Goal: Task Accomplishment & Management: Complete application form

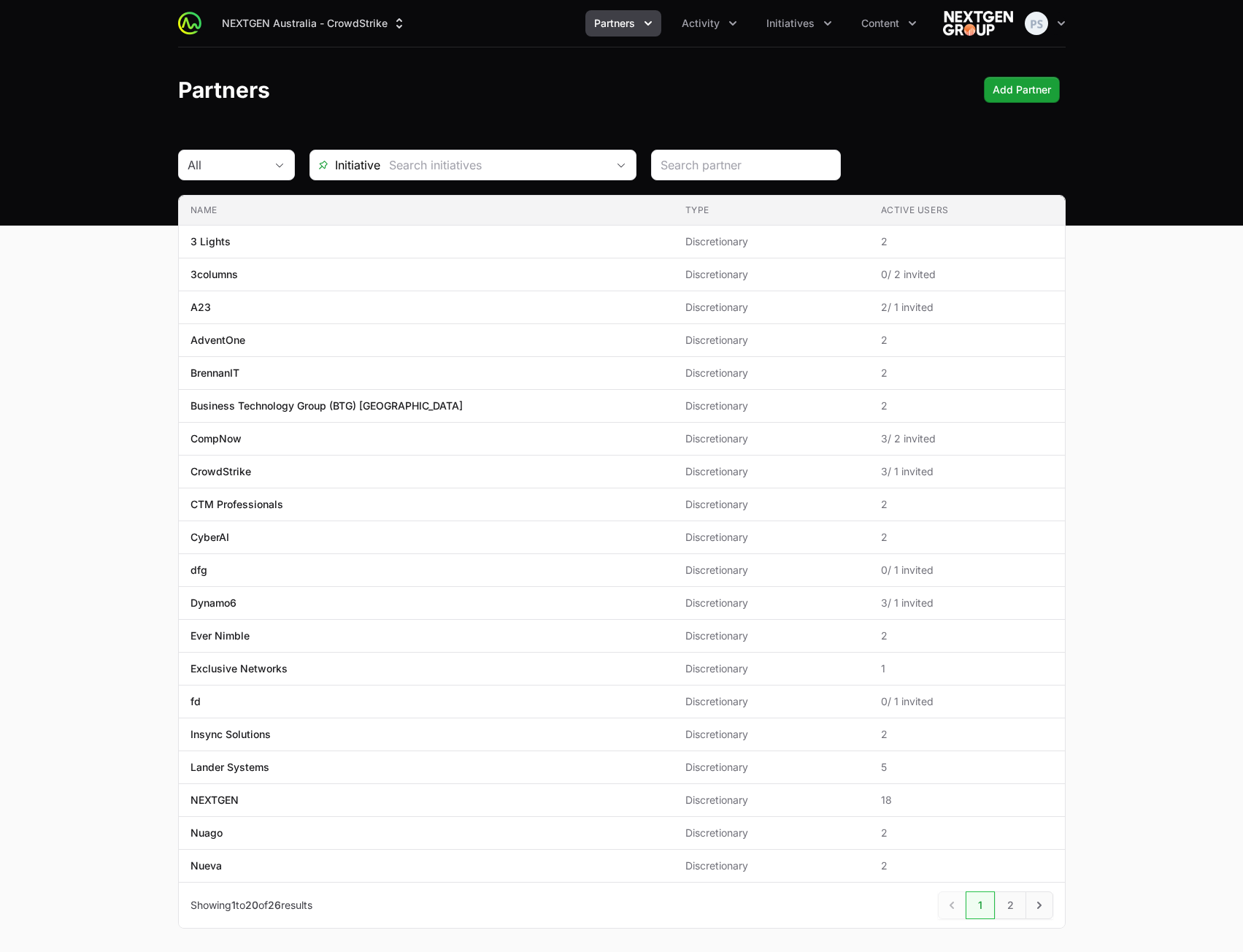
click at [629, 17] on span "Partners" at bounding box center [614, 23] width 41 height 15
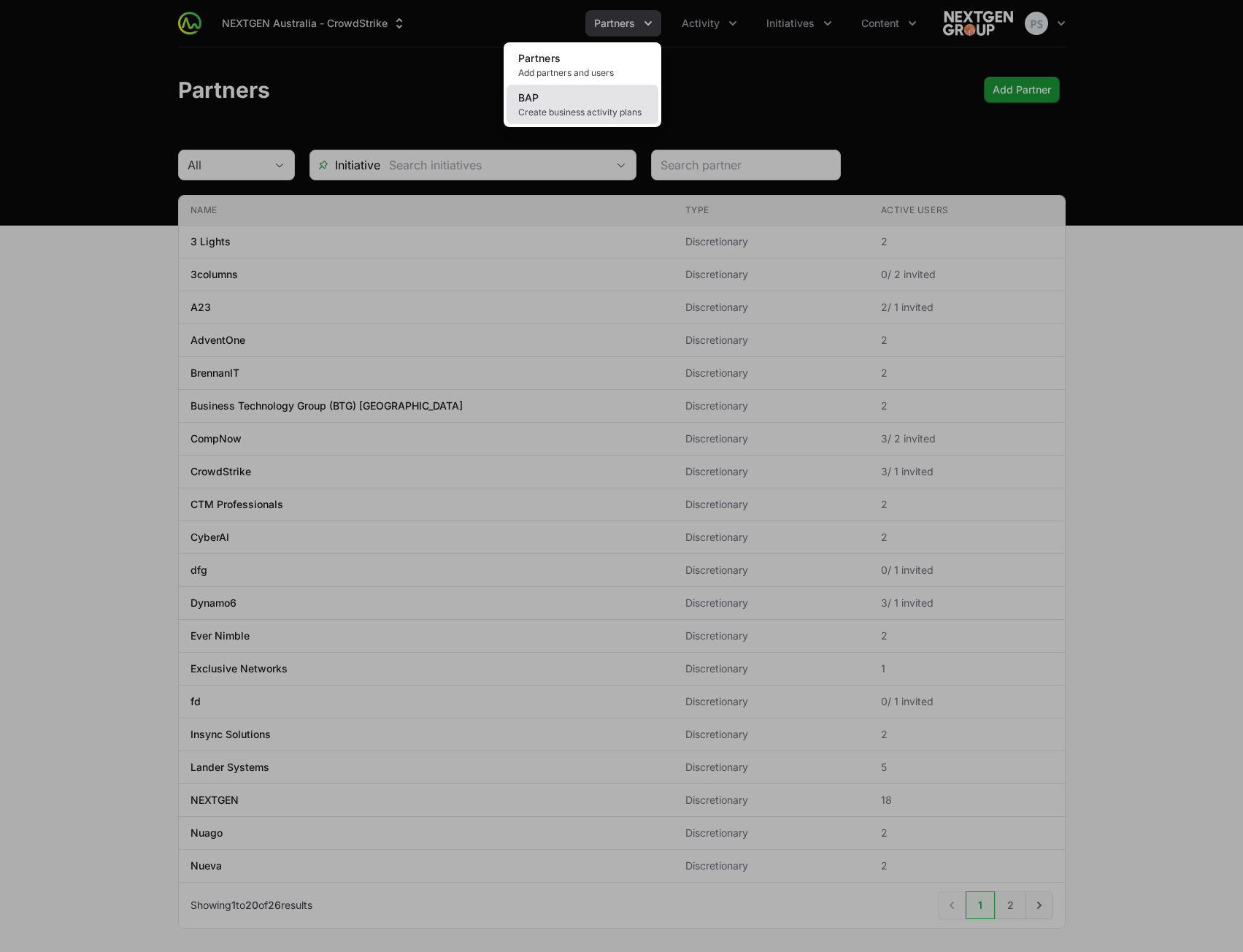
click at [603, 114] on span "Create business activity plans" at bounding box center [583, 112] width 129 height 12
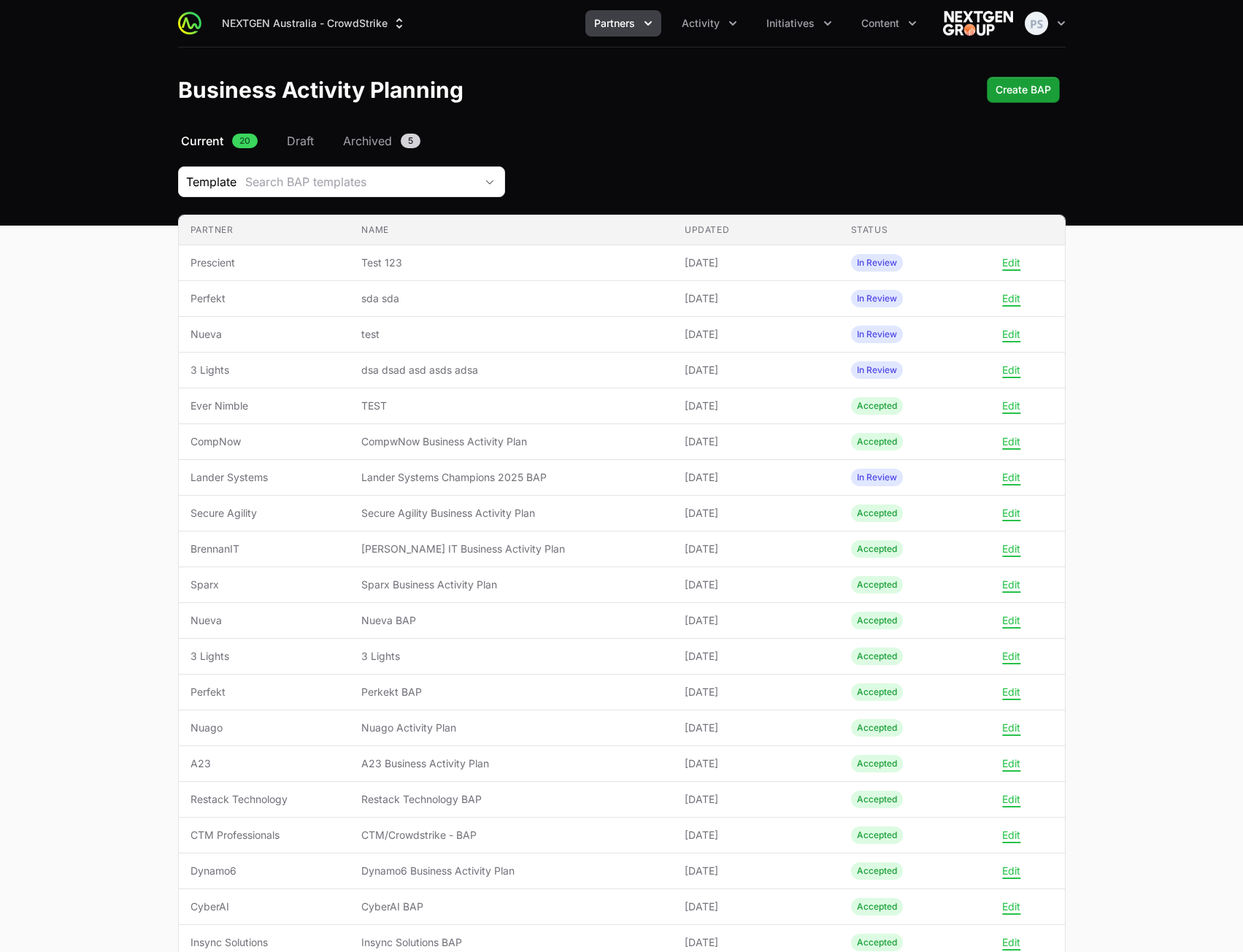
click at [623, 19] on span "Partners" at bounding box center [614, 23] width 41 height 15
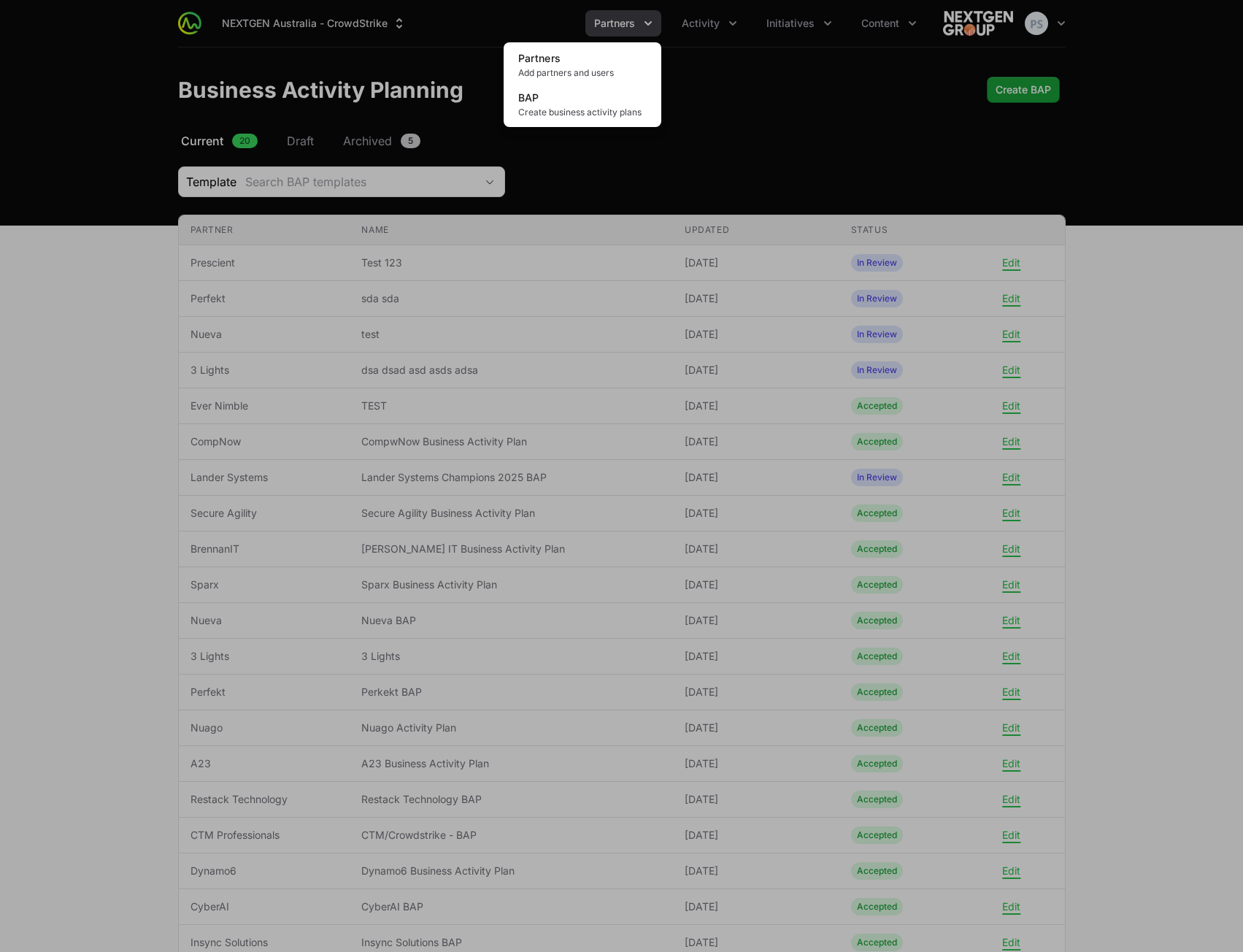
click at [731, 145] on div "Partners menu" at bounding box center [622, 476] width 1243 height 952
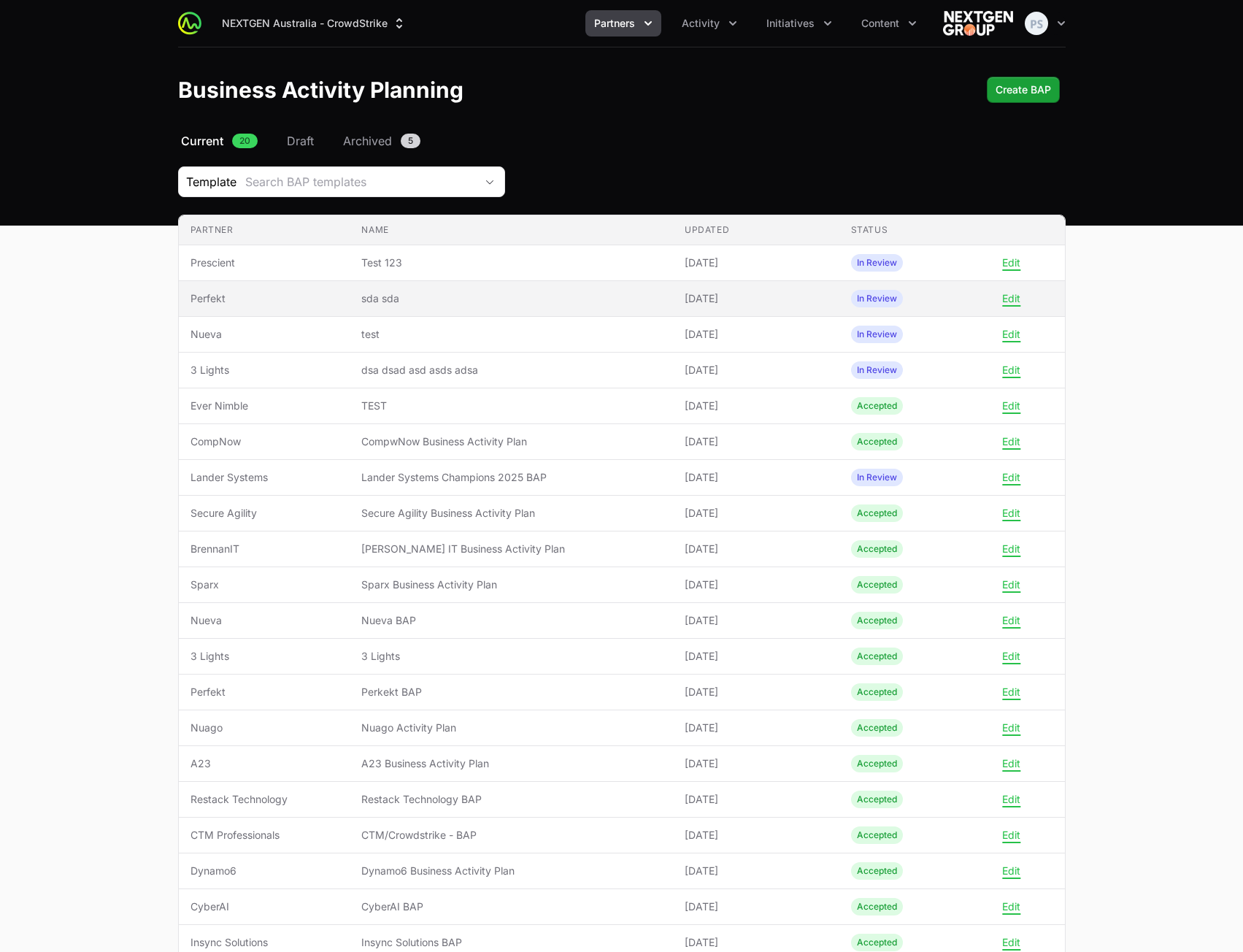
click at [526, 298] on span "sda sda" at bounding box center [512, 298] width 300 height 15
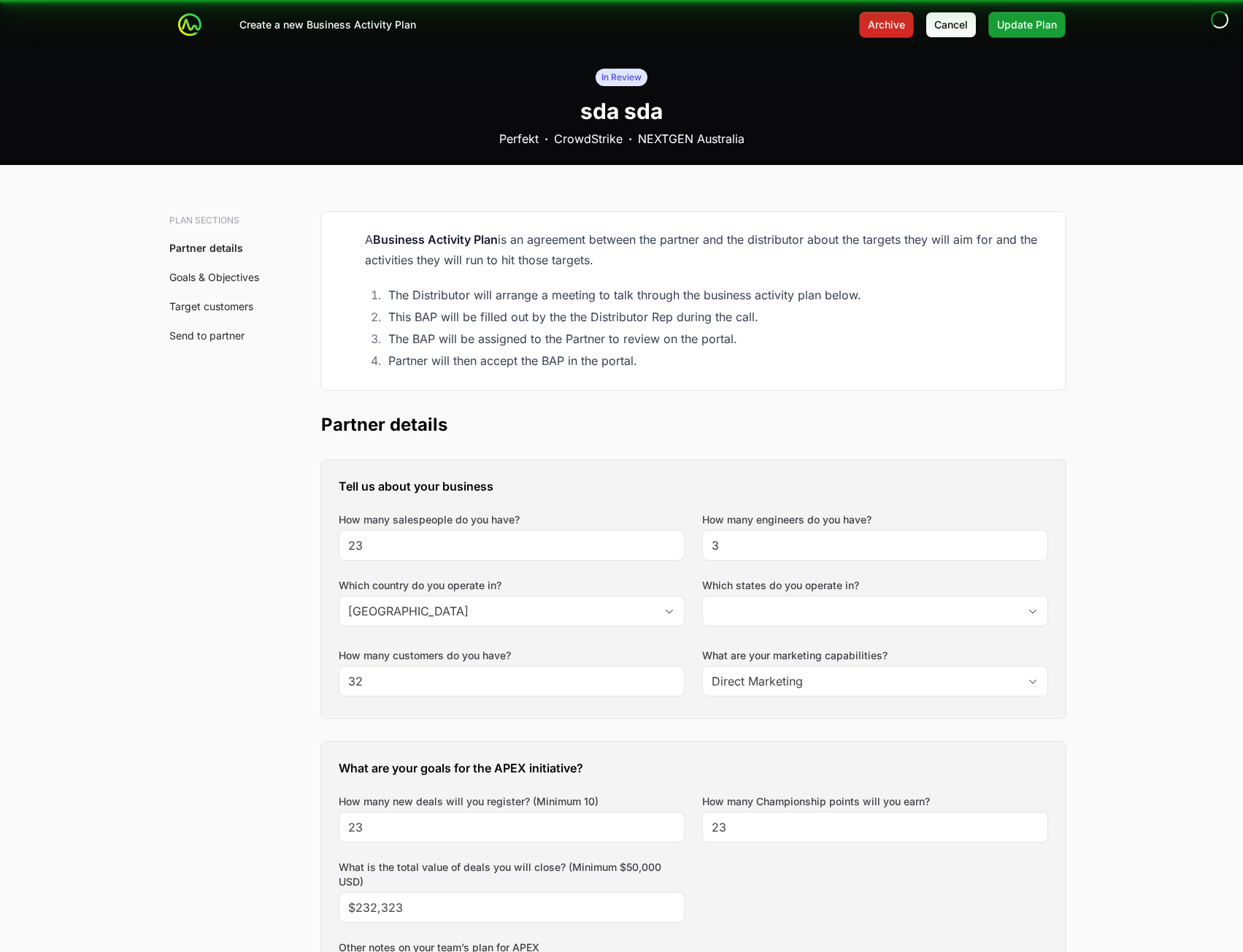
type input "[GEOGRAPHIC_DATA]"
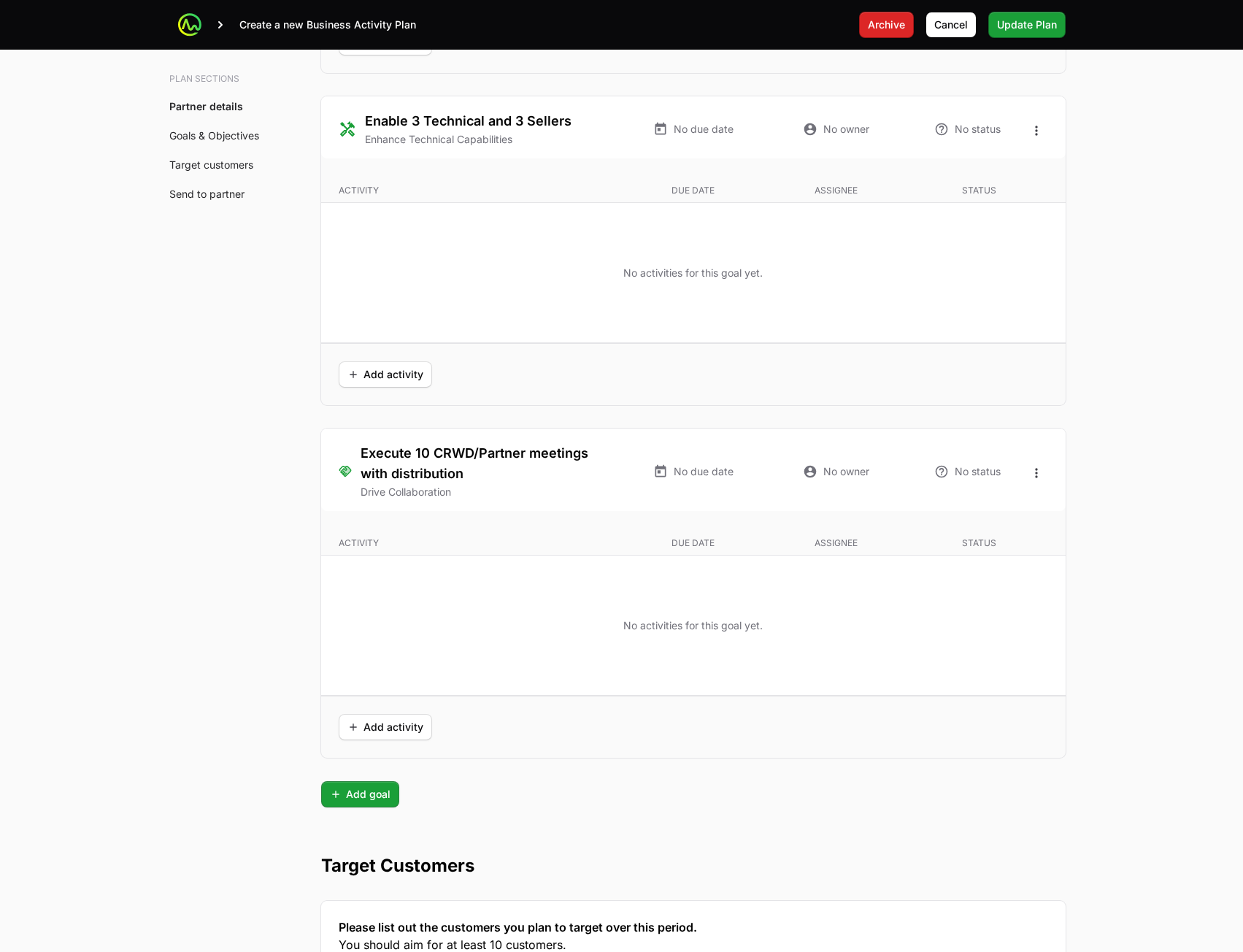
scroll to position [3500, 0]
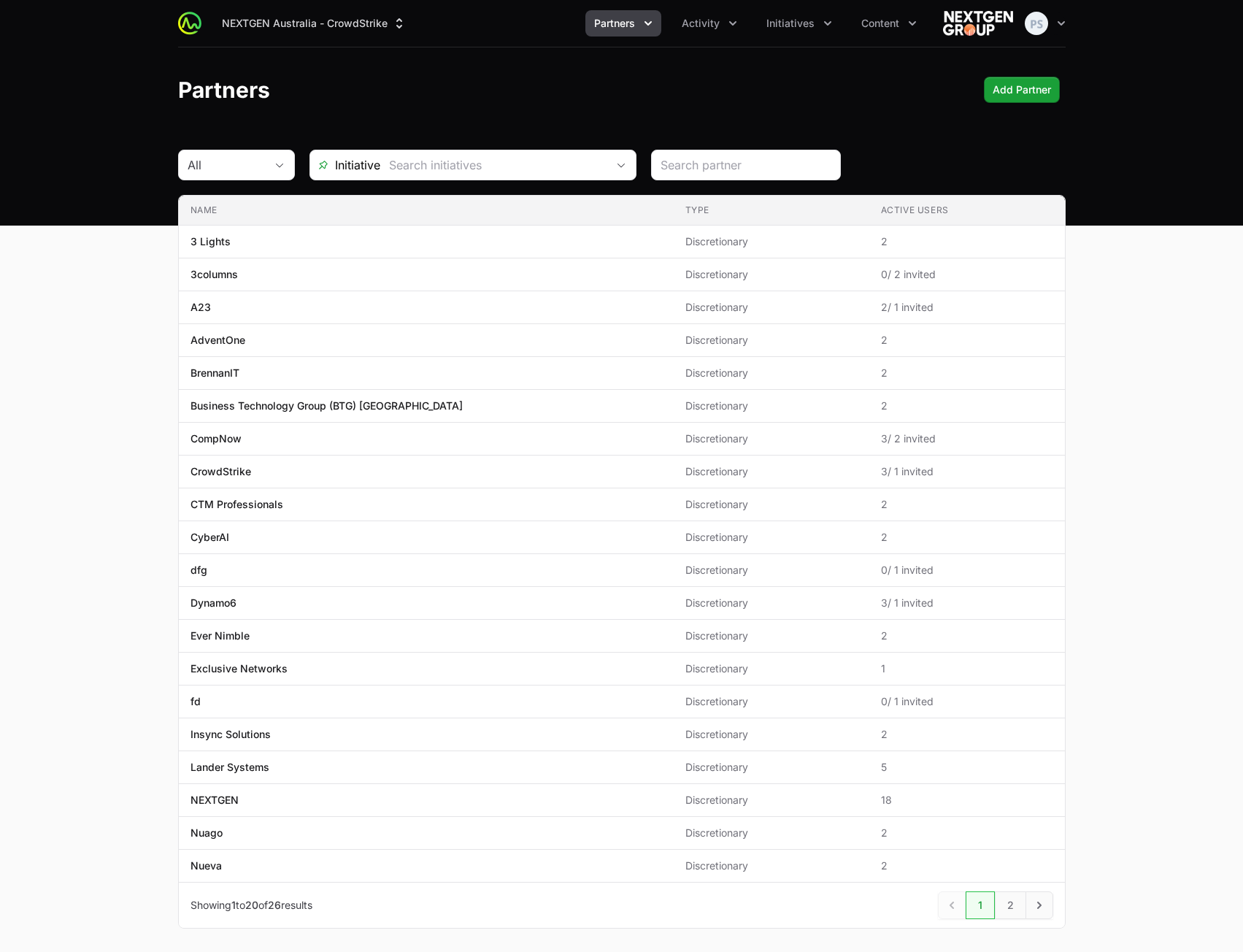
click at [631, 29] on span "Partners" at bounding box center [614, 23] width 41 height 15
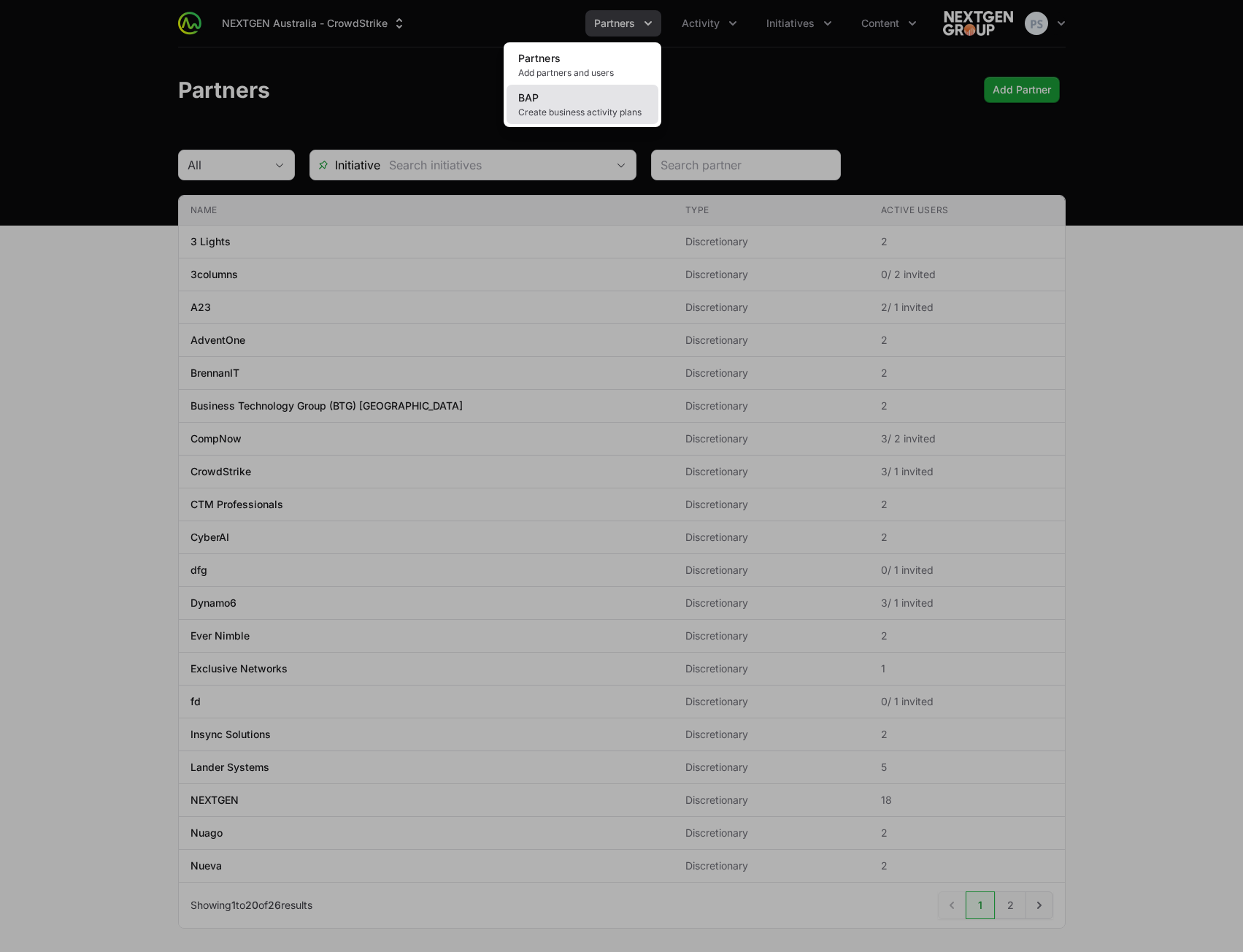
click at [590, 111] on span "Create business activity plans" at bounding box center [583, 112] width 129 height 12
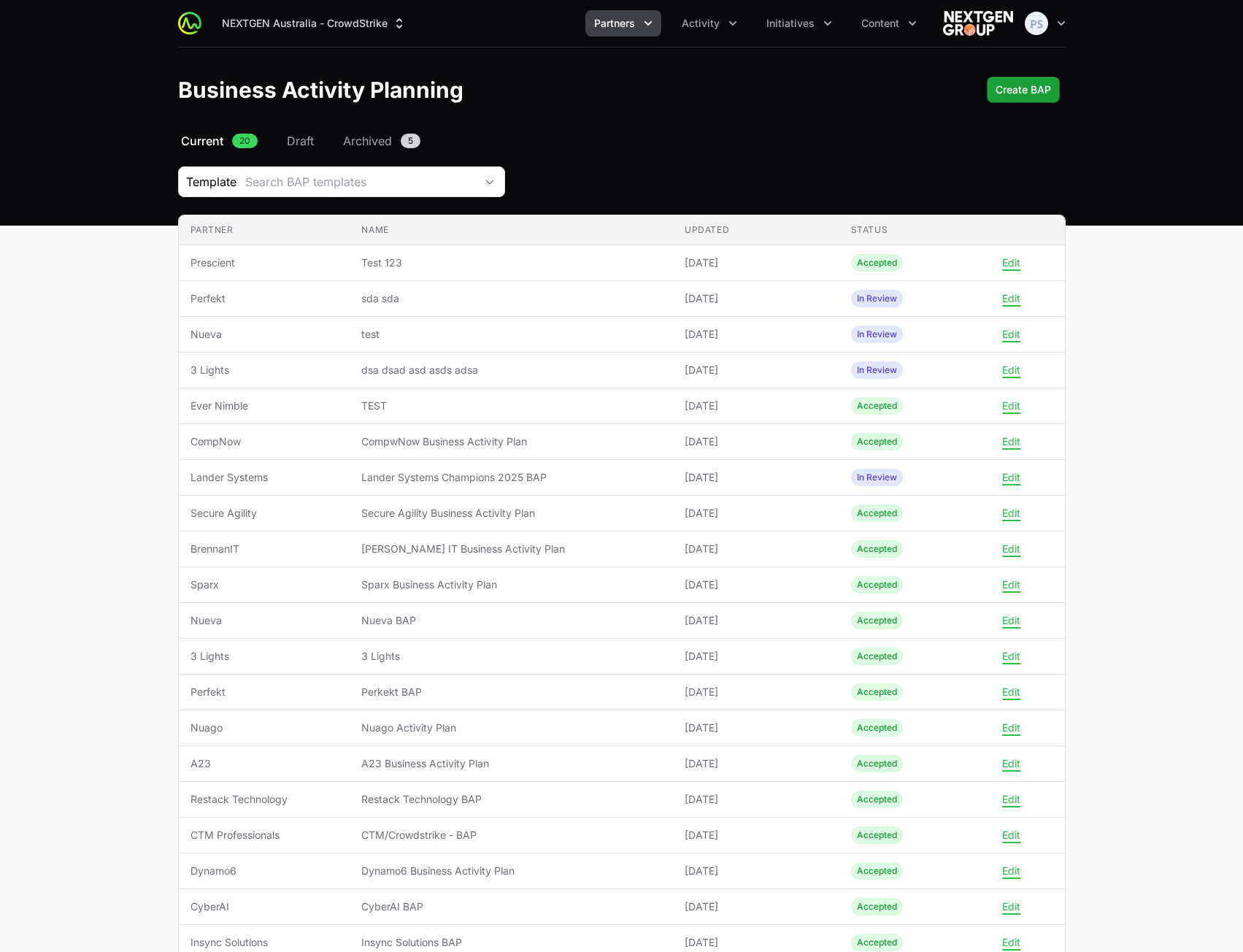
click at [829, 146] on nav "Current 20 Draft Archived 5" at bounding box center [622, 141] width 888 height 17
click at [1005, 95] on span "Create BAP" at bounding box center [1024, 89] width 55 height 17
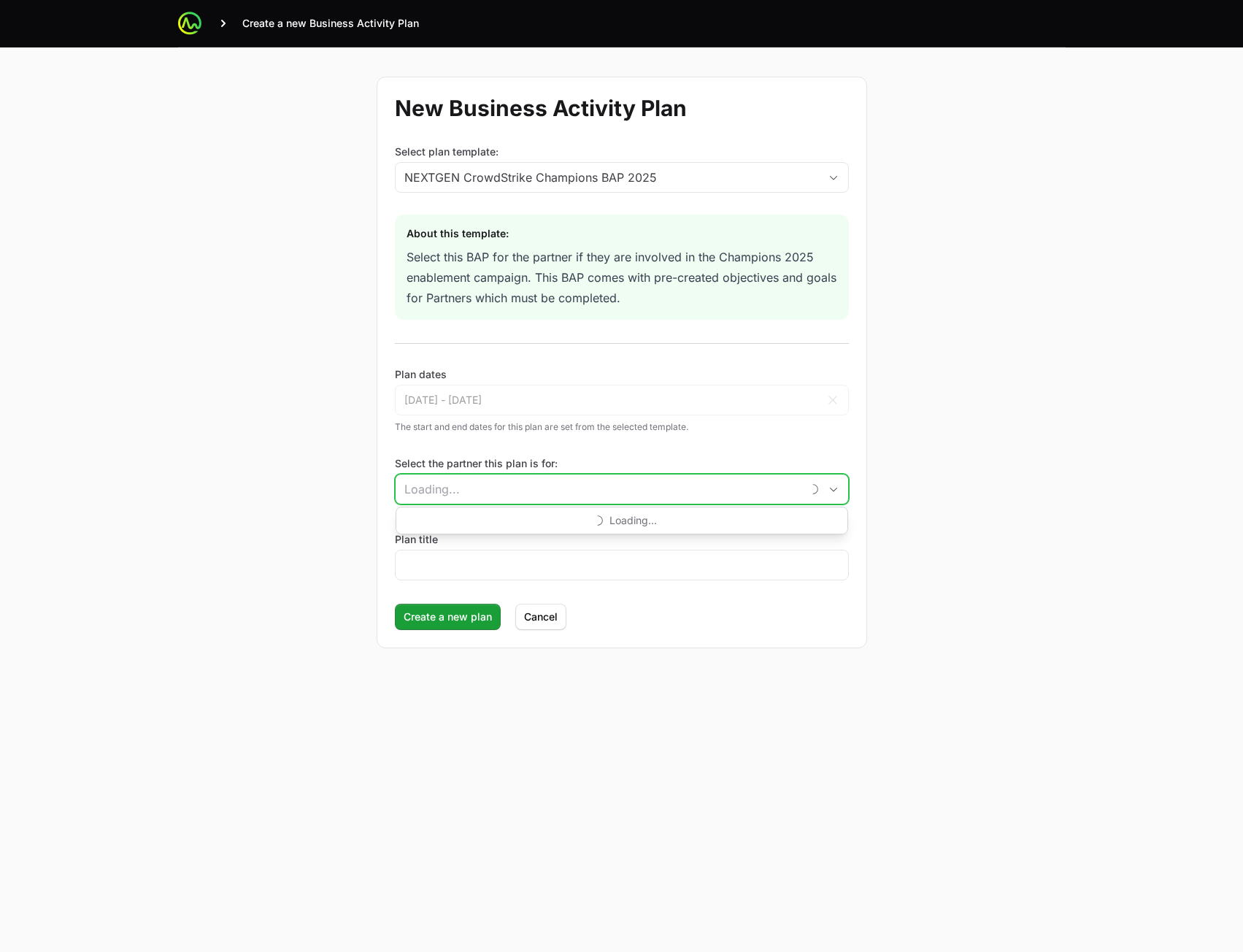
click at [571, 482] on input "Select the partner this plan is for:" at bounding box center [598, 489] width 406 height 29
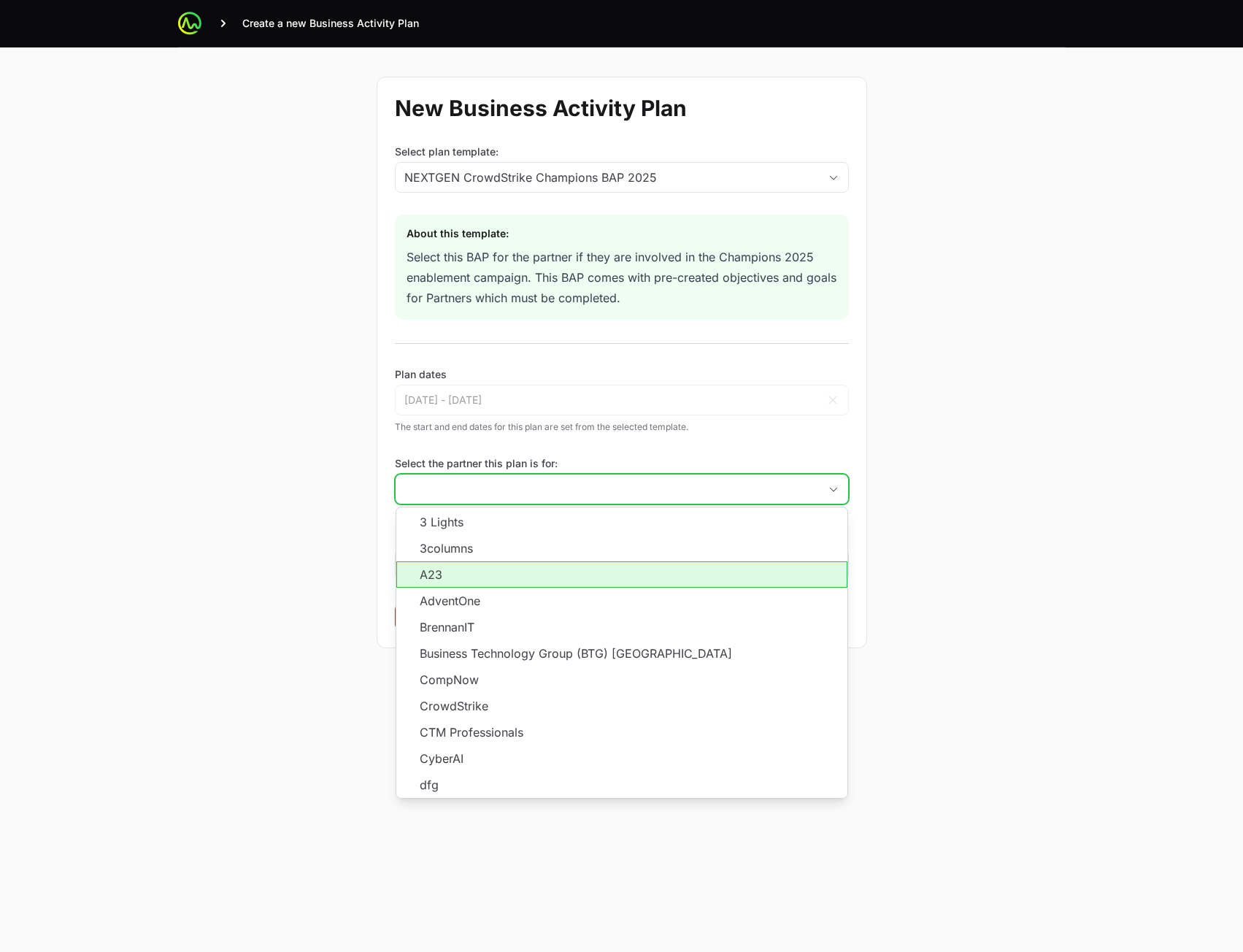
click at [518, 578] on li "A23" at bounding box center [622, 575] width 451 height 27
type input "A23"
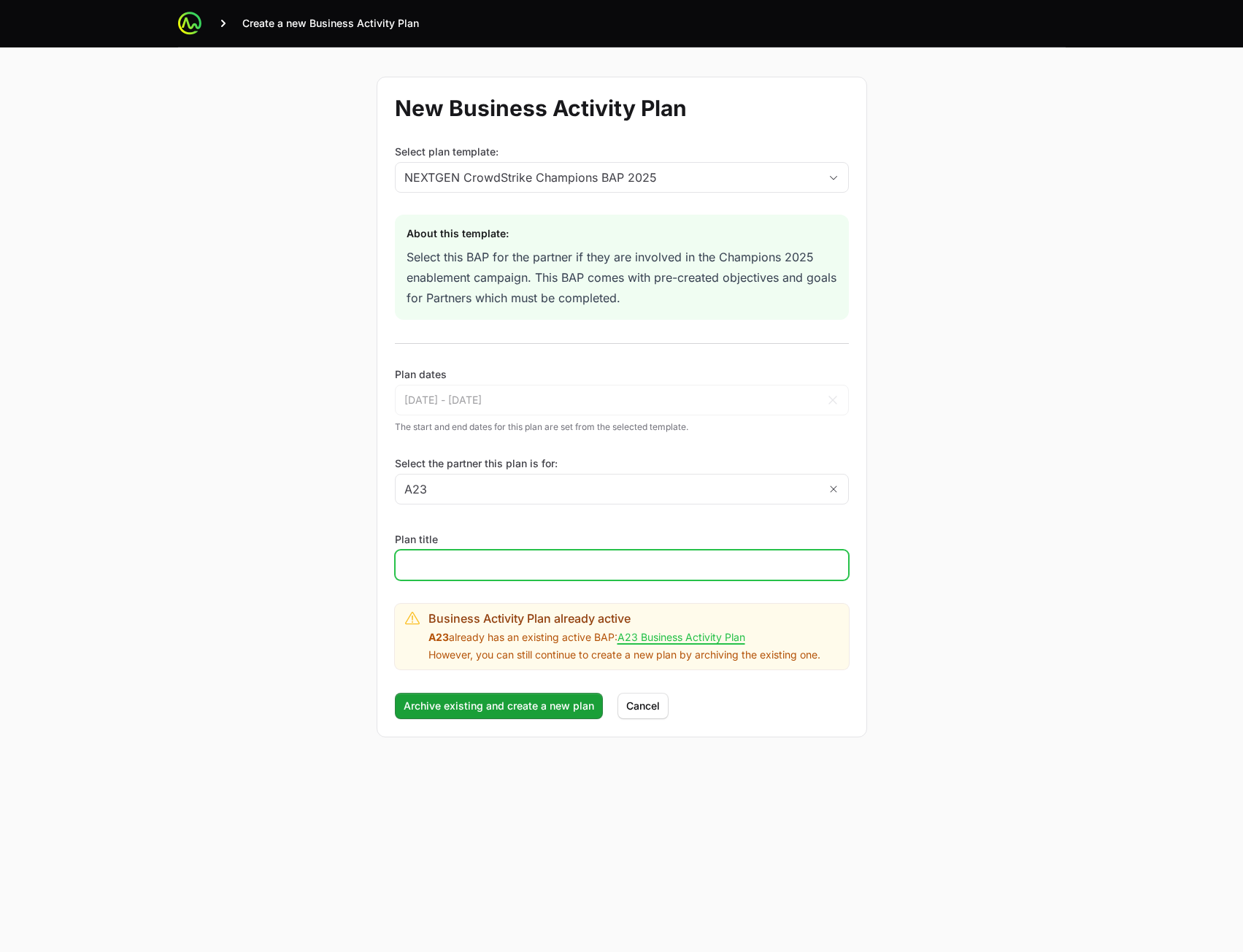
click at [508, 574] on div at bounding box center [622, 564] width 454 height 30
type input "TEST LOCAL"
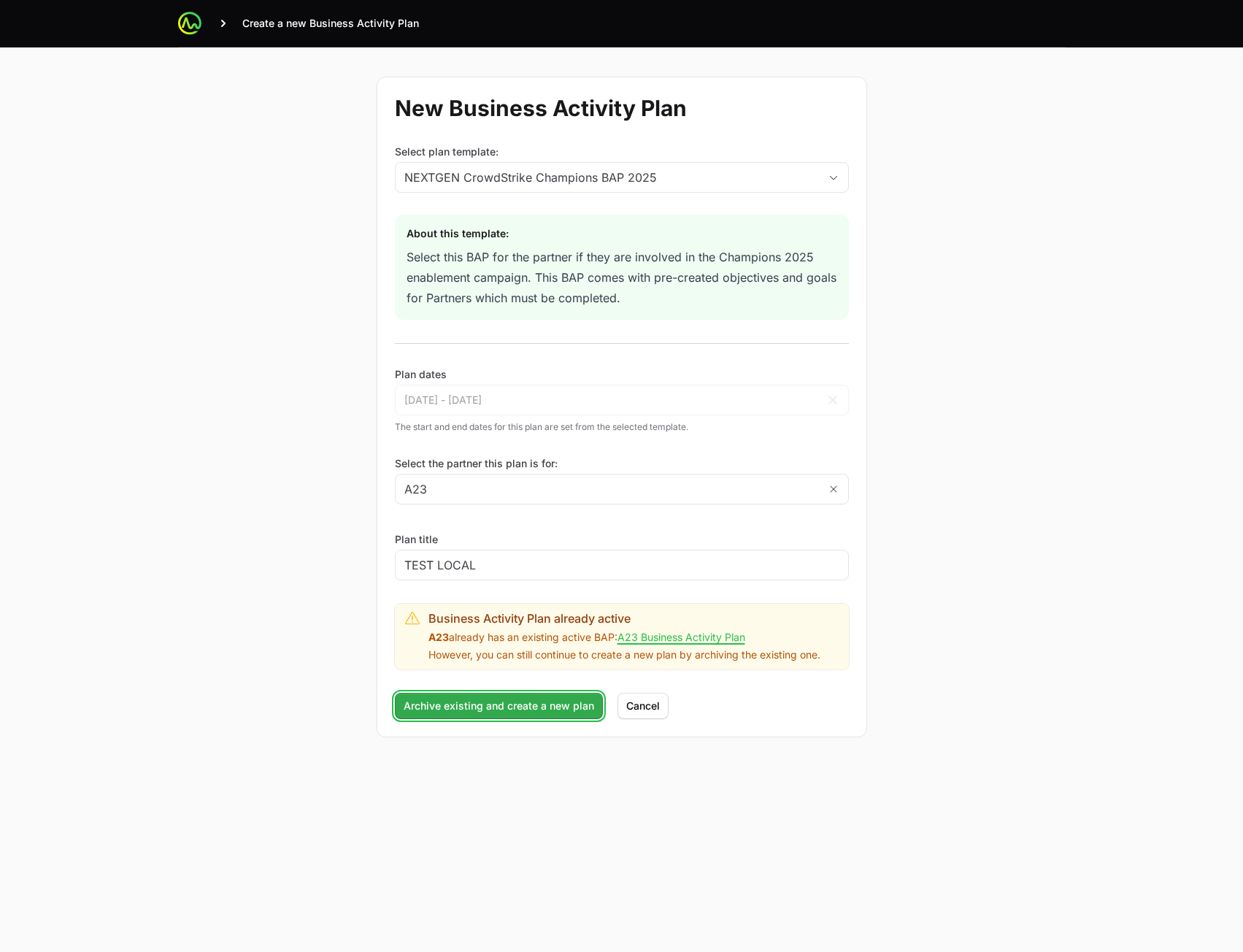
click at [498, 703] on span "Archive existing and create a new plan" at bounding box center [499, 705] width 191 height 17
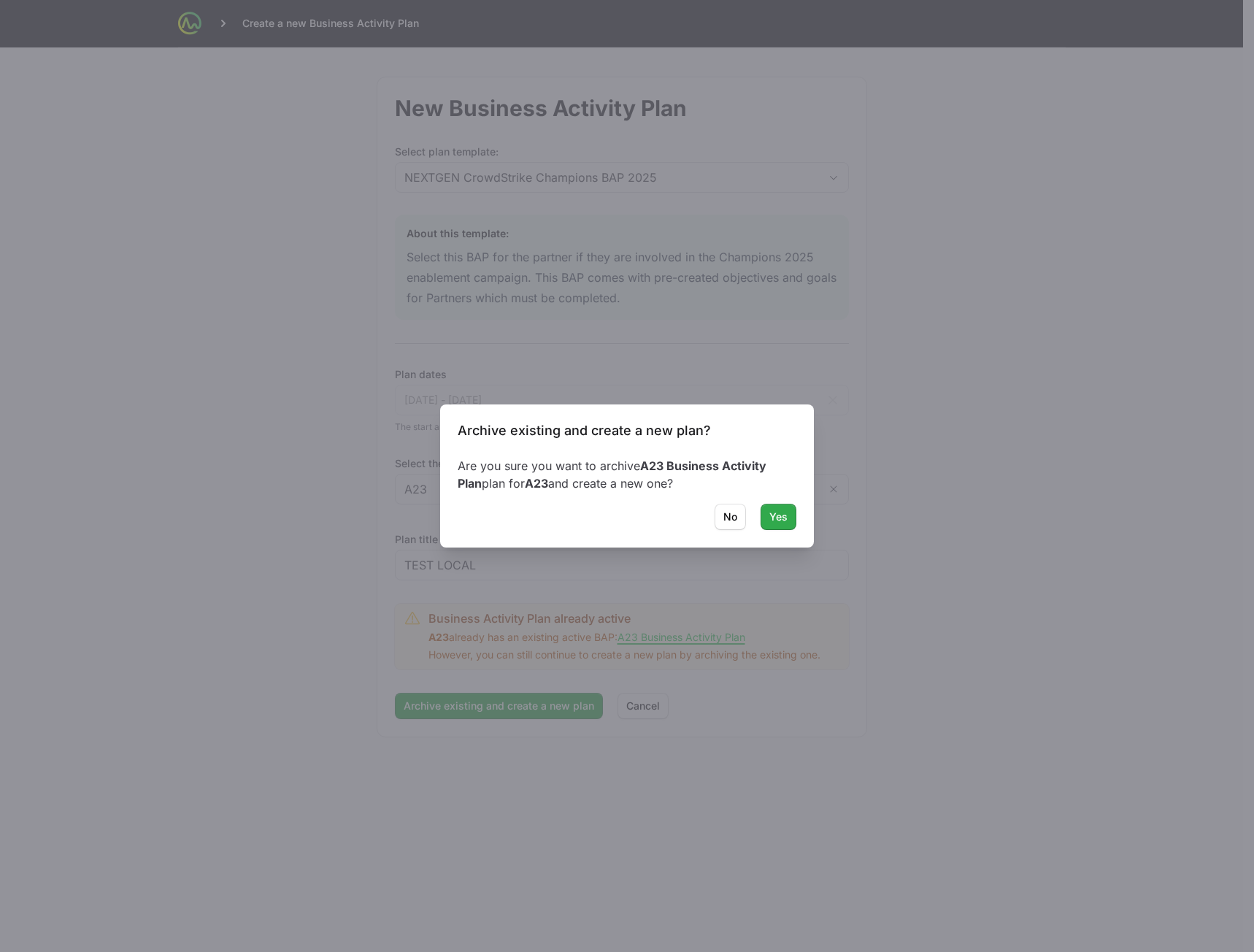
click at [775, 517] on span "Yes" at bounding box center [779, 517] width 18 height 17
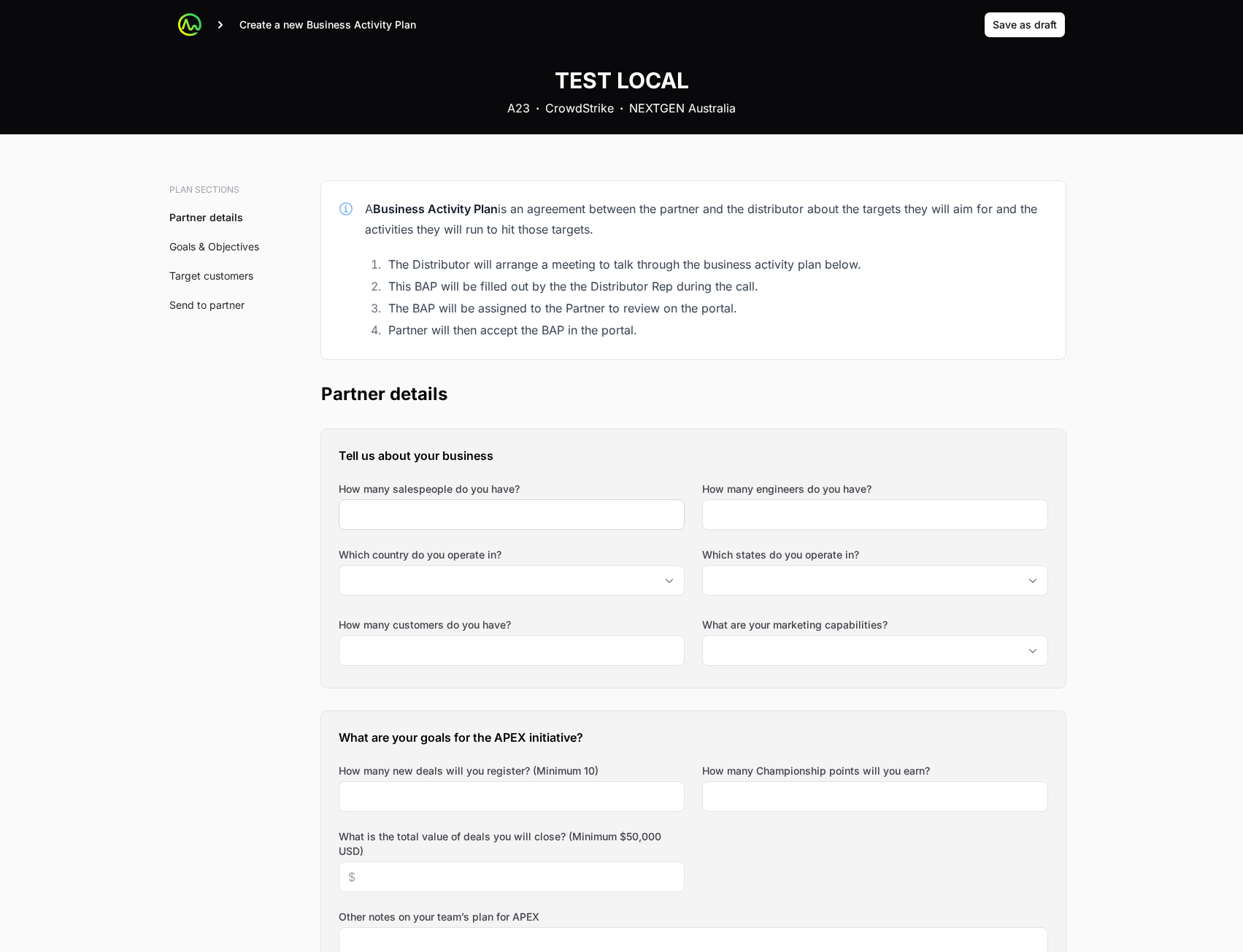
click at [529, 528] on div at bounding box center [512, 514] width 346 height 30
click at [529, 524] on div at bounding box center [512, 514] width 346 height 30
type input "23"
click at [771, 519] on input "How many engineers do you have?" at bounding box center [875, 515] width 327 height 17
type input "23"
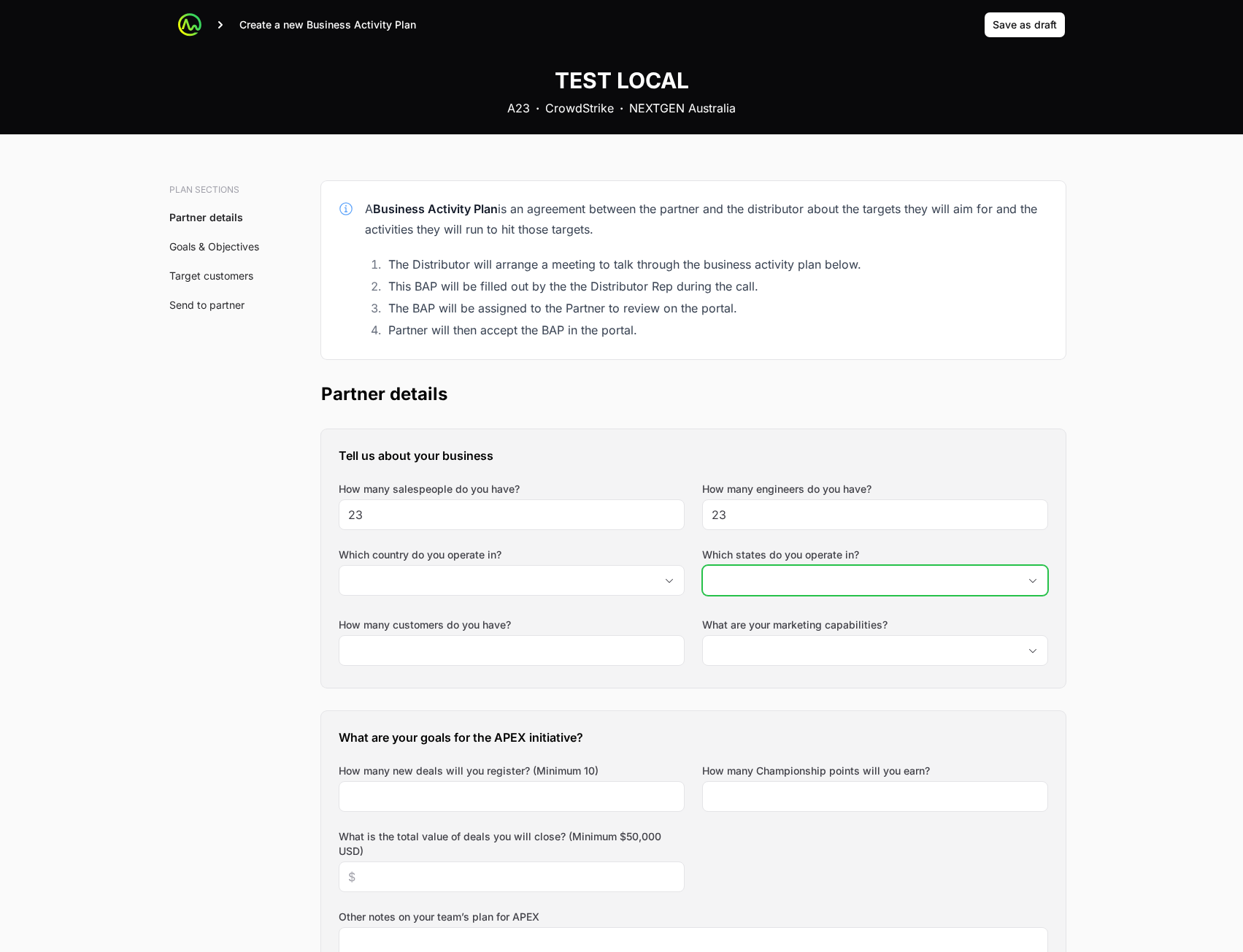
click at [792, 576] on input "Which states do you operate in?" at bounding box center [861, 581] width 316 height 29
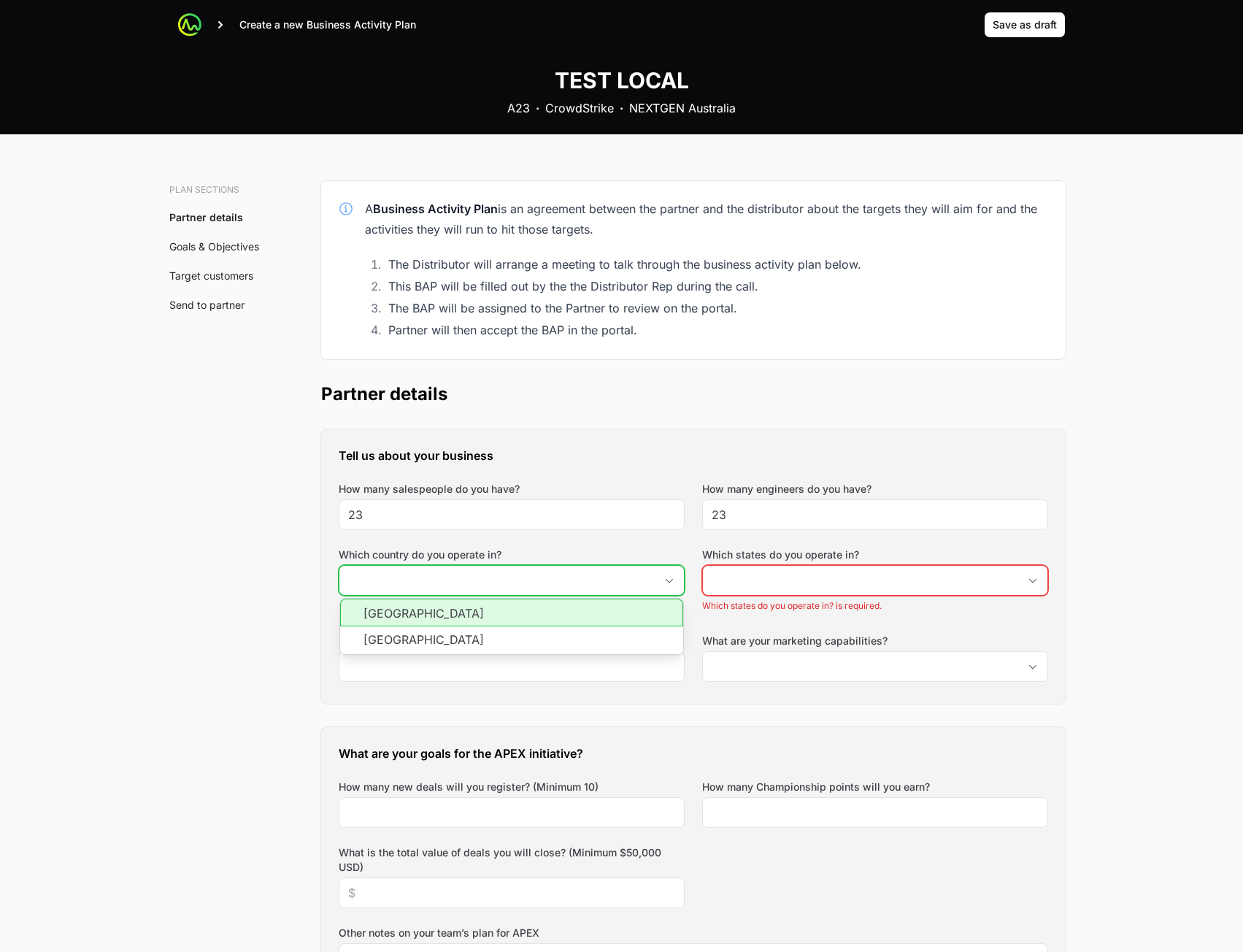
drag, startPoint x: 619, startPoint y: 585, endPoint x: 609, endPoint y: 589, distance: 10.8
click at [619, 585] on input "Which country do you operate in?" at bounding box center [497, 581] width 316 height 29
click at [598, 626] on li "New Zealand" at bounding box center [512, 640] width 343 height 28
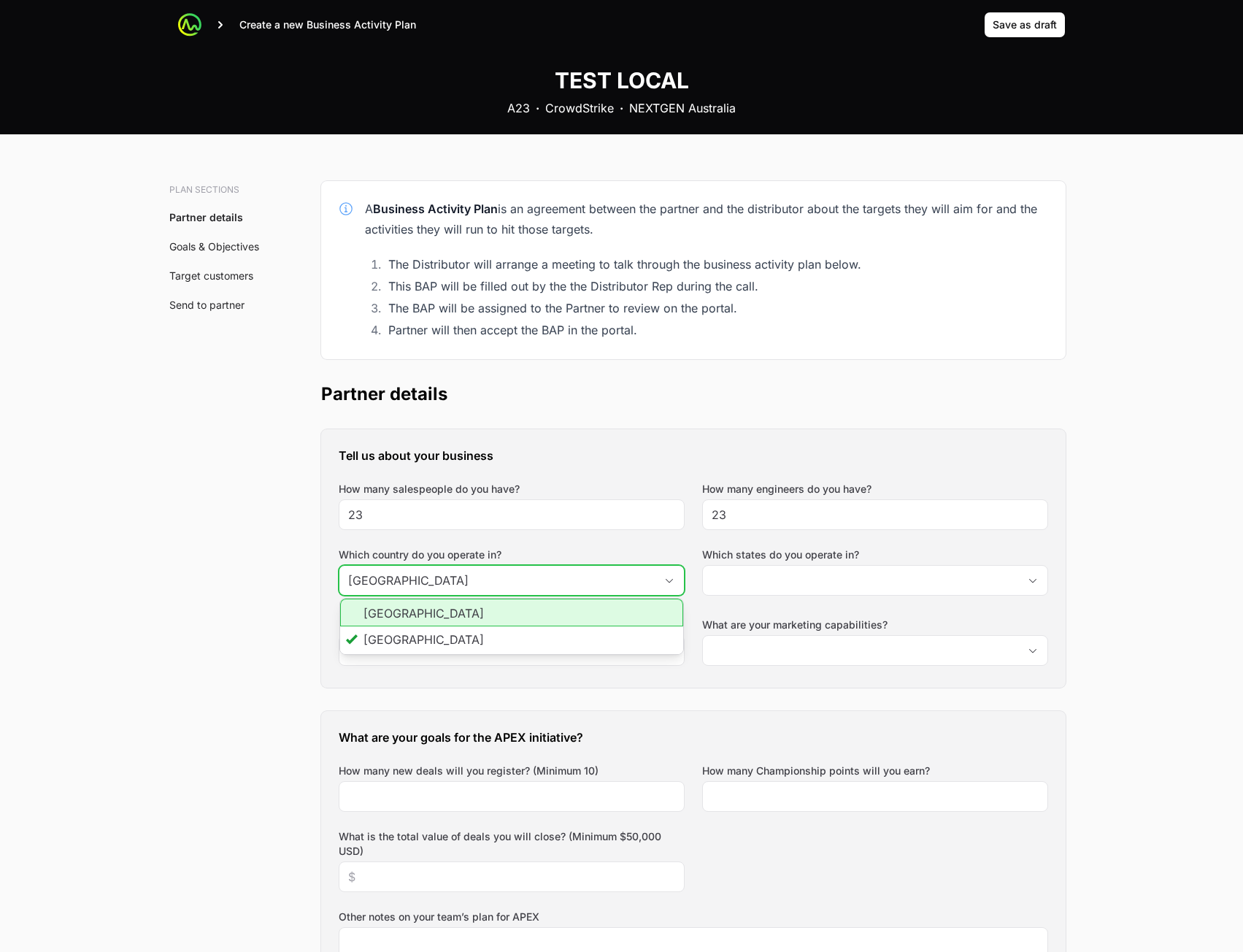
click at [605, 614] on li "[GEOGRAPHIC_DATA]" at bounding box center [512, 612] width 343 height 28
type input "[GEOGRAPHIC_DATA]"
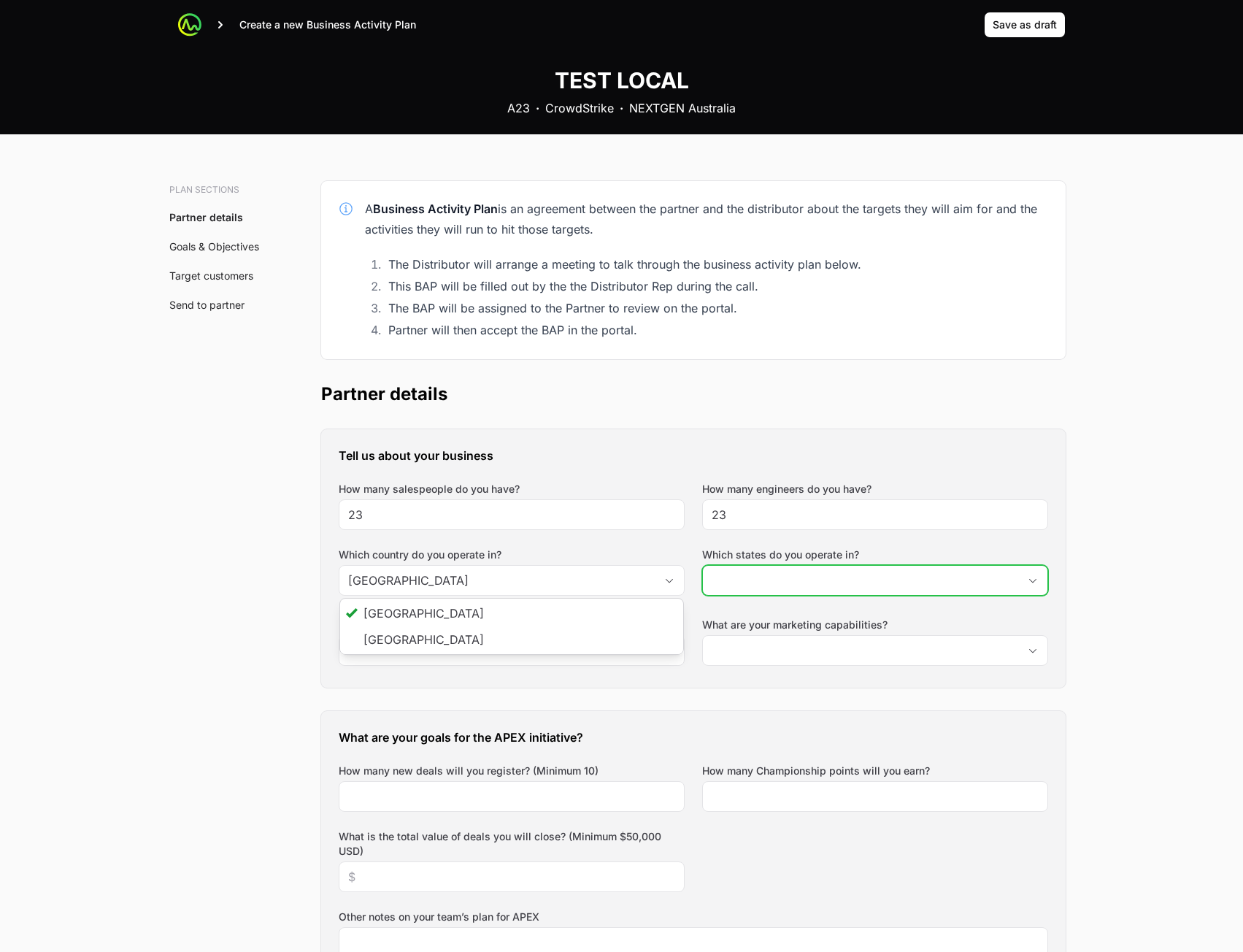
click at [782, 584] on input "Which states do you operate in?" at bounding box center [861, 581] width 316 height 29
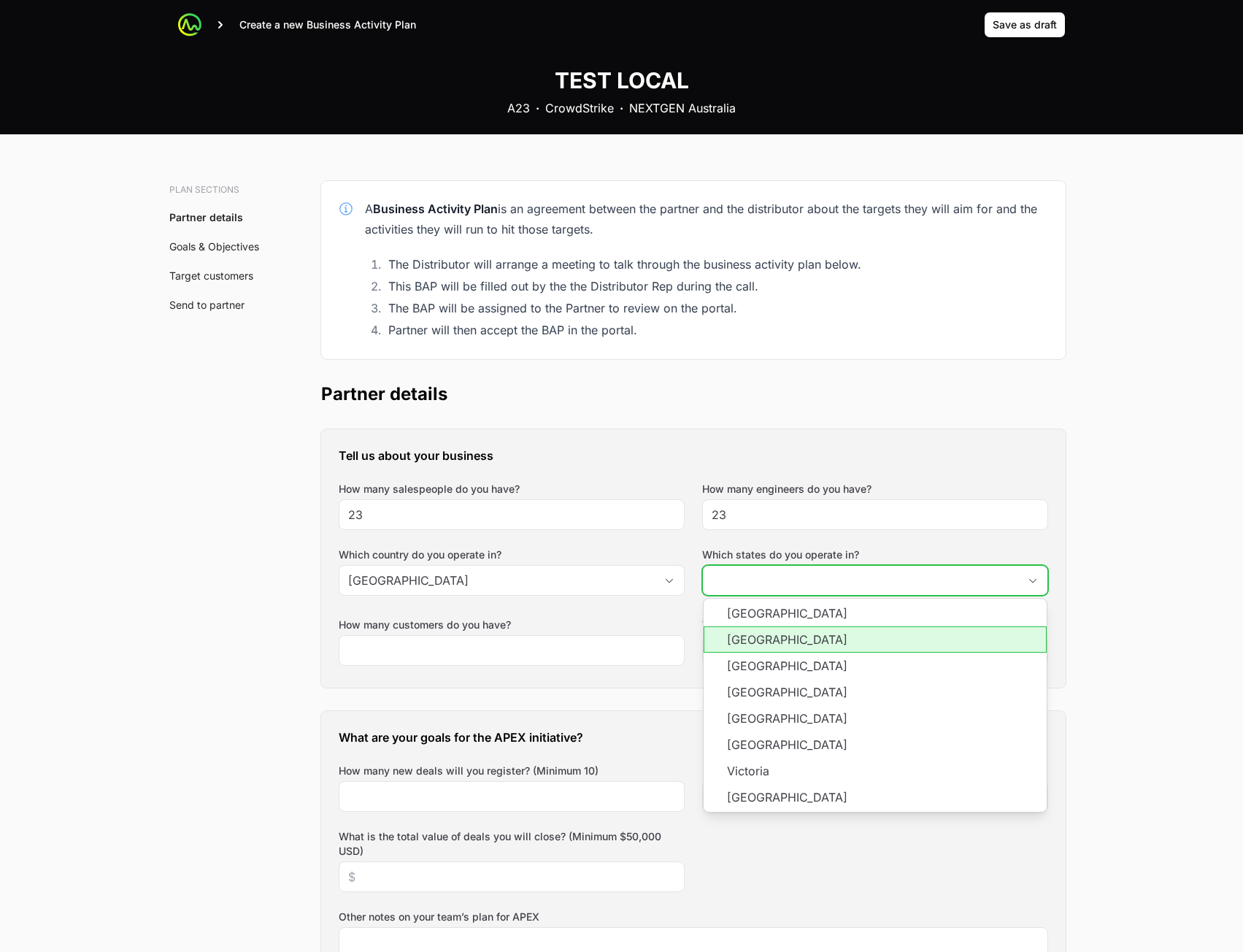
click at [778, 643] on li "[GEOGRAPHIC_DATA]" at bounding box center [875, 639] width 343 height 27
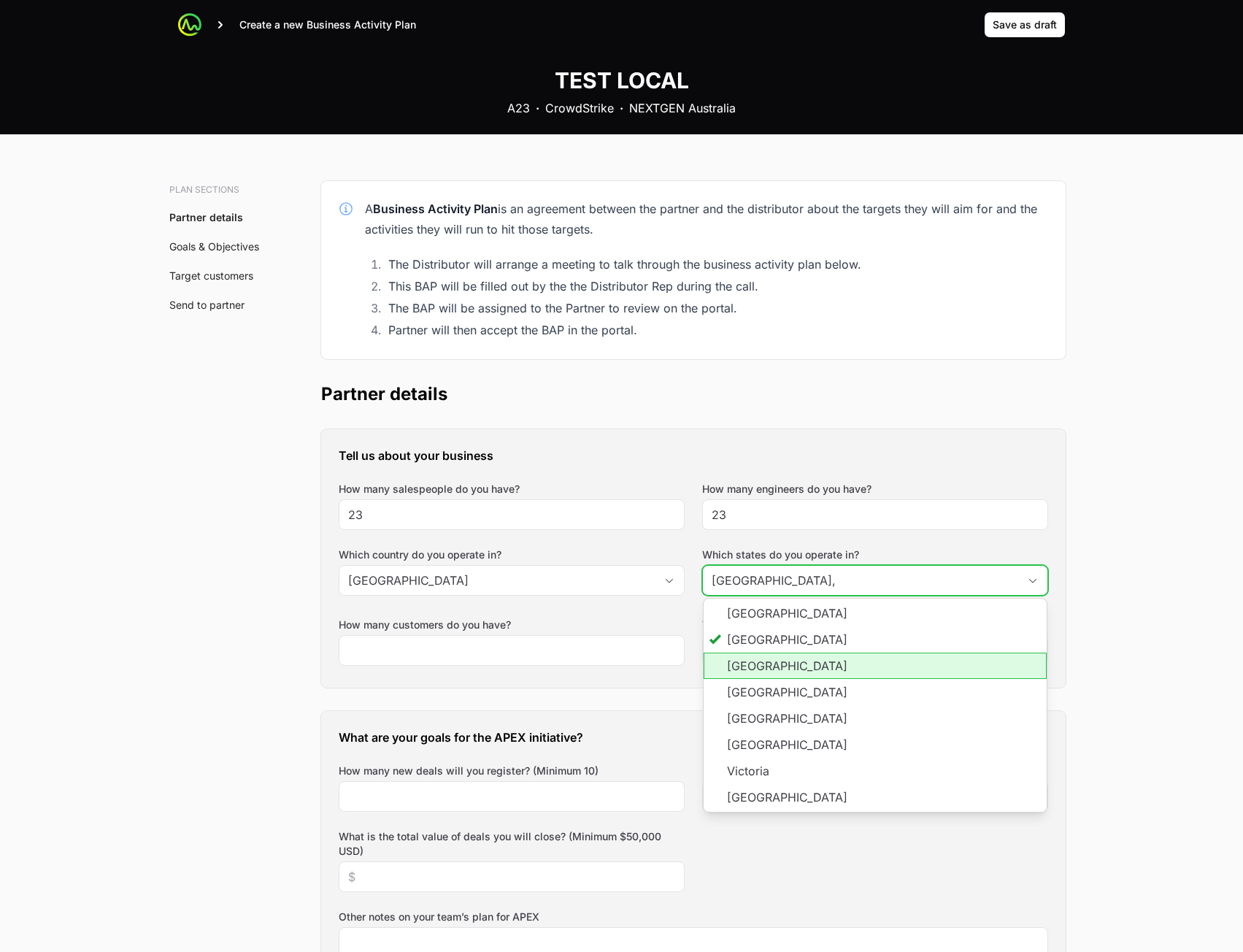
click at [773, 666] on li "Northern Territory" at bounding box center [875, 666] width 343 height 27
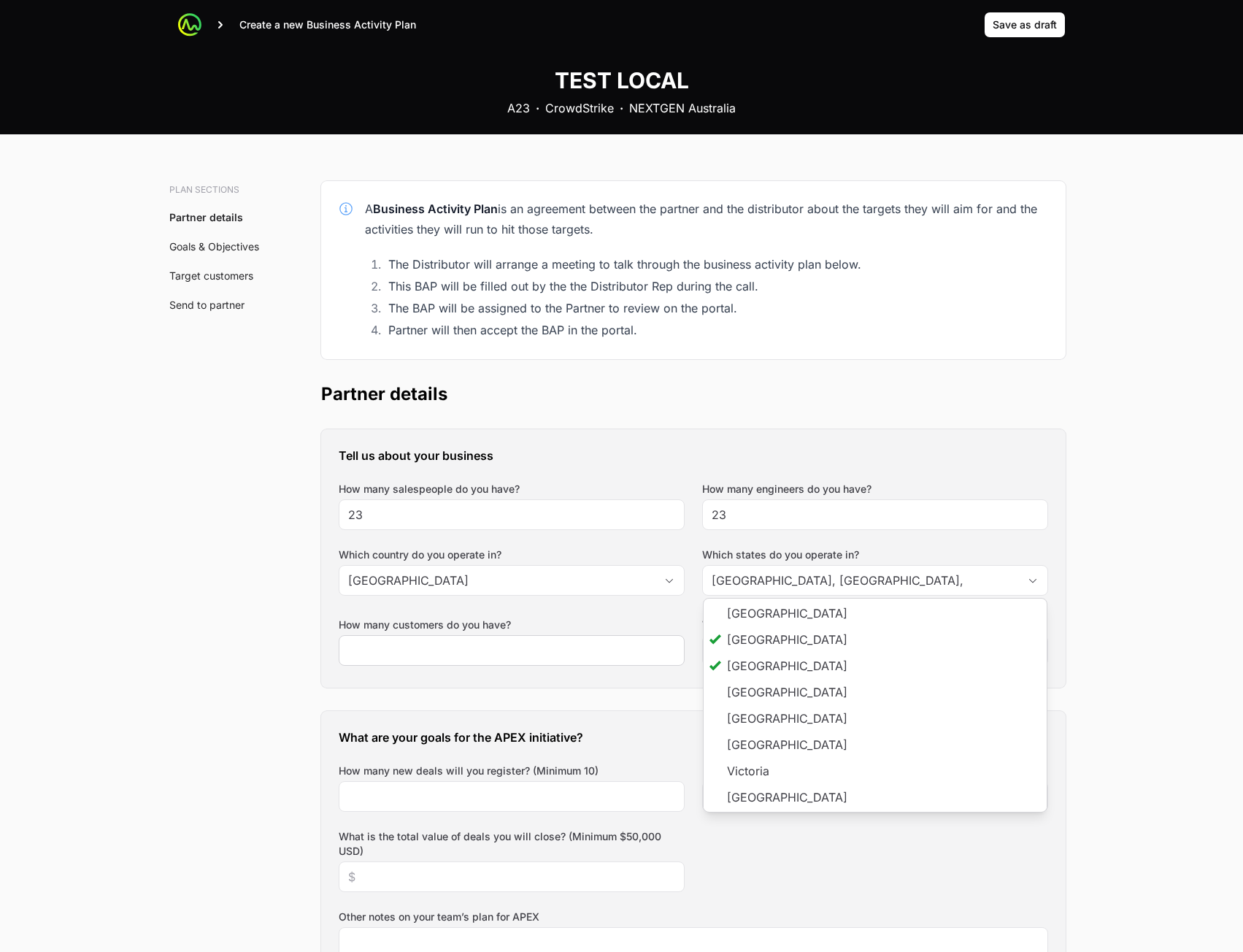
type input "New South Wales, Northern Territory"
click at [504, 659] on div at bounding box center [512, 650] width 346 height 30
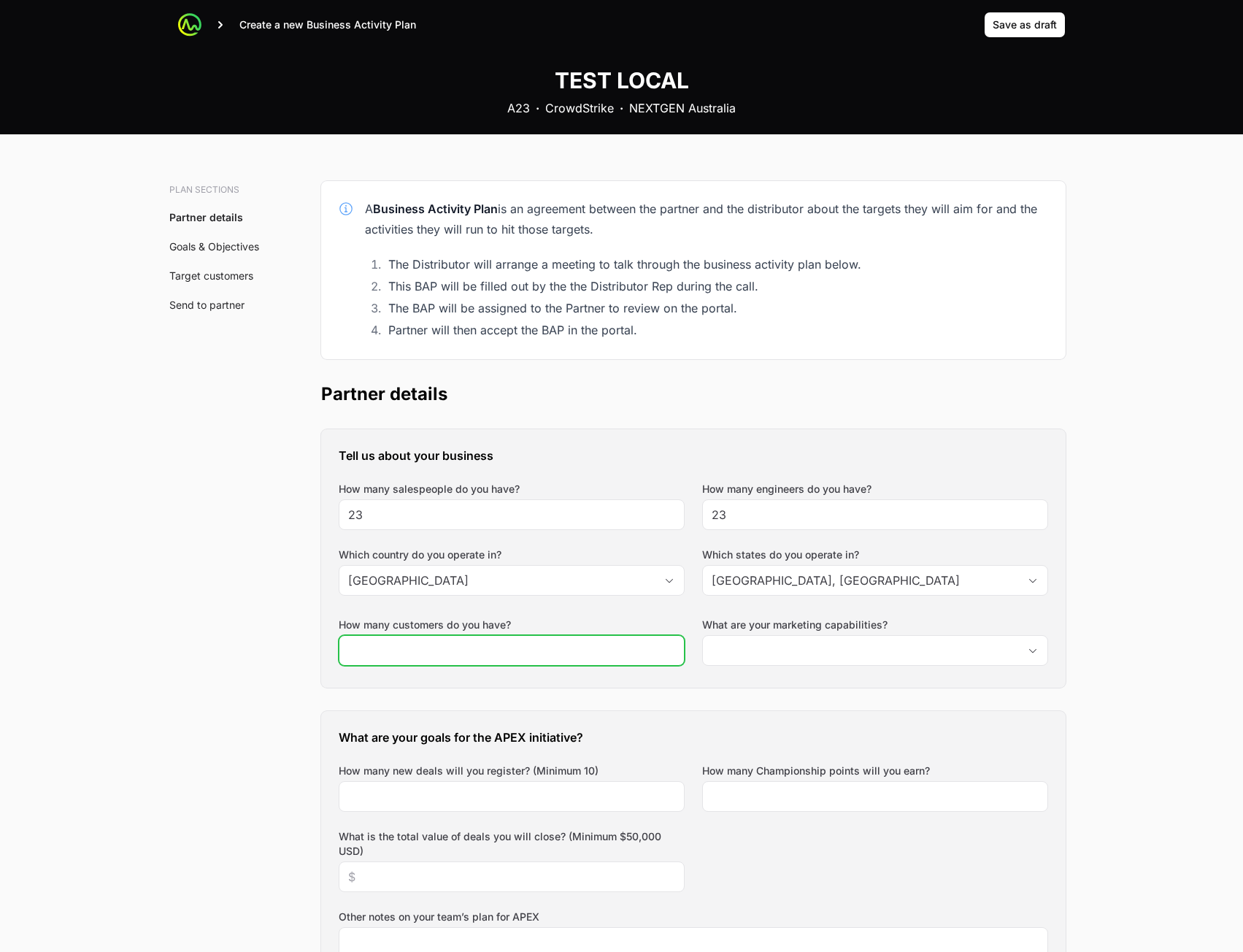
drag, startPoint x: 506, startPoint y: 649, endPoint x: 675, endPoint y: 668, distance: 170.1
click at [506, 649] on input "How many customers do you have?" at bounding box center [511, 650] width 327 height 17
type input "23"
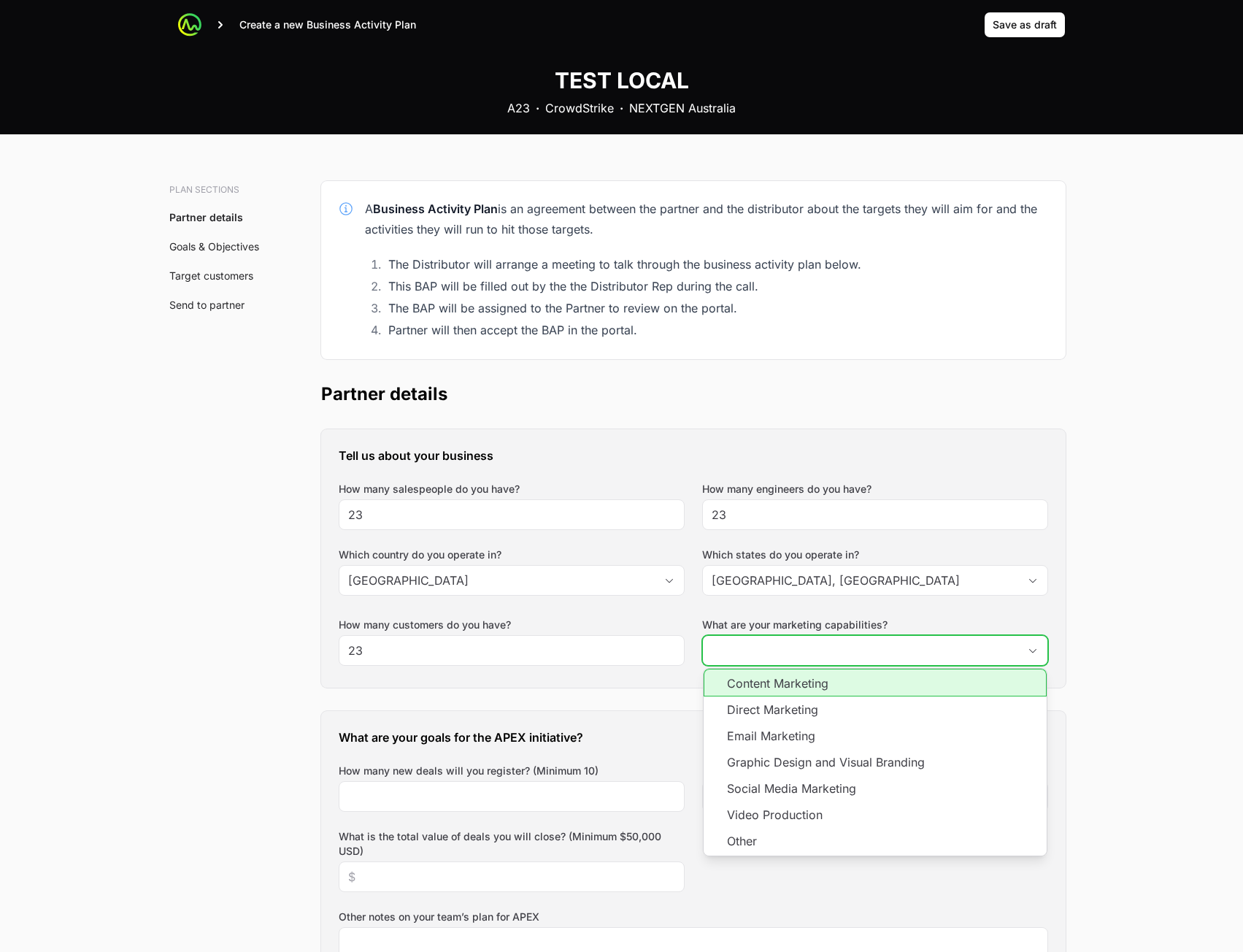
click at [837, 656] on input "What are your marketing capabilities?" at bounding box center [861, 651] width 316 height 29
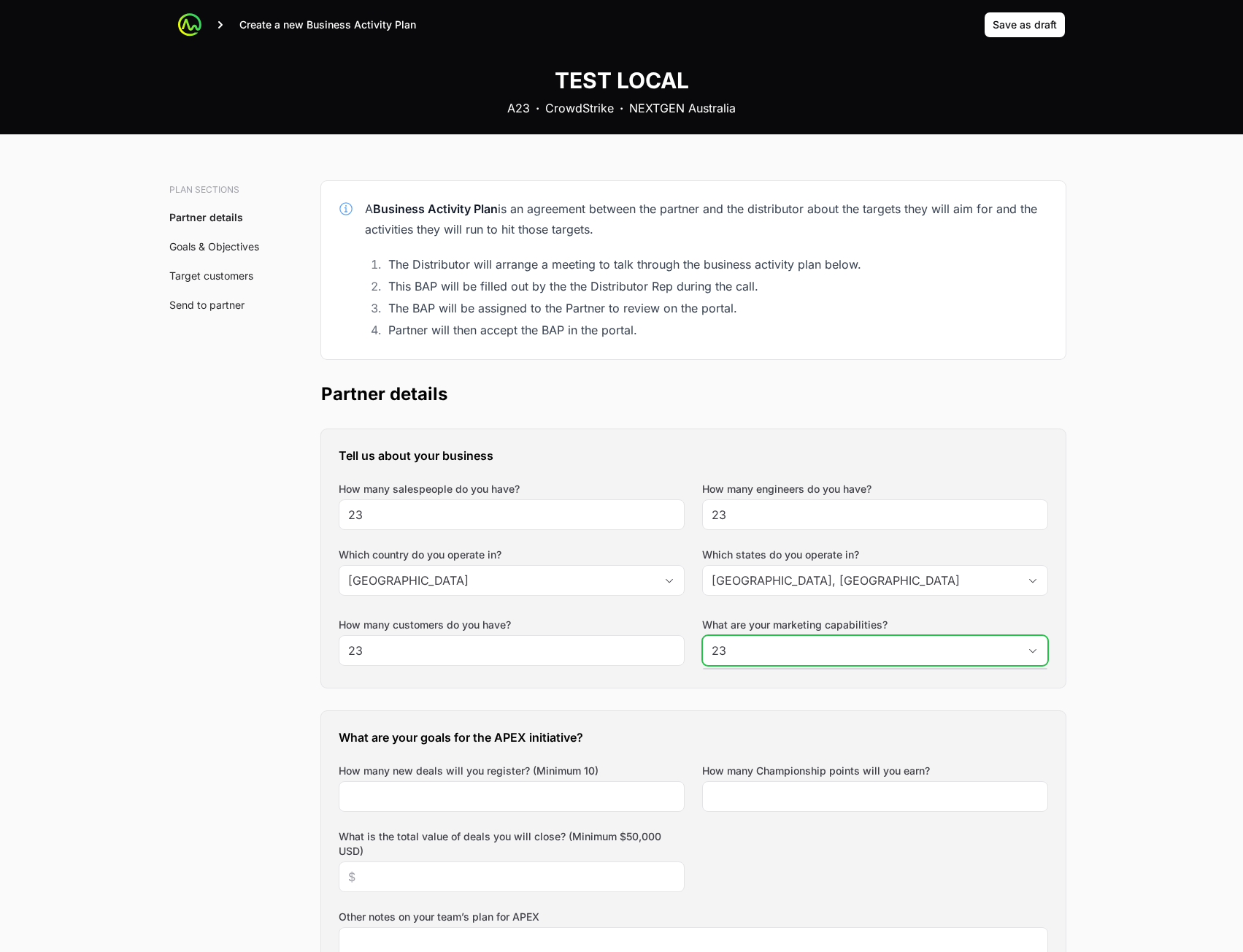
type input "23"
click at [820, 671] on div "Tell us about your business How many salespeople do you have? 23 How many engin…" at bounding box center [693, 558] width 745 height 259
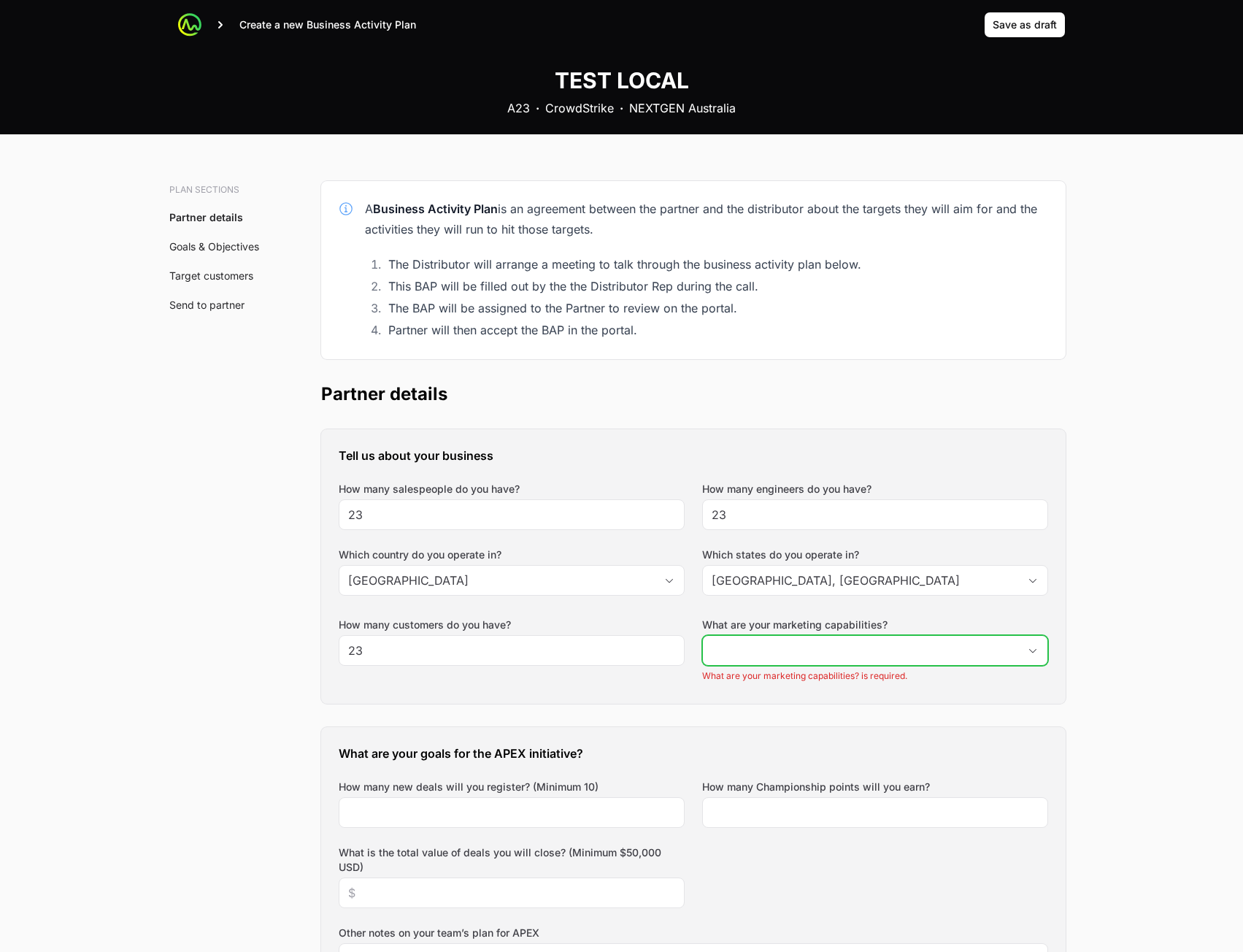
click at [823, 653] on input "What are your marketing capabilities?" at bounding box center [861, 651] width 316 height 29
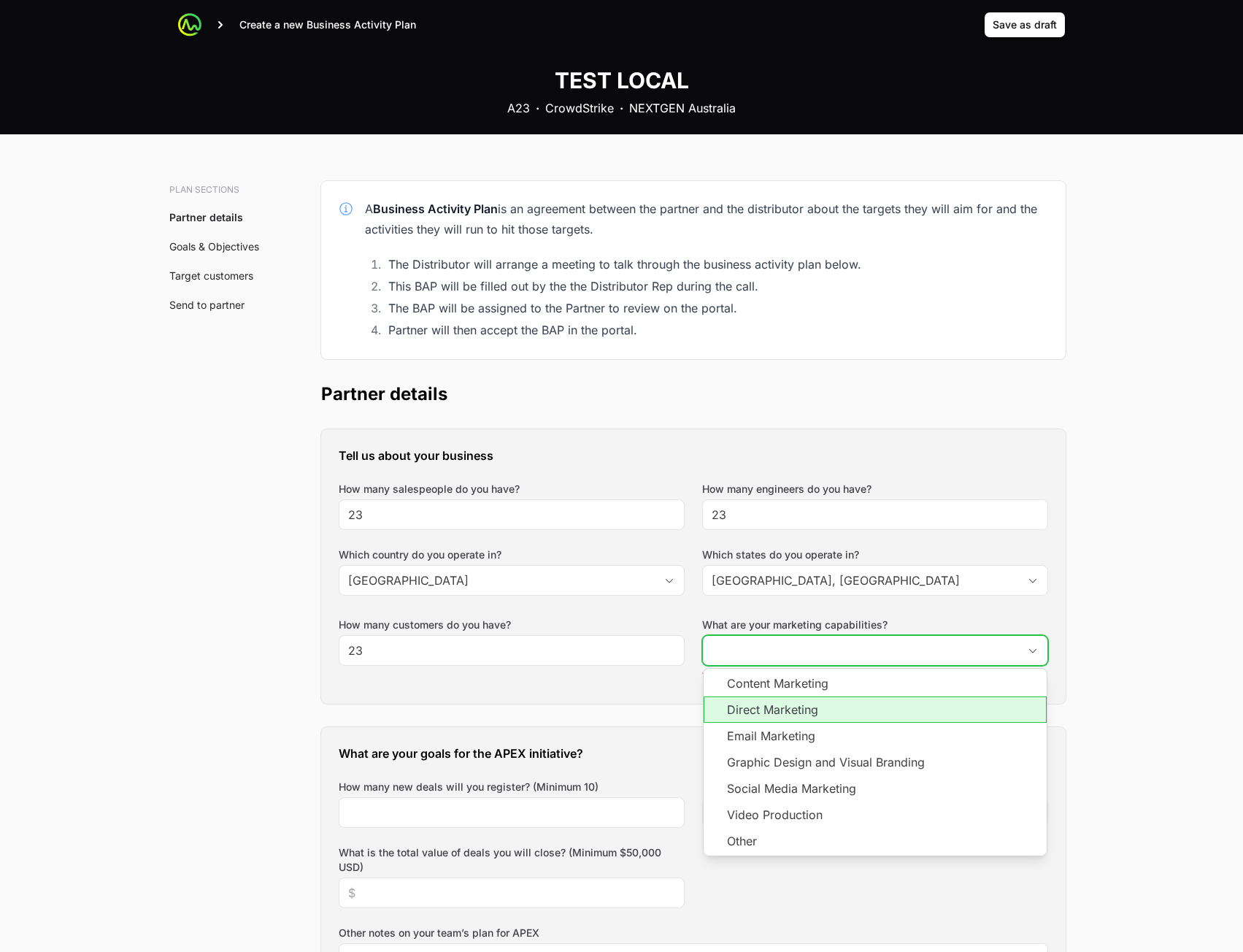
click at [788, 708] on li "Direct Marketing" at bounding box center [875, 710] width 343 height 27
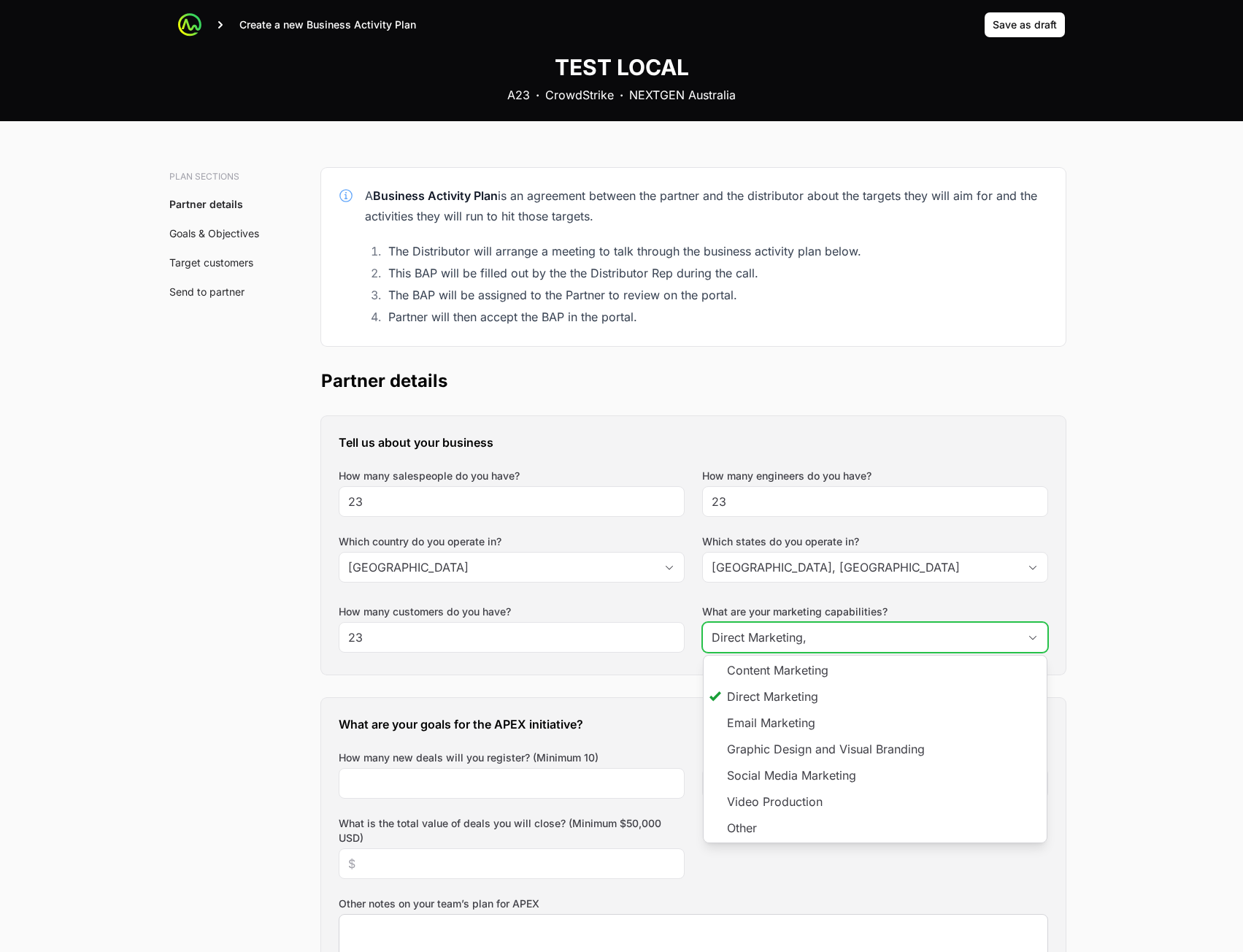
scroll to position [365, 0]
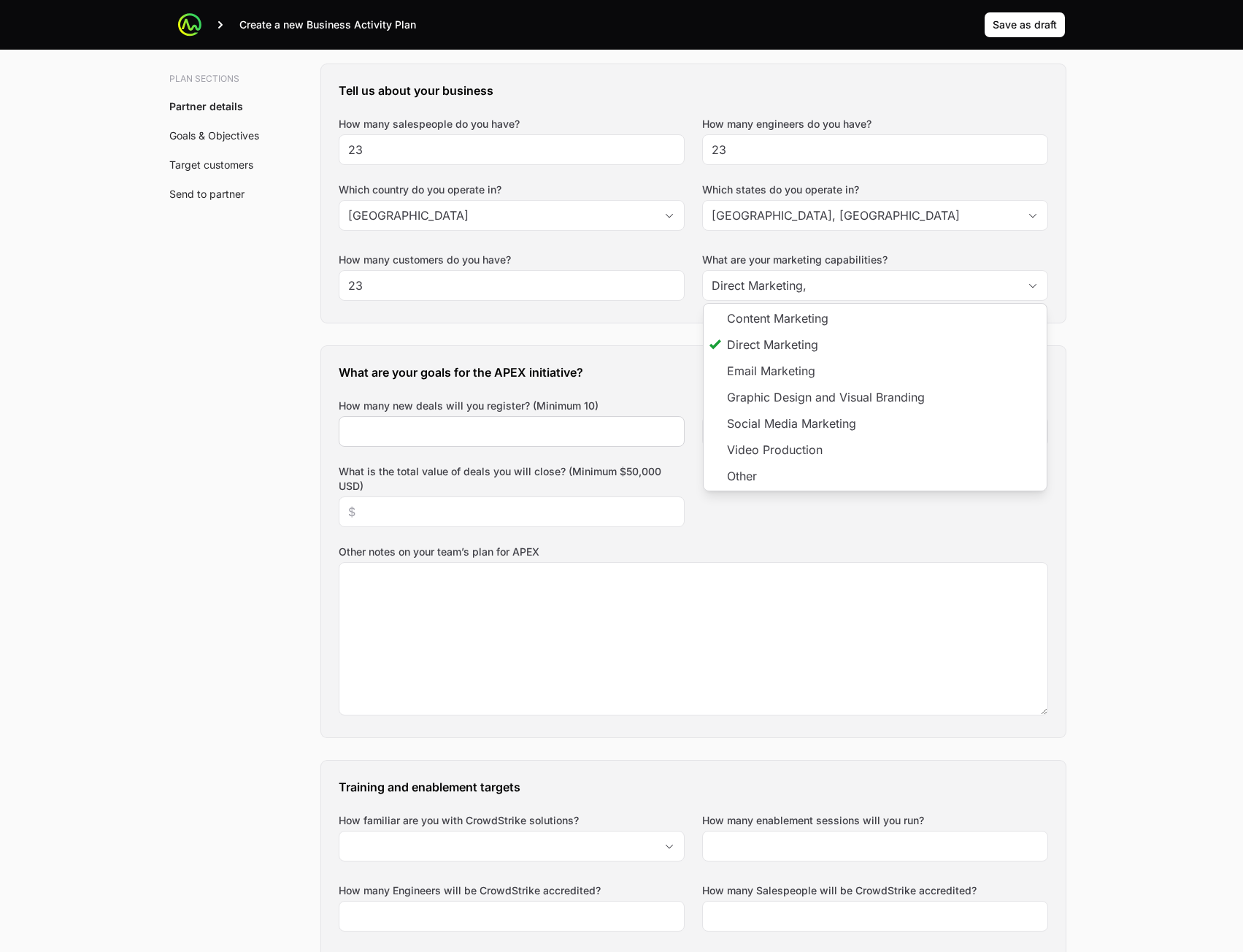
type input "Direct Marketing"
click at [594, 442] on div at bounding box center [512, 431] width 346 height 30
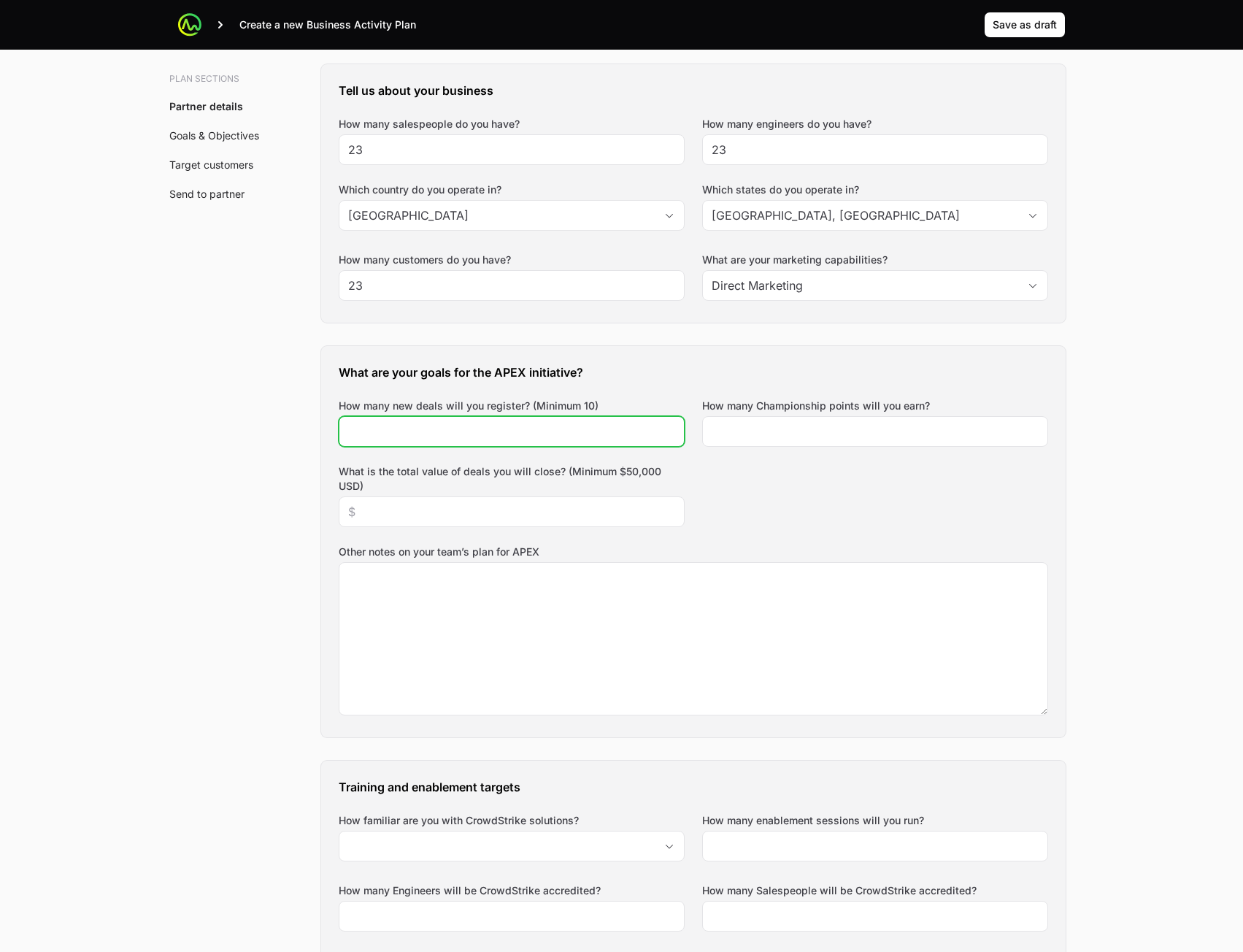
click at [597, 427] on input "How many new deals will you register? (Minimum 10)" at bounding box center [511, 431] width 327 height 17
type input "23"
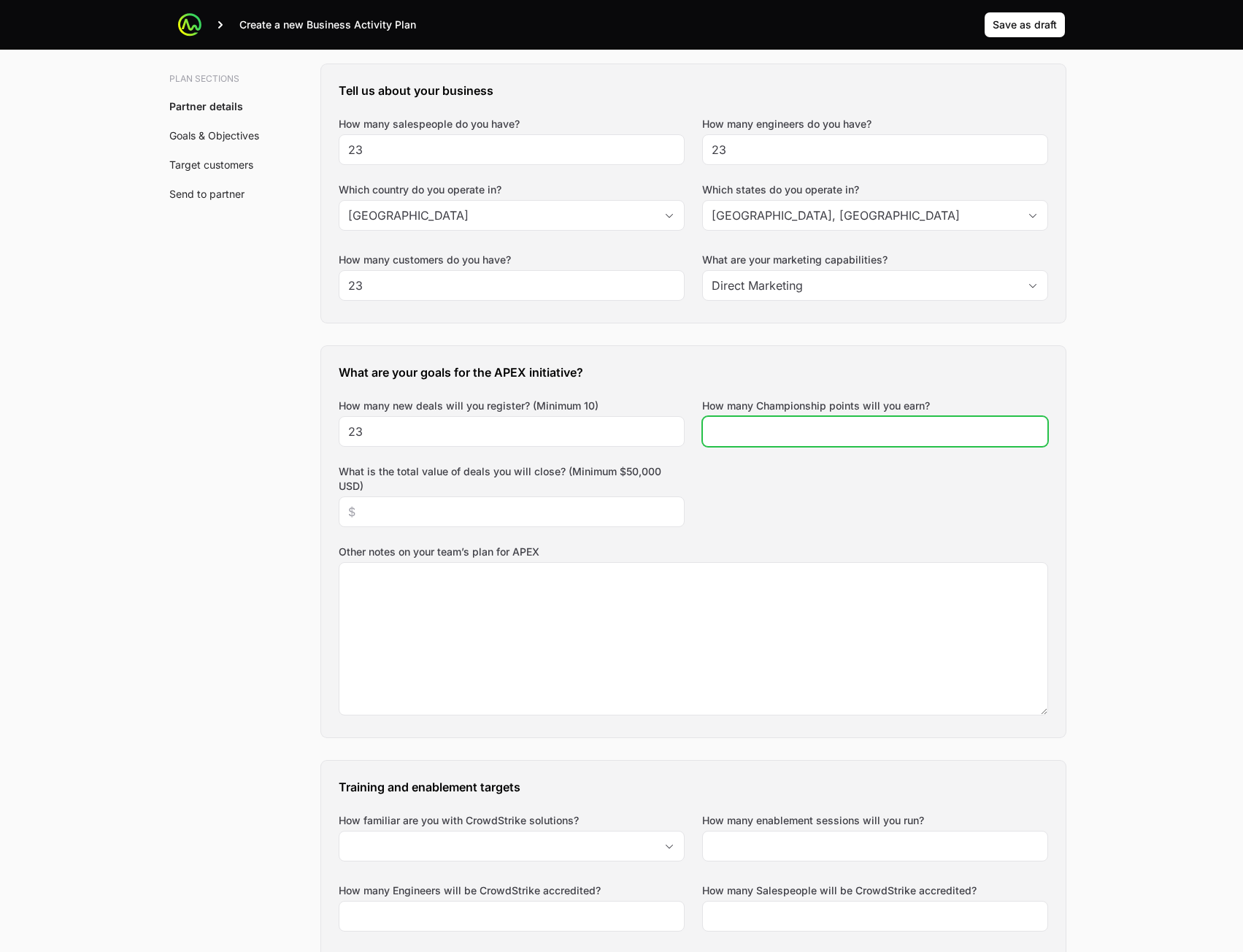
click at [806, 433] on input "How many Championship points will you earn?" at bounding box center [875, 431] width 327 height 17
type input "2323"
click at [469, 522] on div at bounding box center [512, 511] width 346 height 30
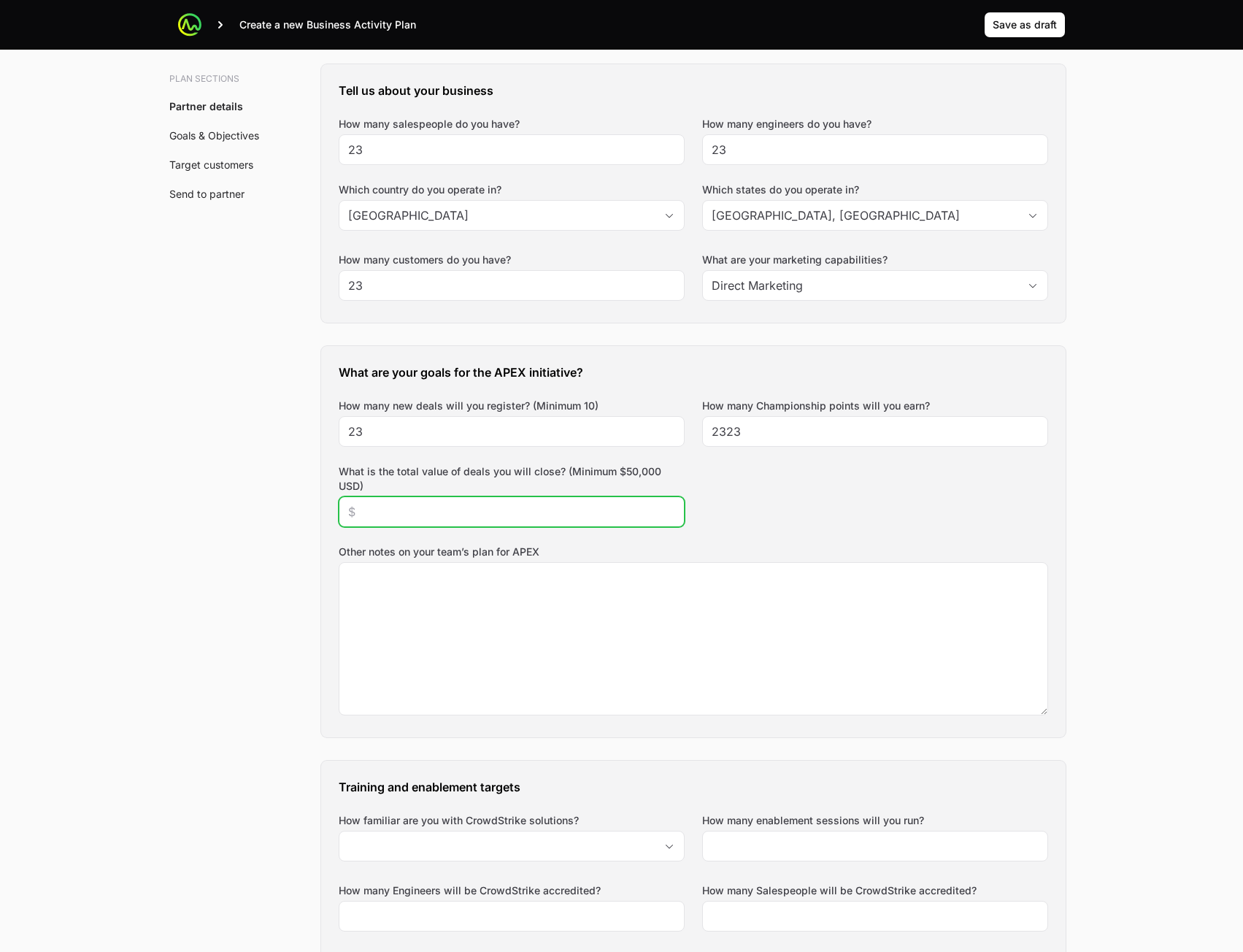
drag, startPoint x: 494, startPoint y: 505, endPoint x: 494, endPoint y: 514, distance: 9.0
click at [494, 509] on input "What is the total value of deals you will close? (Minimum $50,000 USD)" at bounding box center [511, 511] width 327 height 17
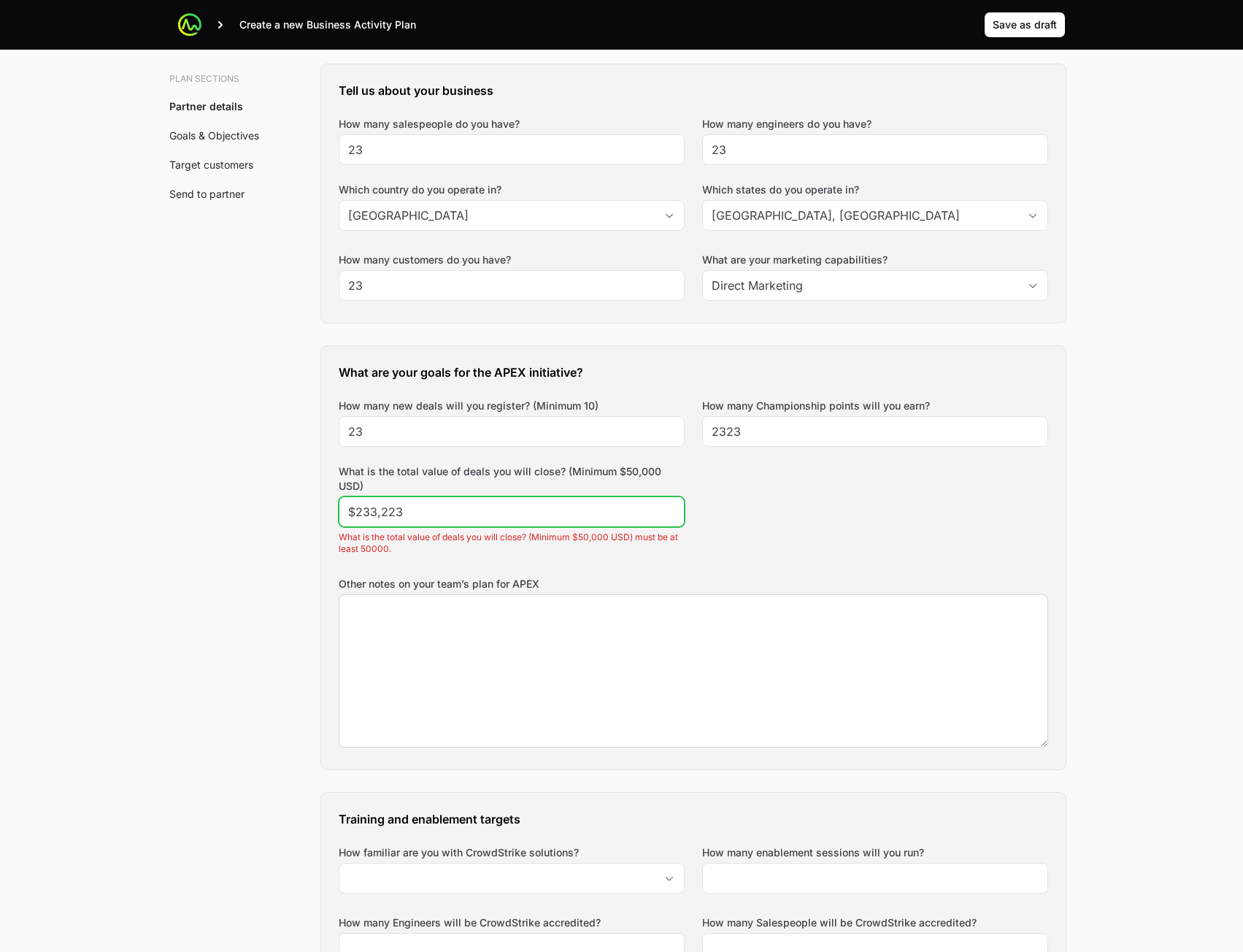
type input "$233,223"
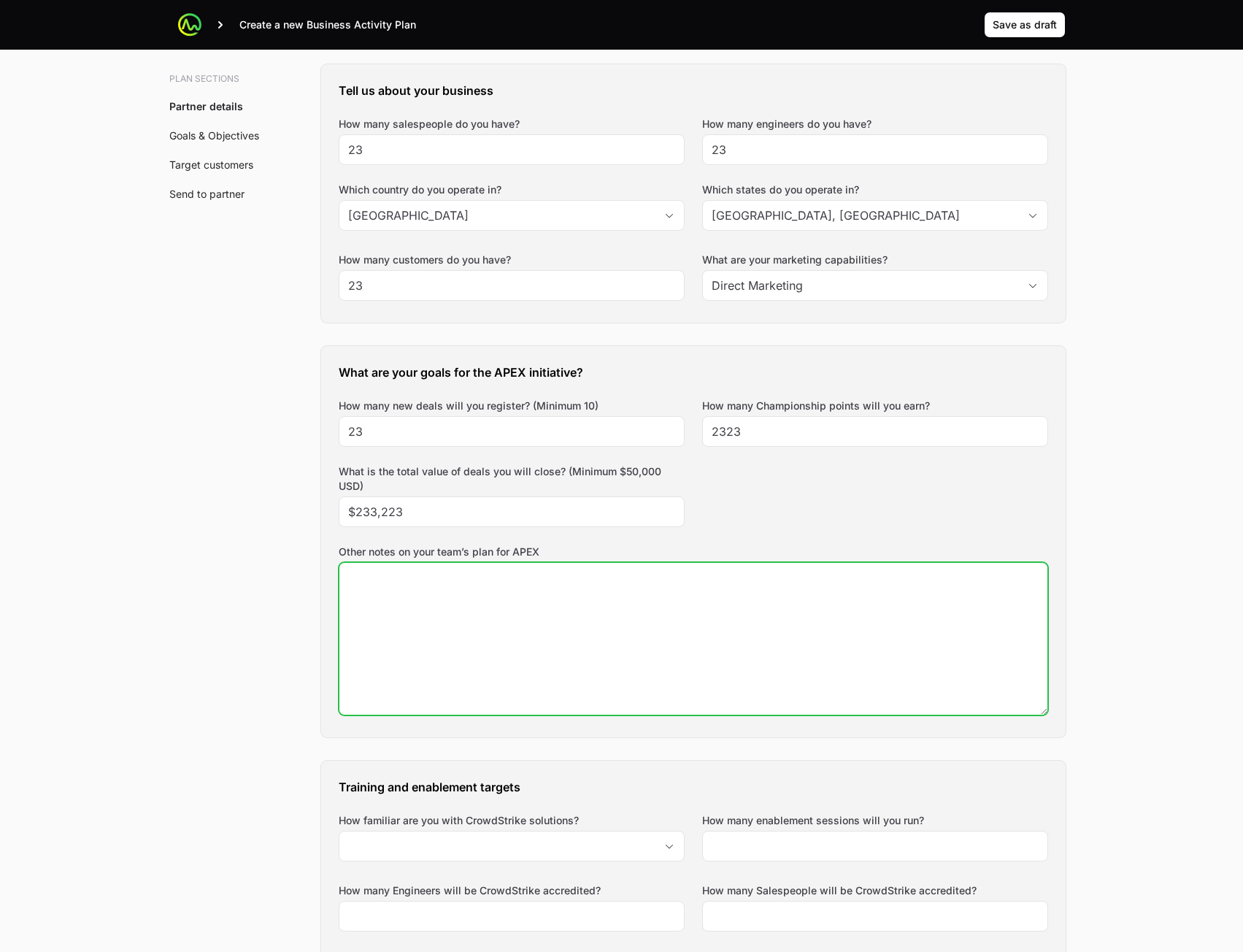
click at [538, 625] on textarea "Other notes on your team’s plan for APEX" at bounding box center [693, 638] width 708 height 152
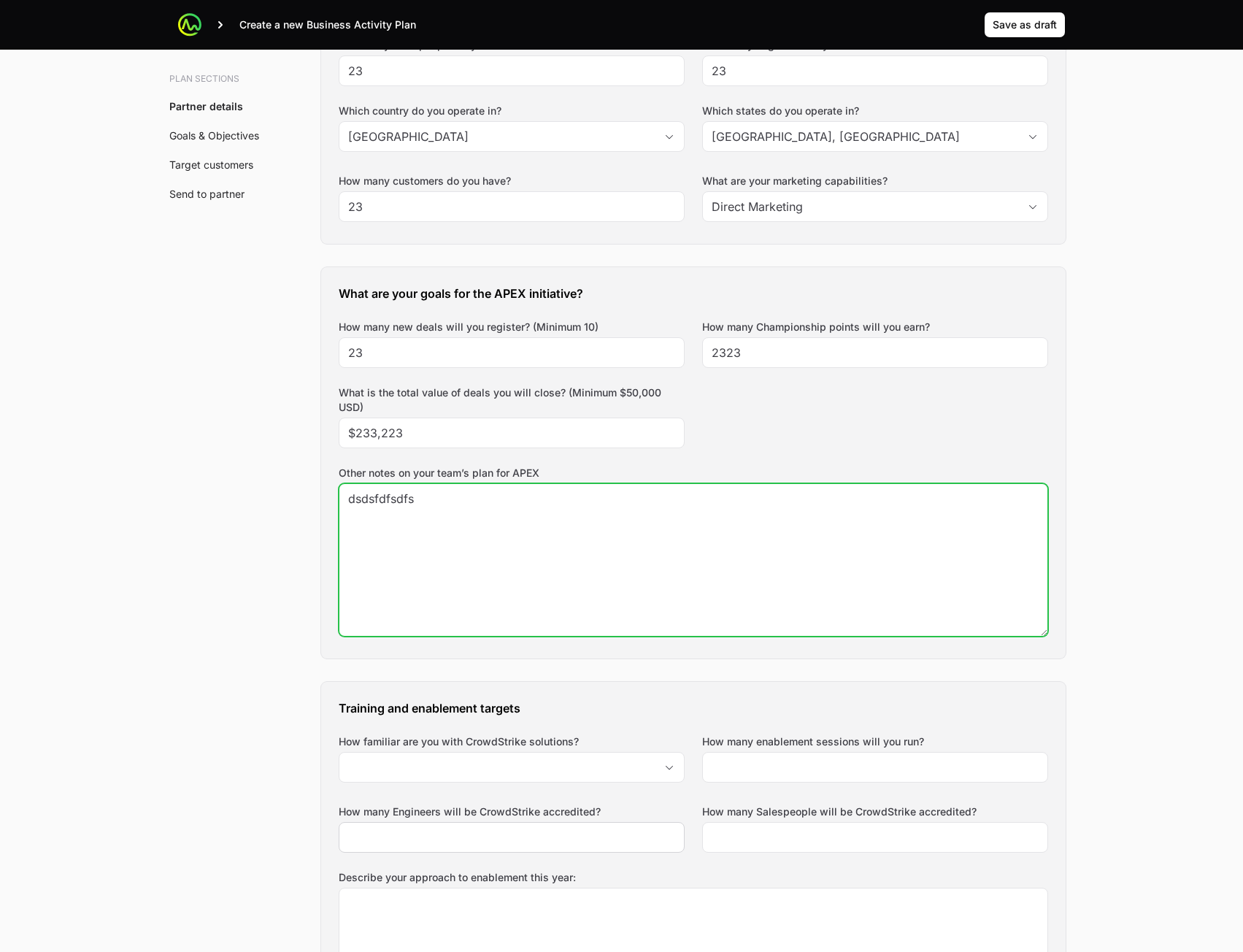
scroll to position [584, 0]
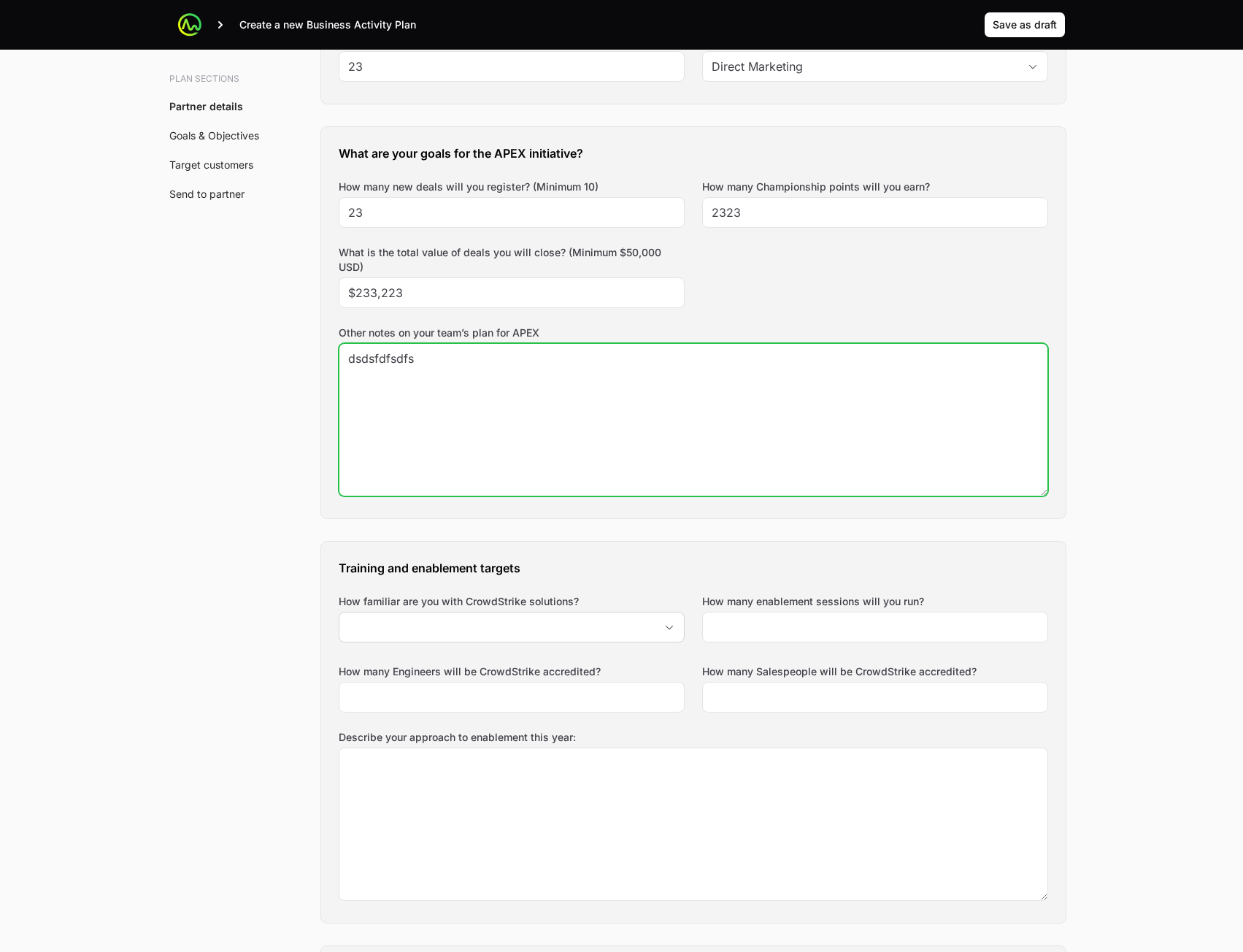
type textarea "dsdsfdfsdfs"
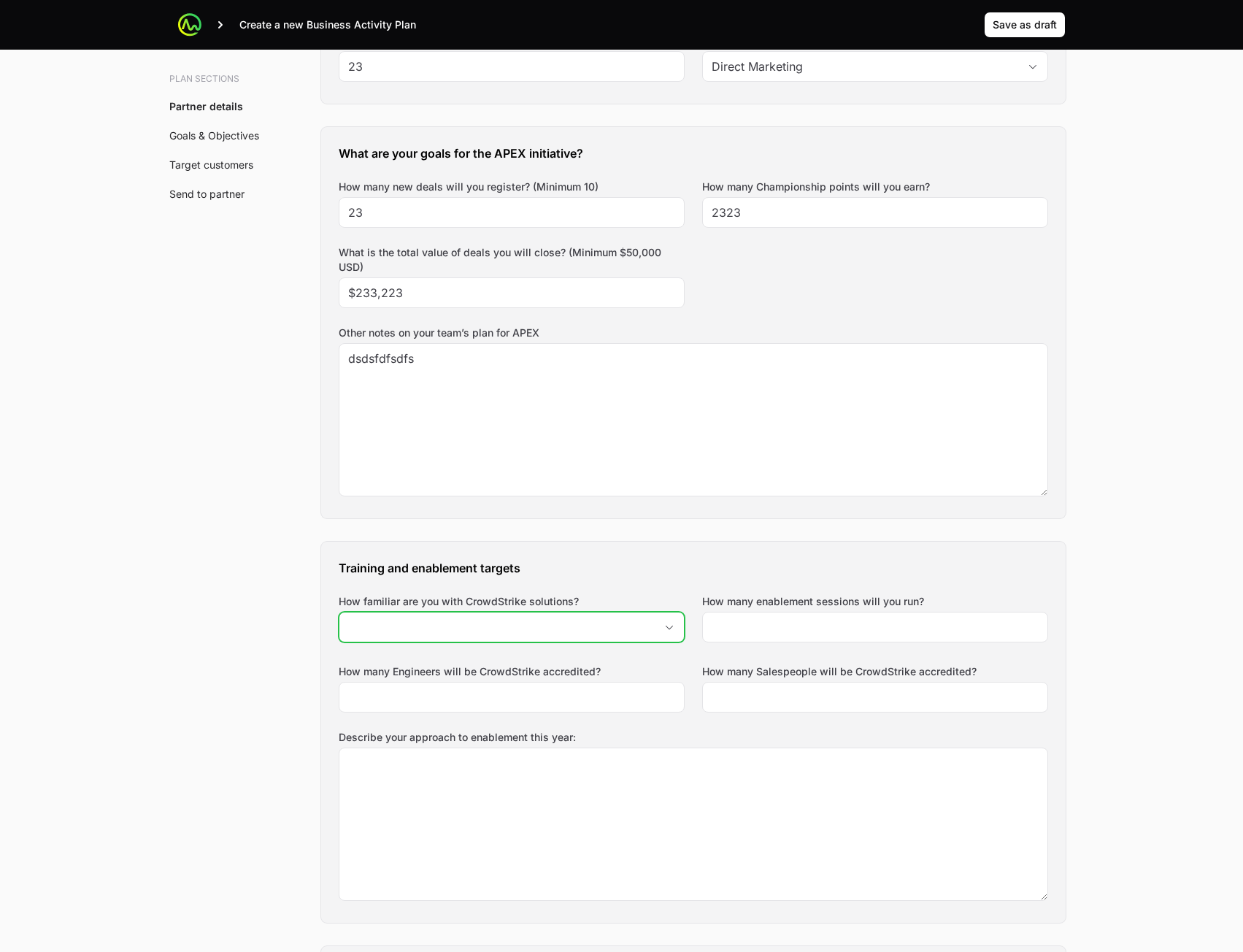
click at [564, 626] on input "How familiar are you with CrowdStrike solutions?" at bounding box center [497, 627] width 316 height 29
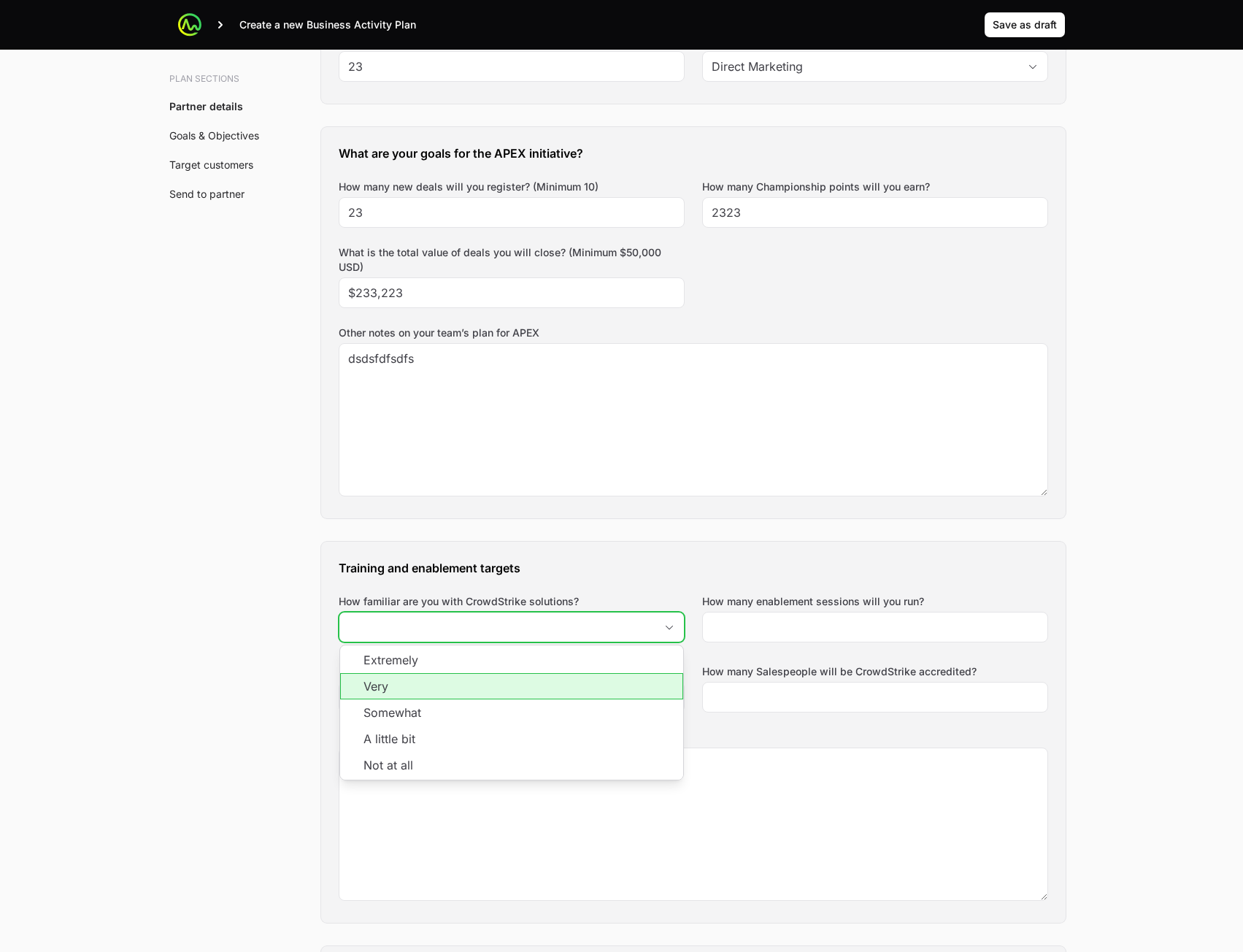
click at [551, 697] on li "Very" at bounding box center [512, 686] width 343 height 27
type input "Very"
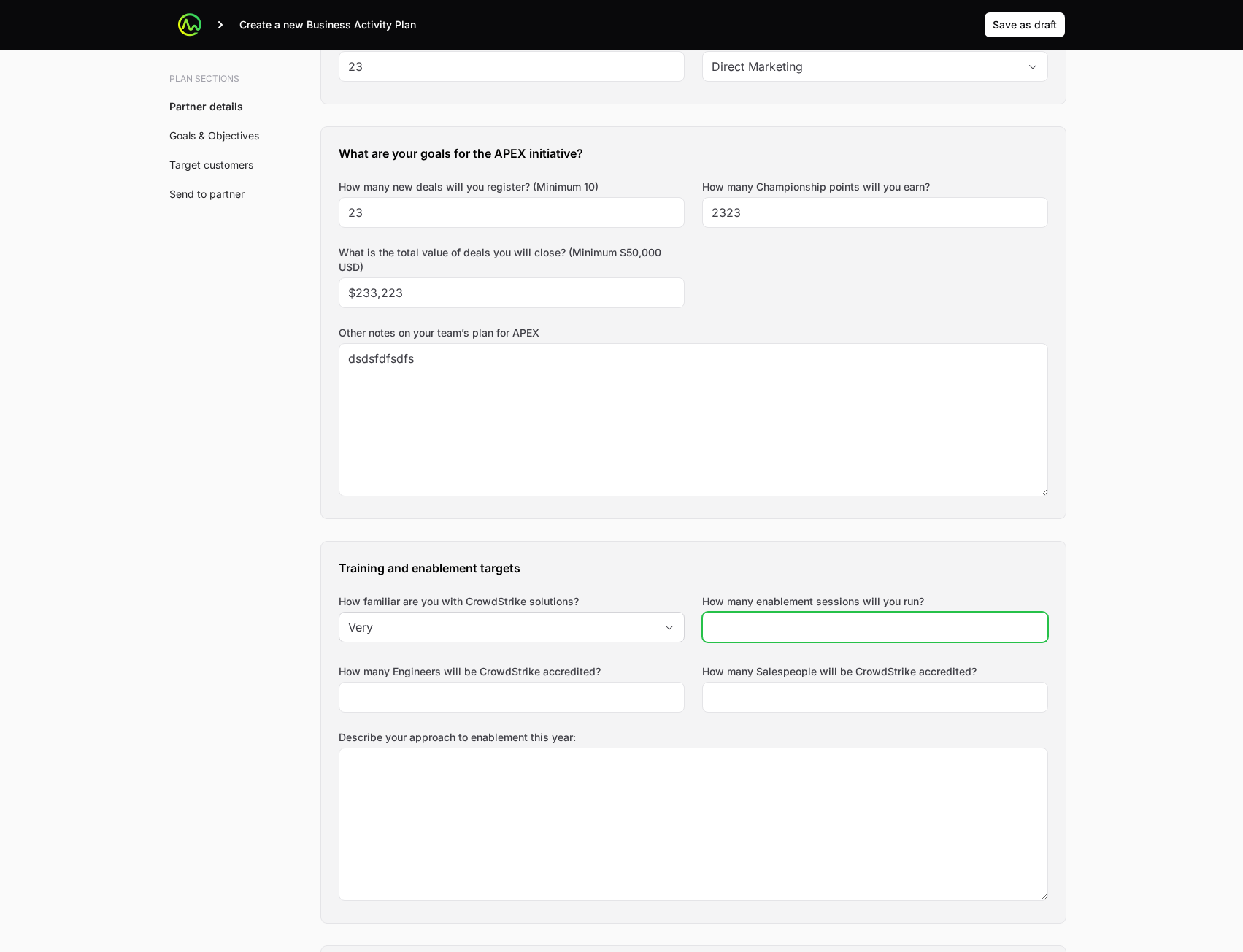
click at [798, 628] on input "How many enablement sessions will you run?" at bounding box center [875, 627] width 327 height 17
type input "23"
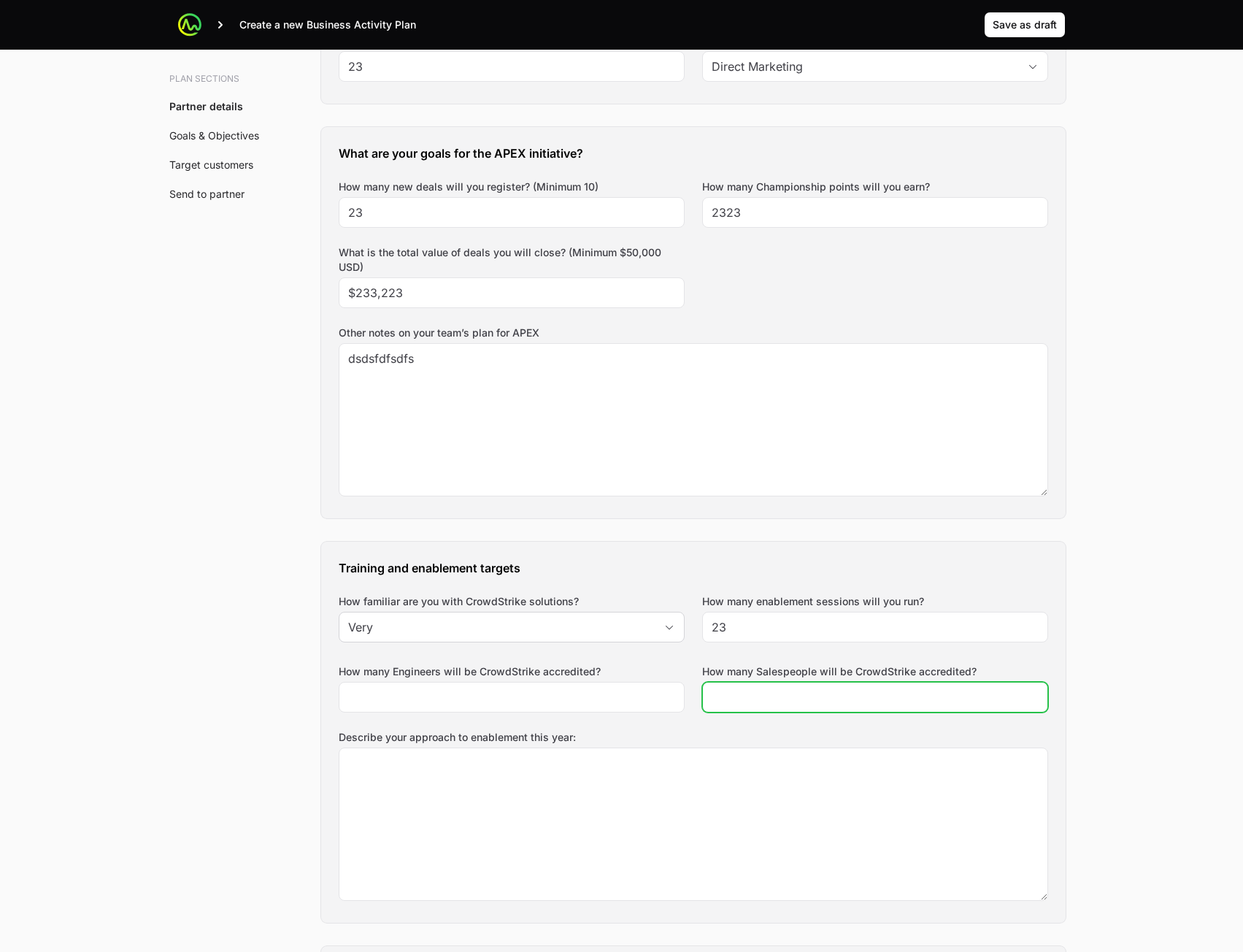
click at [784, 697] on input "How many Salespeople will be CrowdStrike accredited?" at bounding box center [875, 697] width 327 height 17
type input "23"
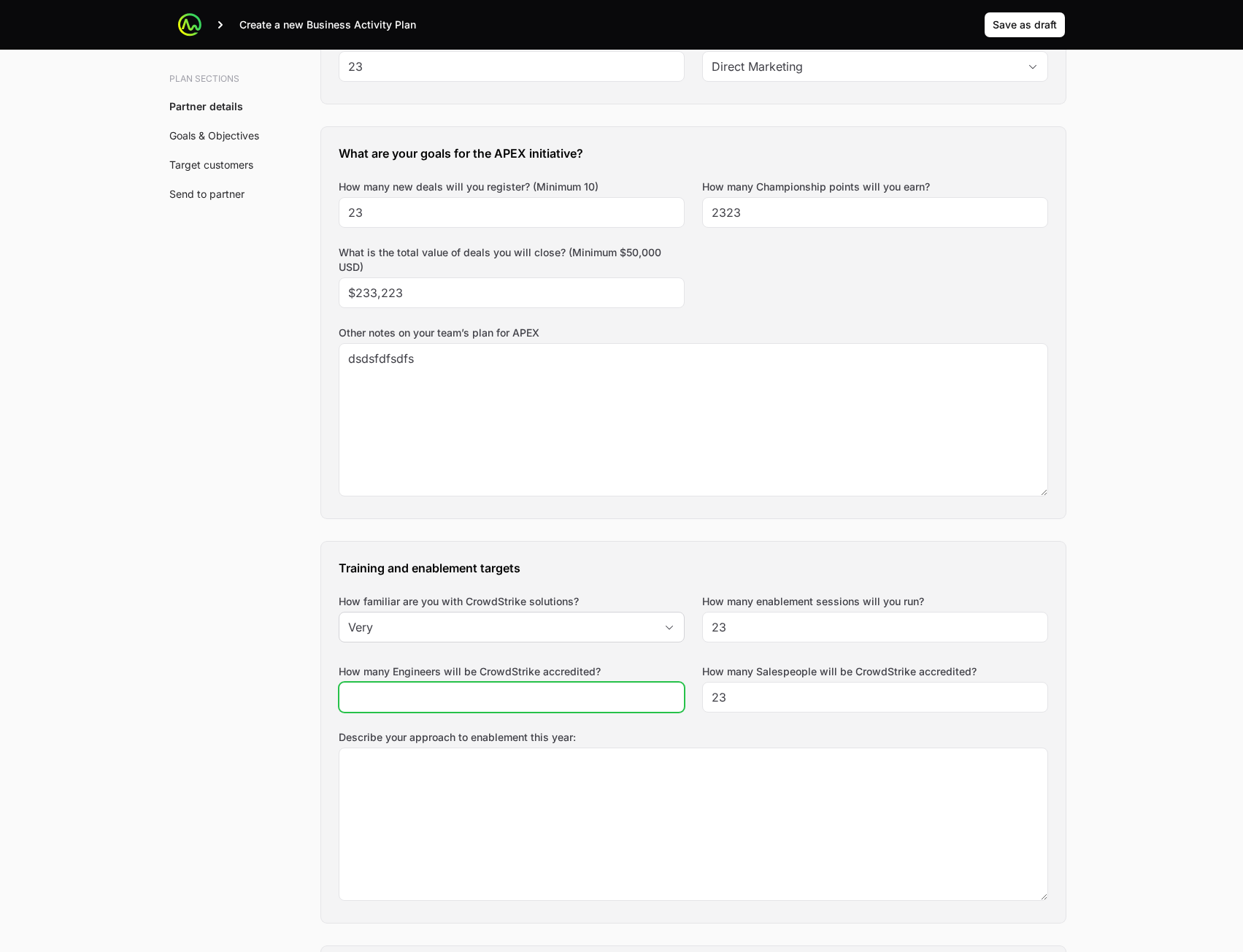
click at [559, 703] on input "How many Engineers will be CrowdStrike accredited?" at bounding box center [511, 697] width 327 height 17
type input "23"
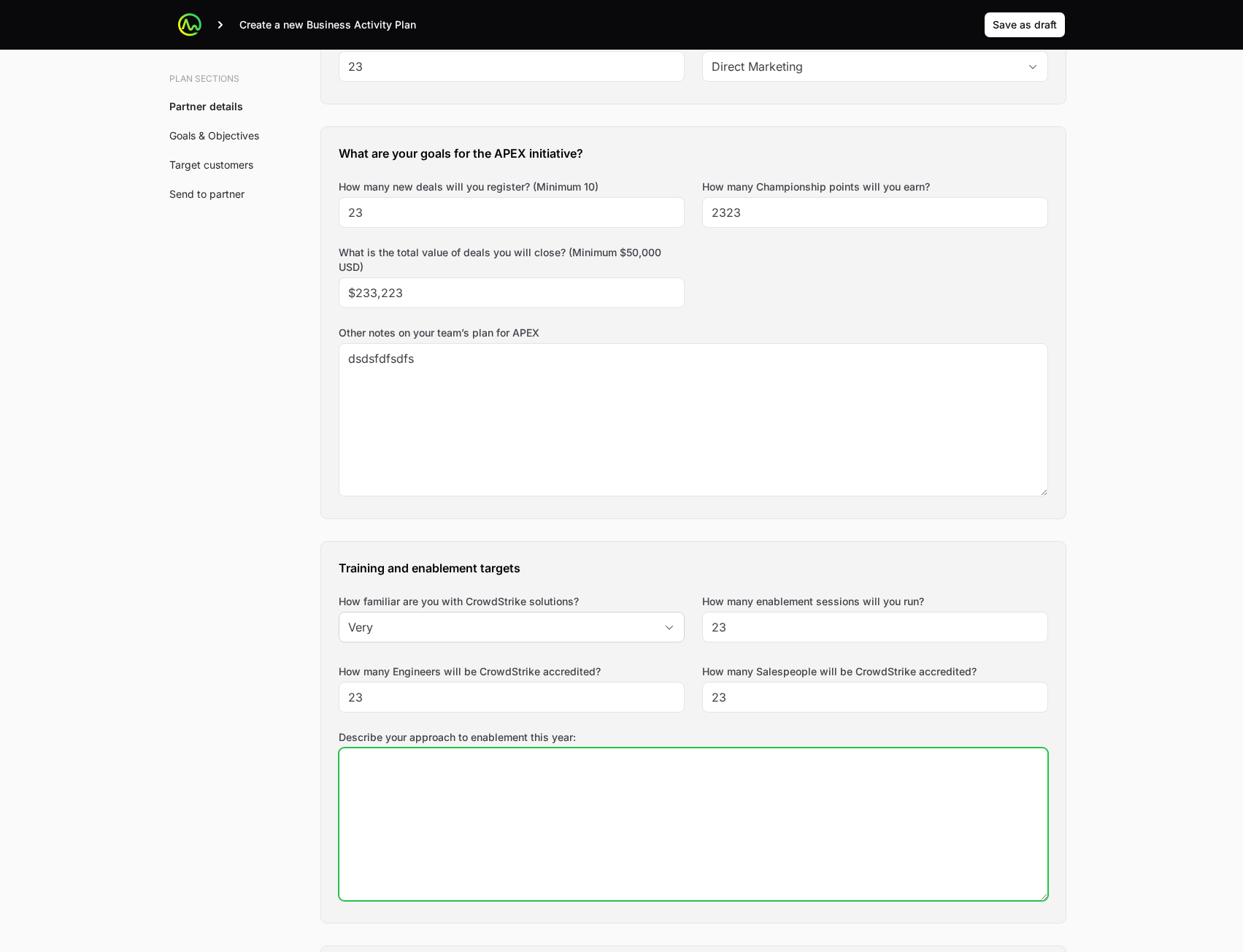
click at [630, 772] on textarea "Describe your approach to enablement this year:" at bounding box center [693, 824] width 708 height 152
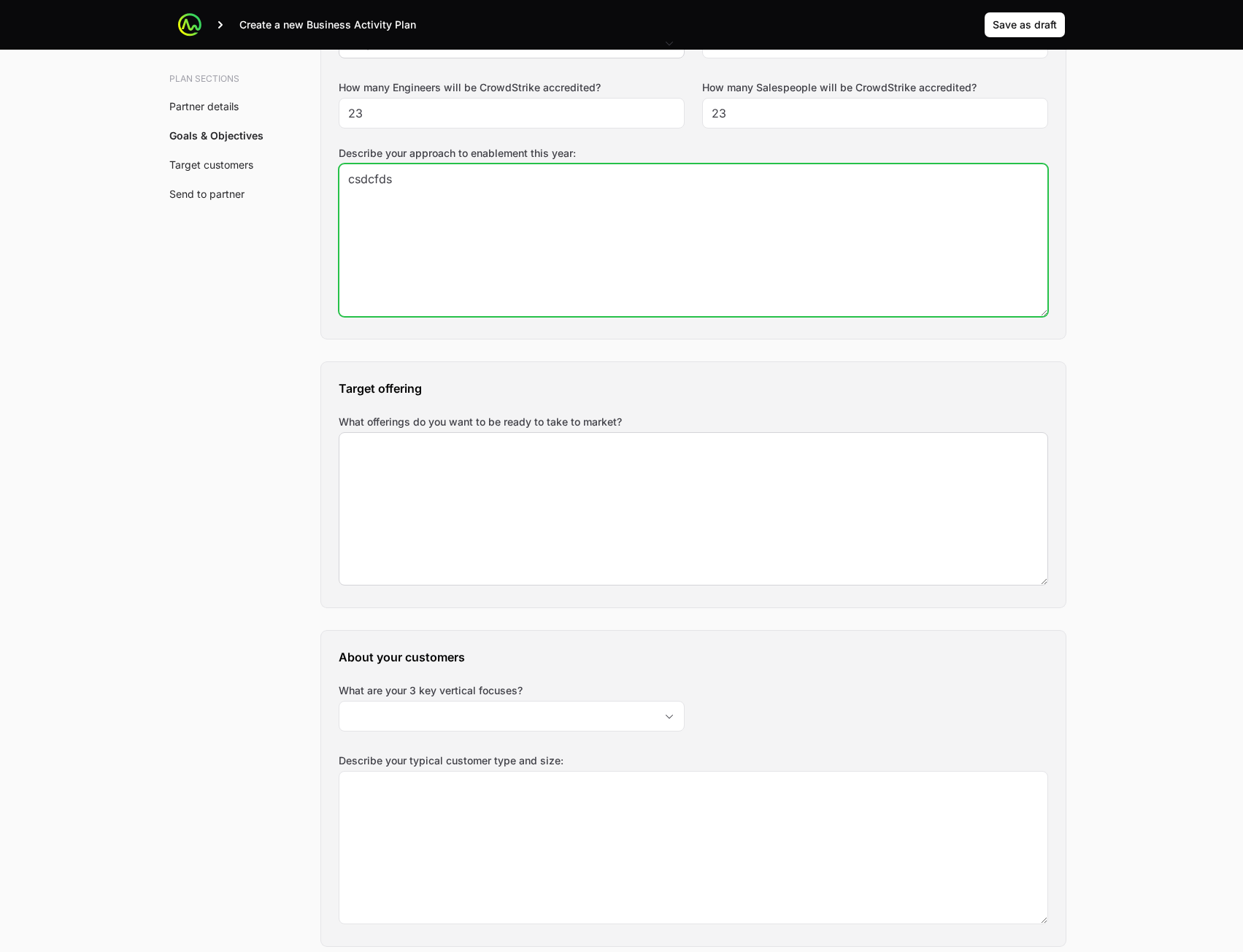
type textarea "csdcfds"
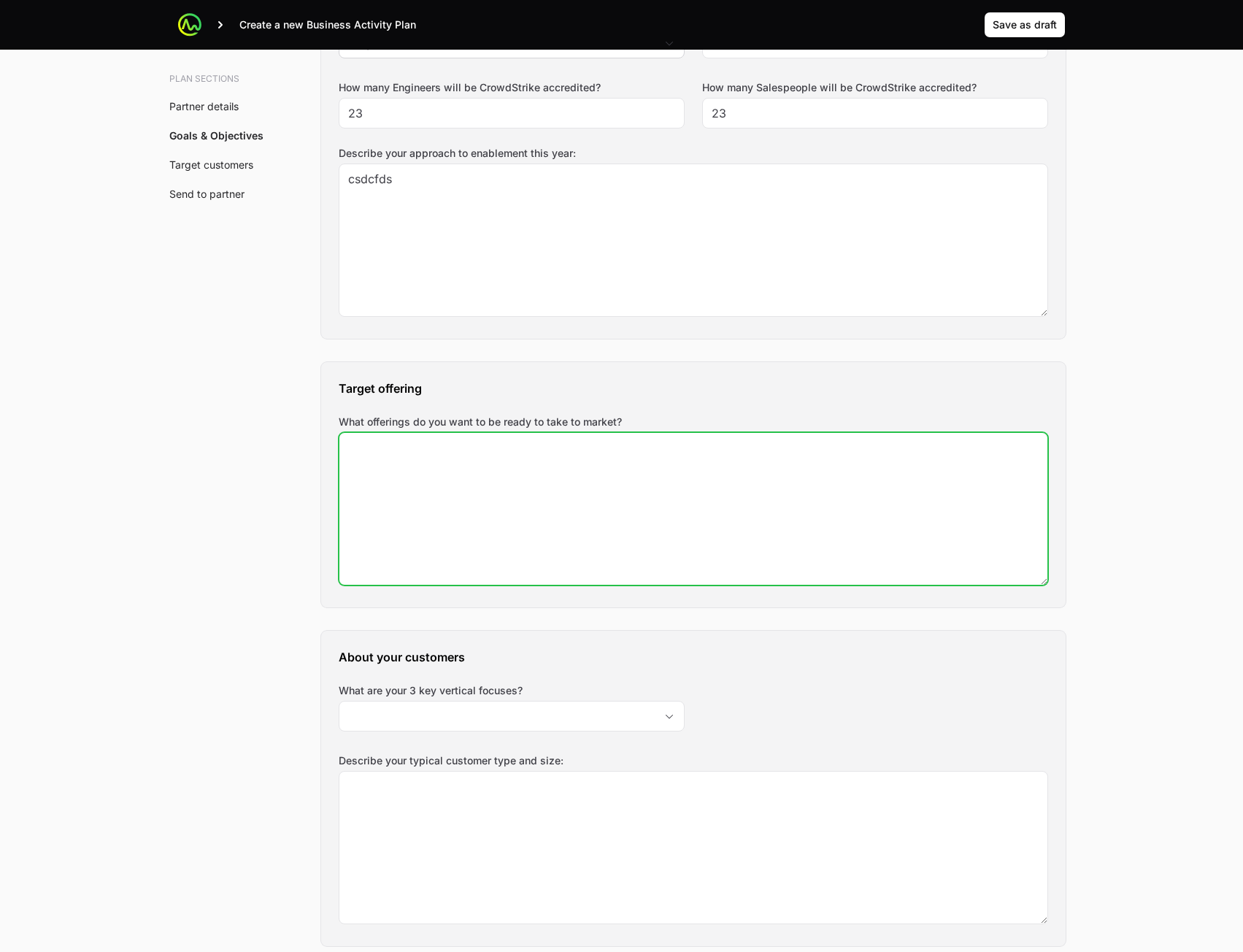
click at [582, 525] on textarea "What offerings do you want to be ready to take to market?" at bounding box center [693, 508] width 708 height 152
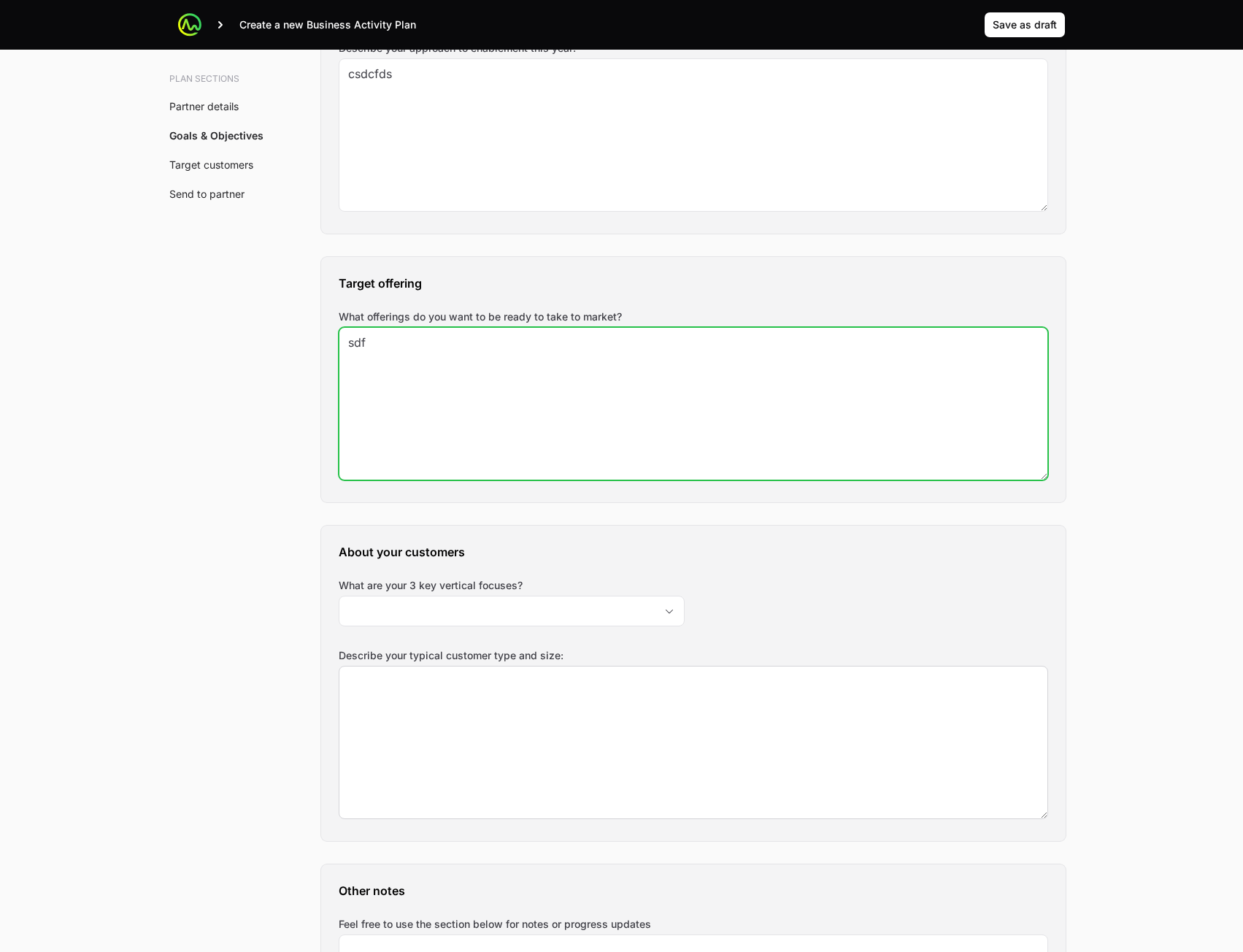
scroll to position [1387, 0]
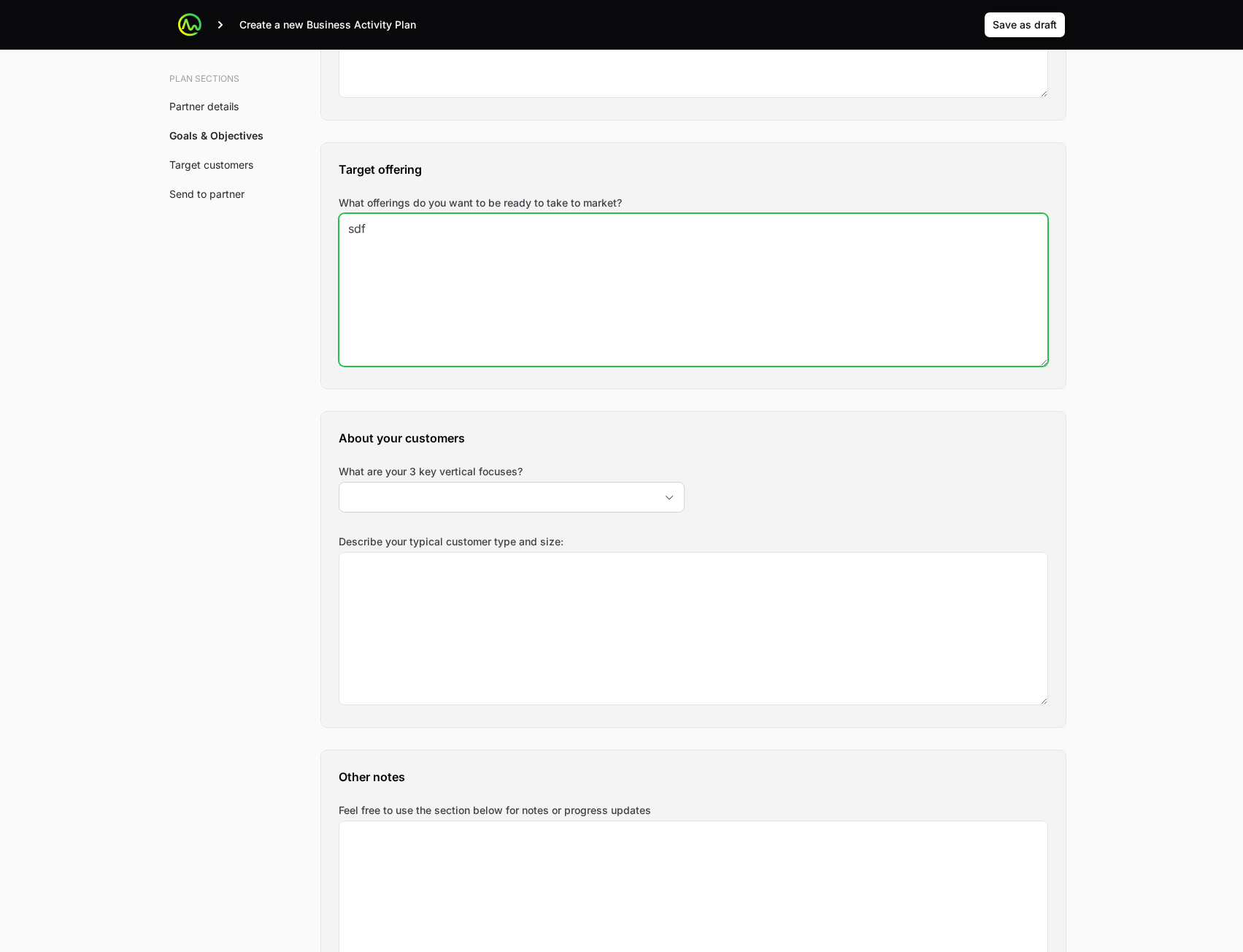
type textarea "sdf"
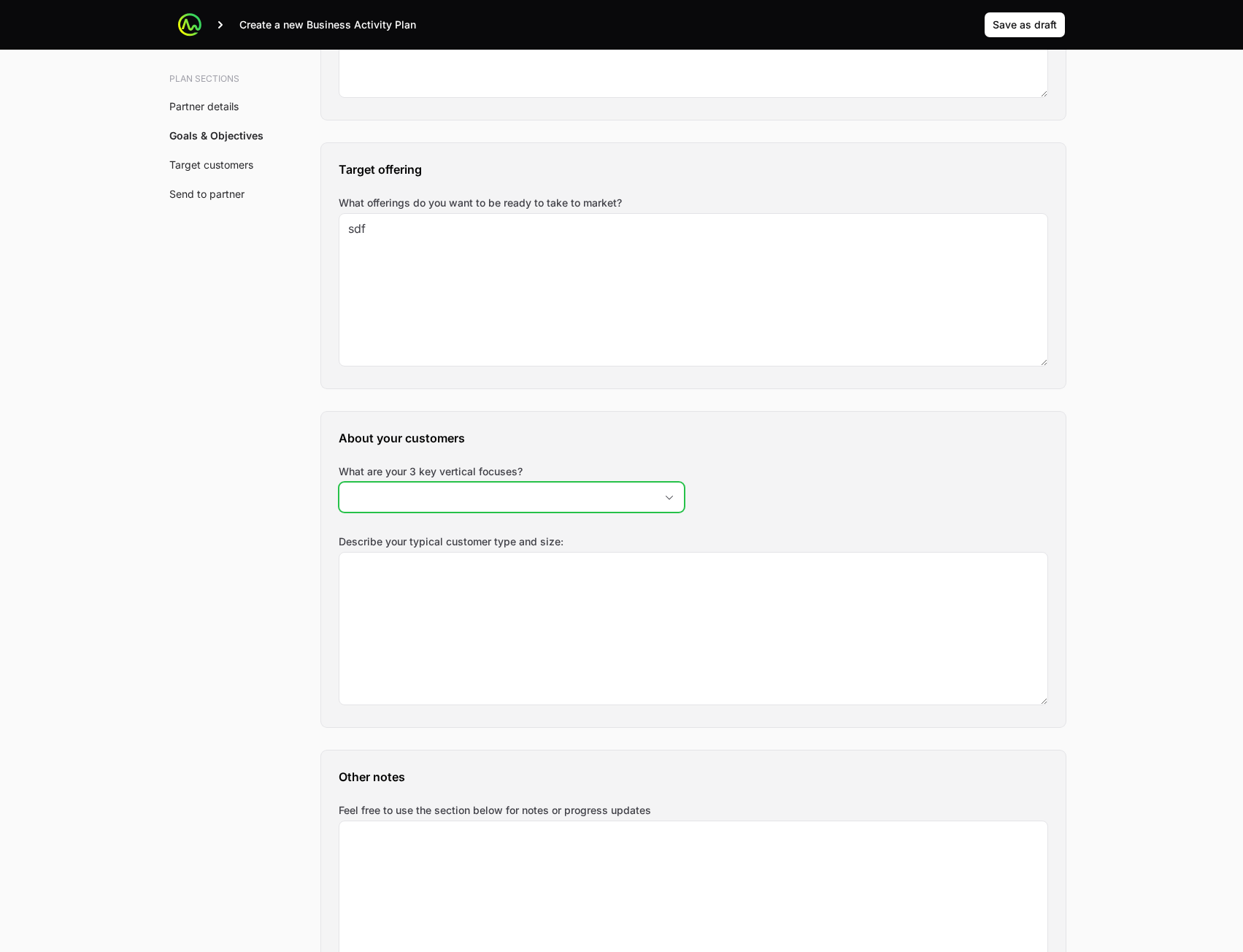
click at [587, 508] on input "What are your 3 key vertical focuses?" at bounding box center [497, 497] width 316 height 29
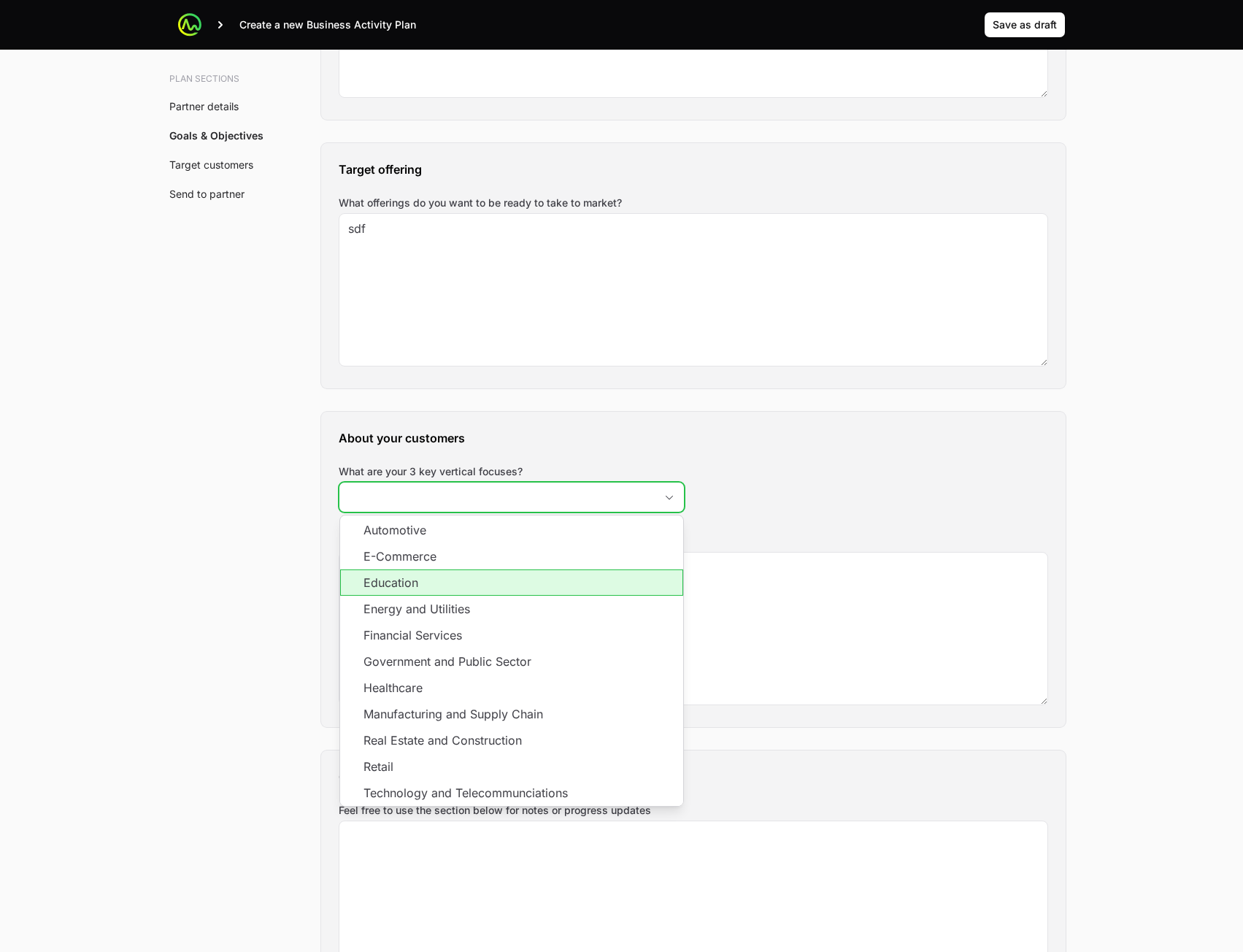
drag, startPoint x: 564, startPoint y: 574, endPoint x: 552, endPoint y: 600, distance: 28.6
click at [563, 575] on li "Education" at bounding box center [512, 583] width 343 height 27
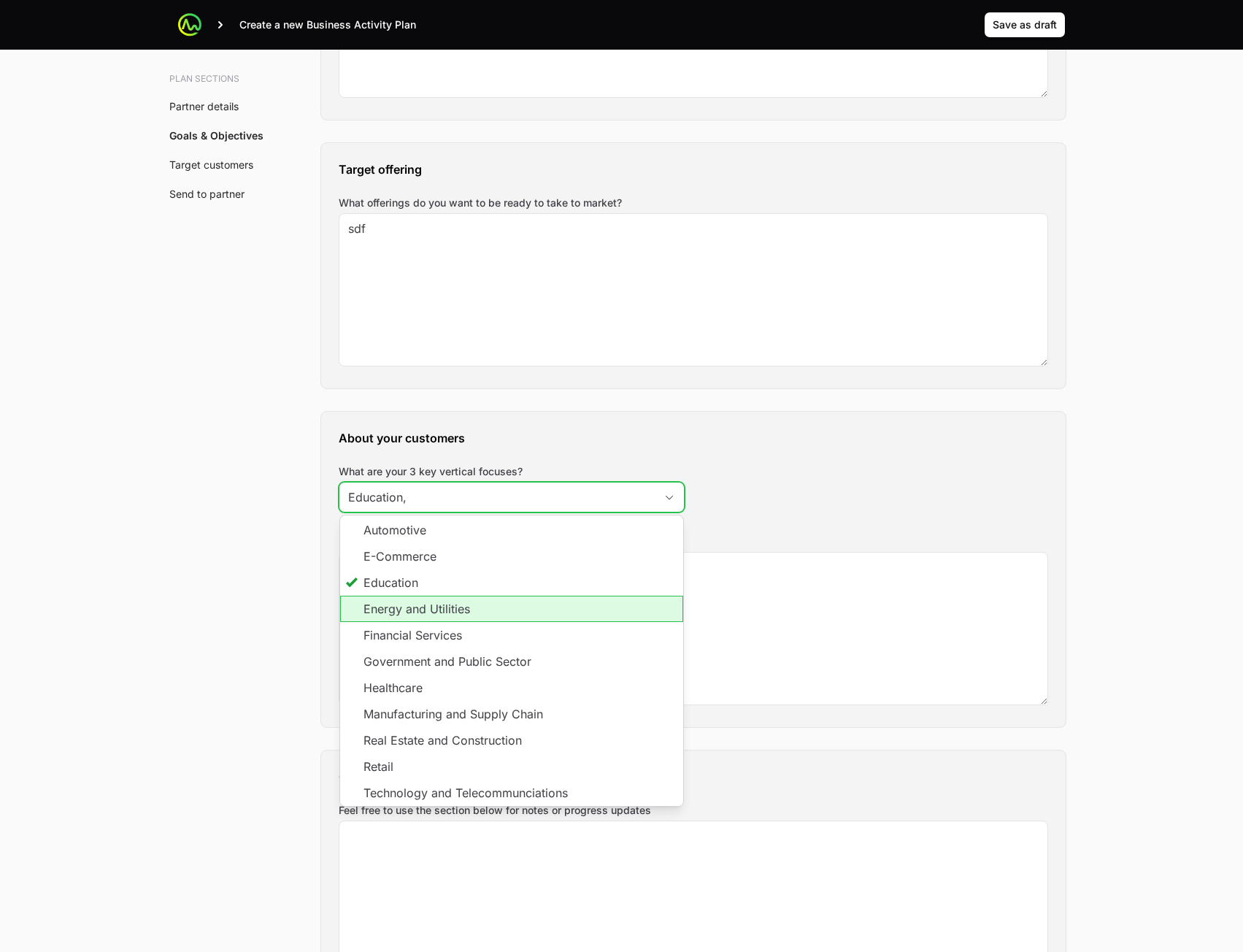
click at [549, 607] on li "Energy and Utilities" at bounding box center [512, 609] width 343 height 27
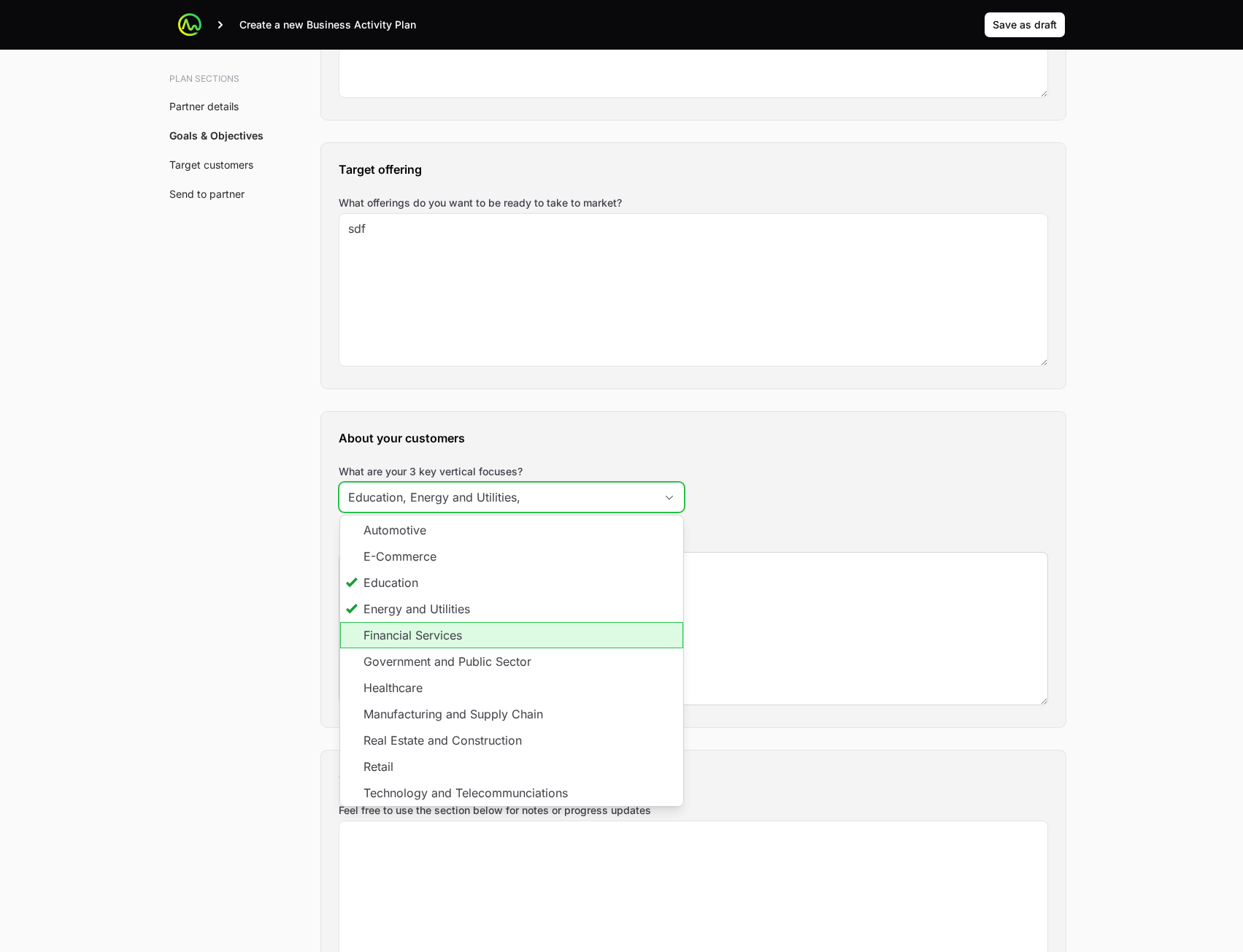
click at [545, 632] on li "Financial Services" at bounding box center [512, 635] width 343 height 27
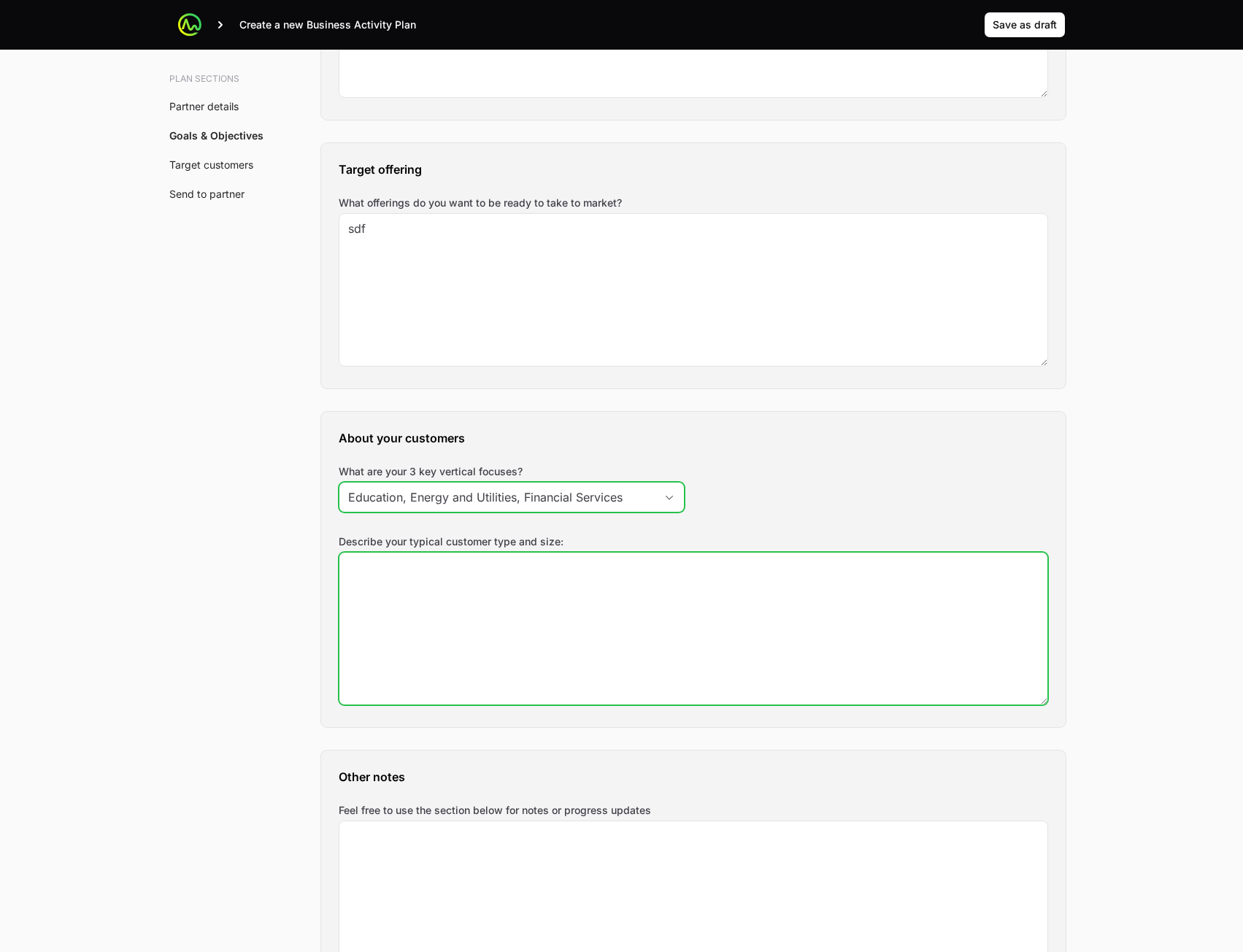
type input "Education, Energy and Utilities, Financial Services"
click at [824, 626] on textarea "Describe your typical customer type and size:" at bounding box center [693, 628] width 708 height 152
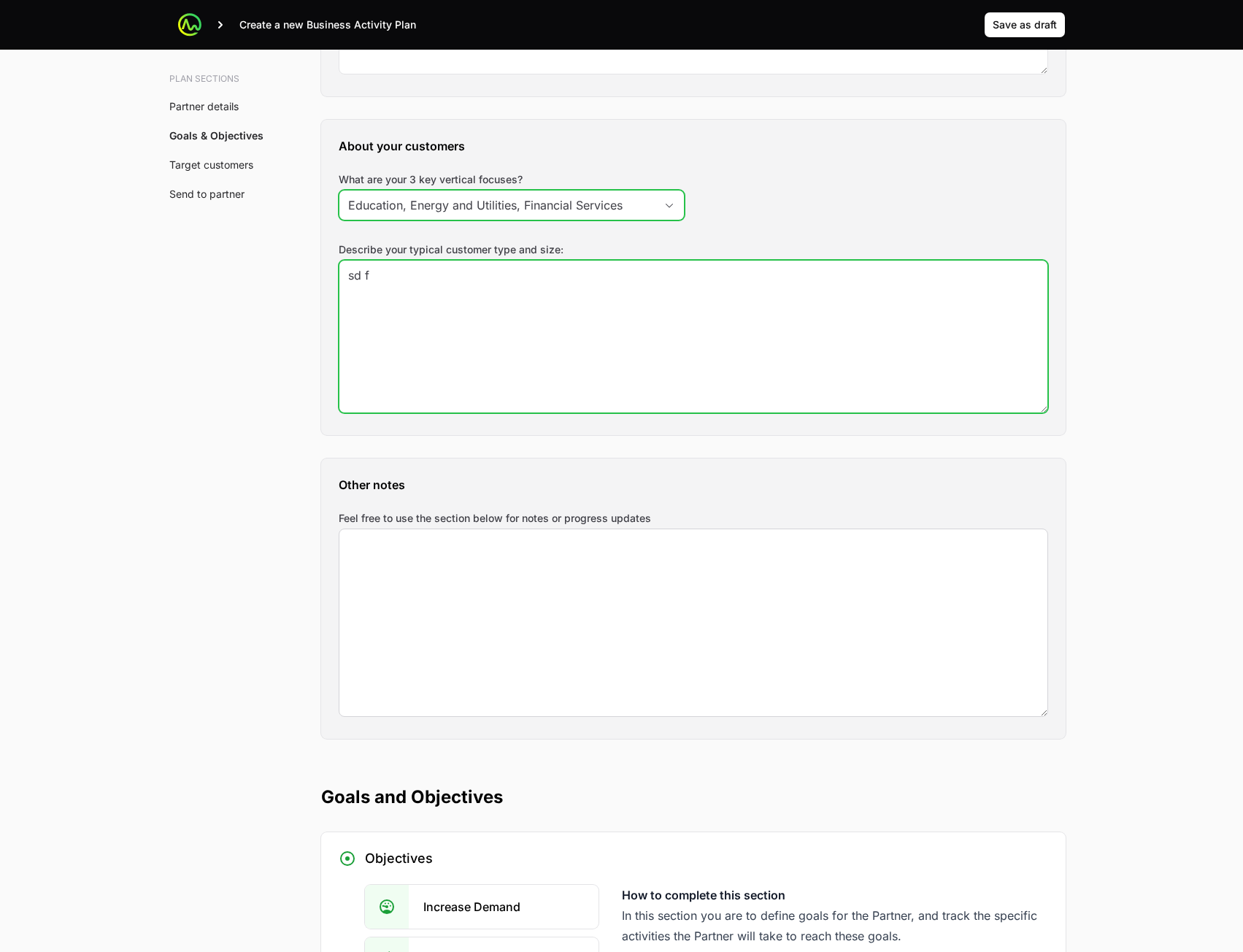
type textarea "sd f"
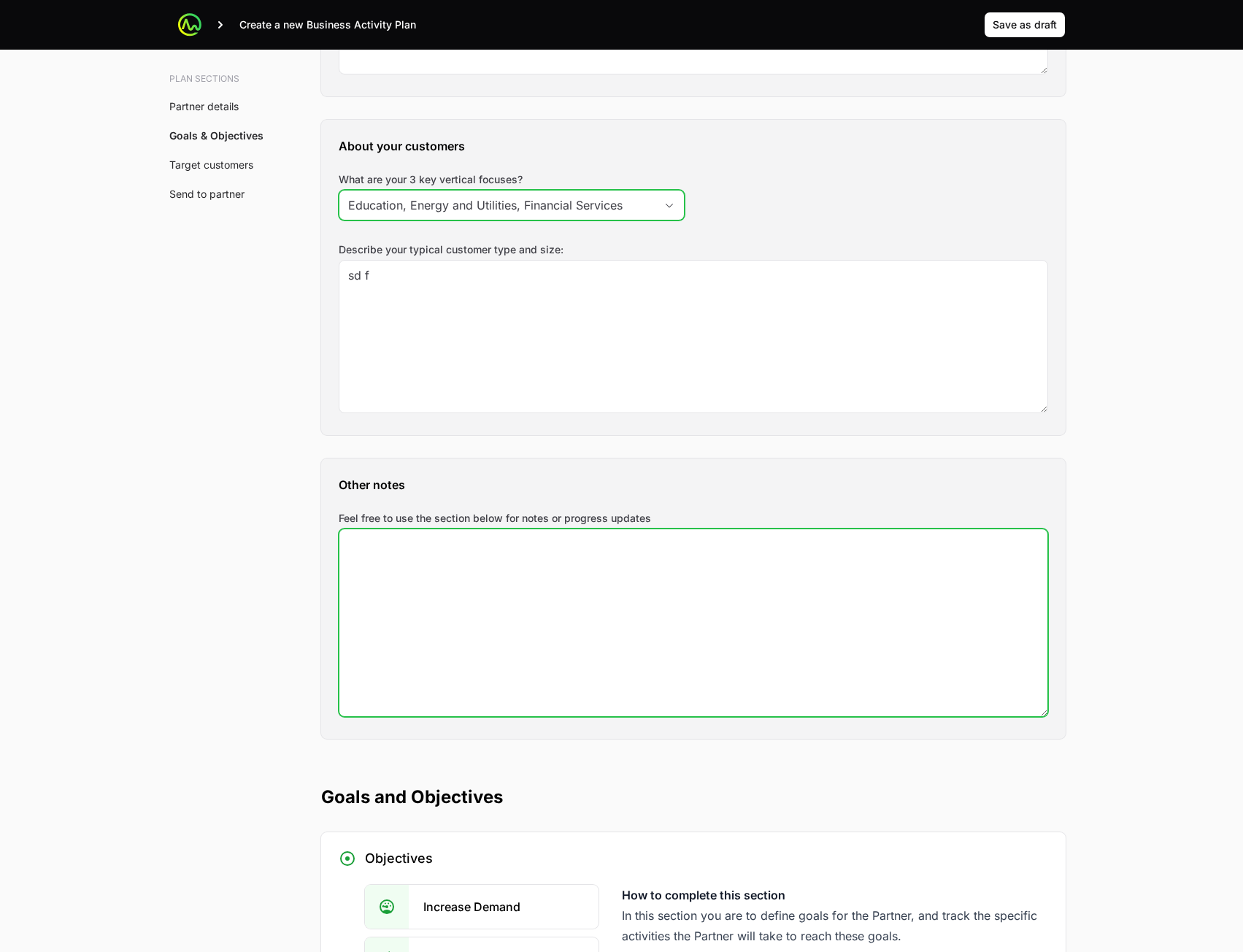
drag, startPoint x: 621, startPoint y: 633, endPoint x: 629, endPoint y: 626, distance: 10.6
click at [621, 632] on textarea "Feel free to use the section below for notes or progress updates" at bounding box center [693, 622] width 708 height 187
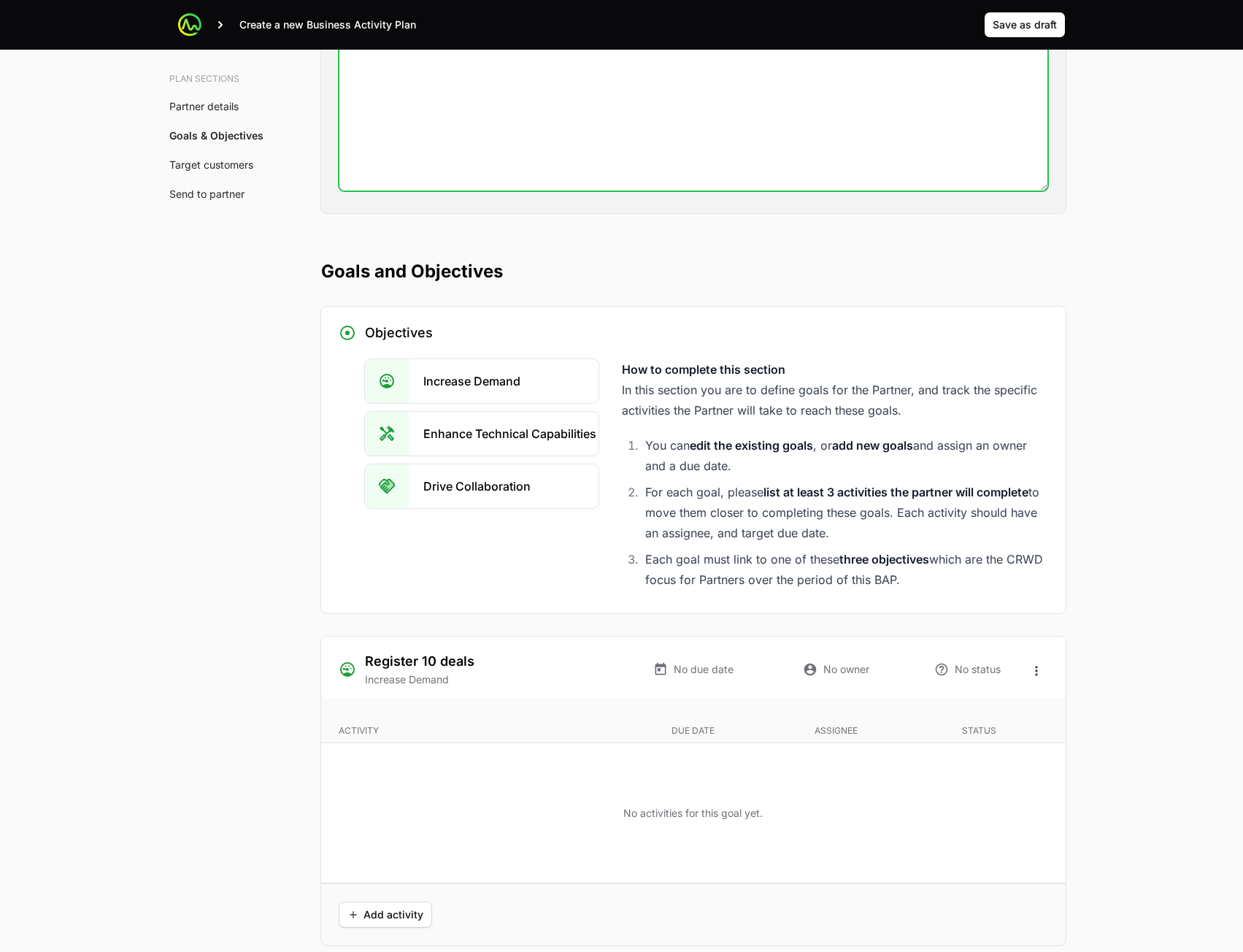
scroll to position [2409, 0]
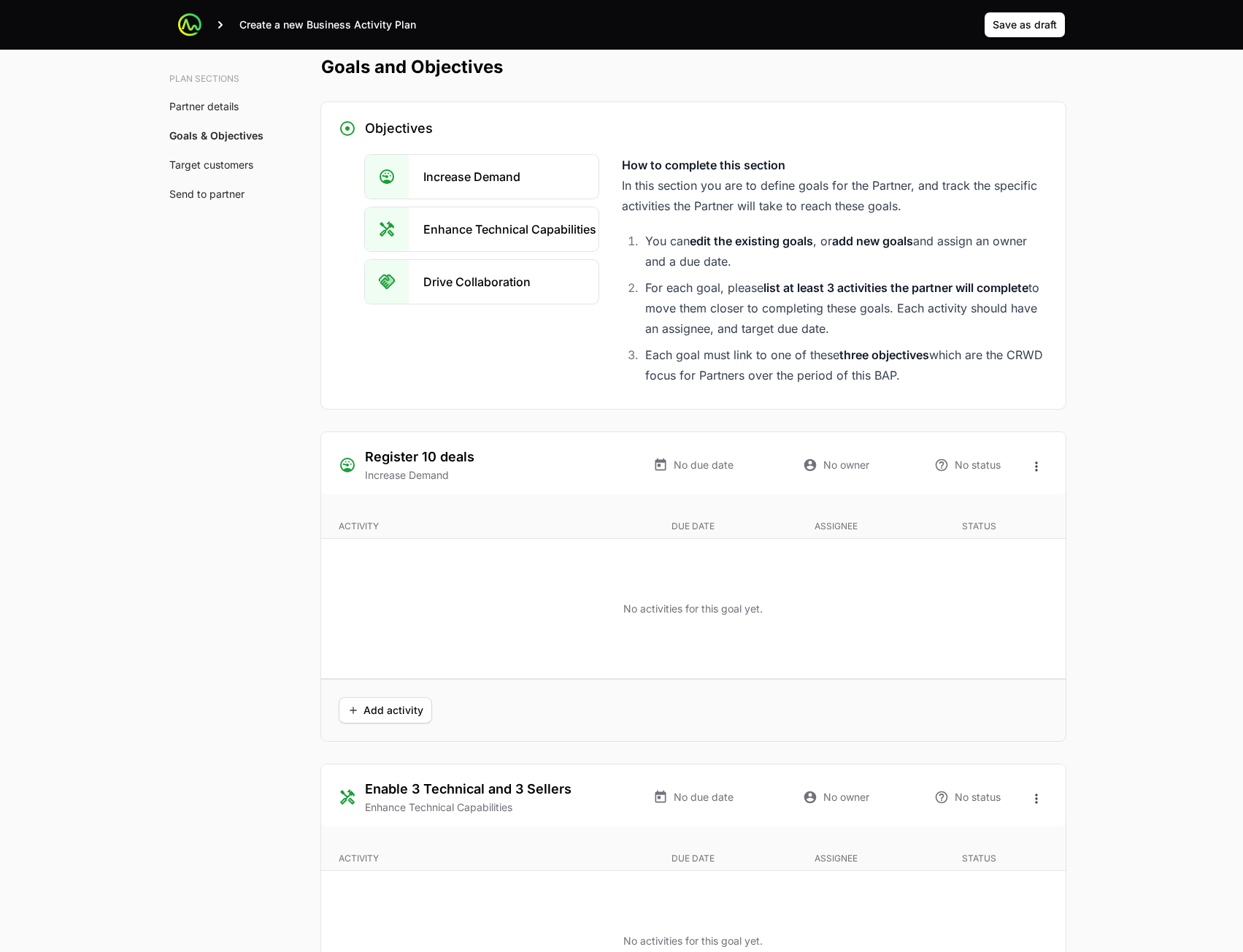
type textarea "fd s"
click at [362, 728] on div "Add activity" at bounding box center [693, 709] width 745 height 62
click at [368, 719] on button "Add activity" at bounding box center [386, 710] width 94 height 27
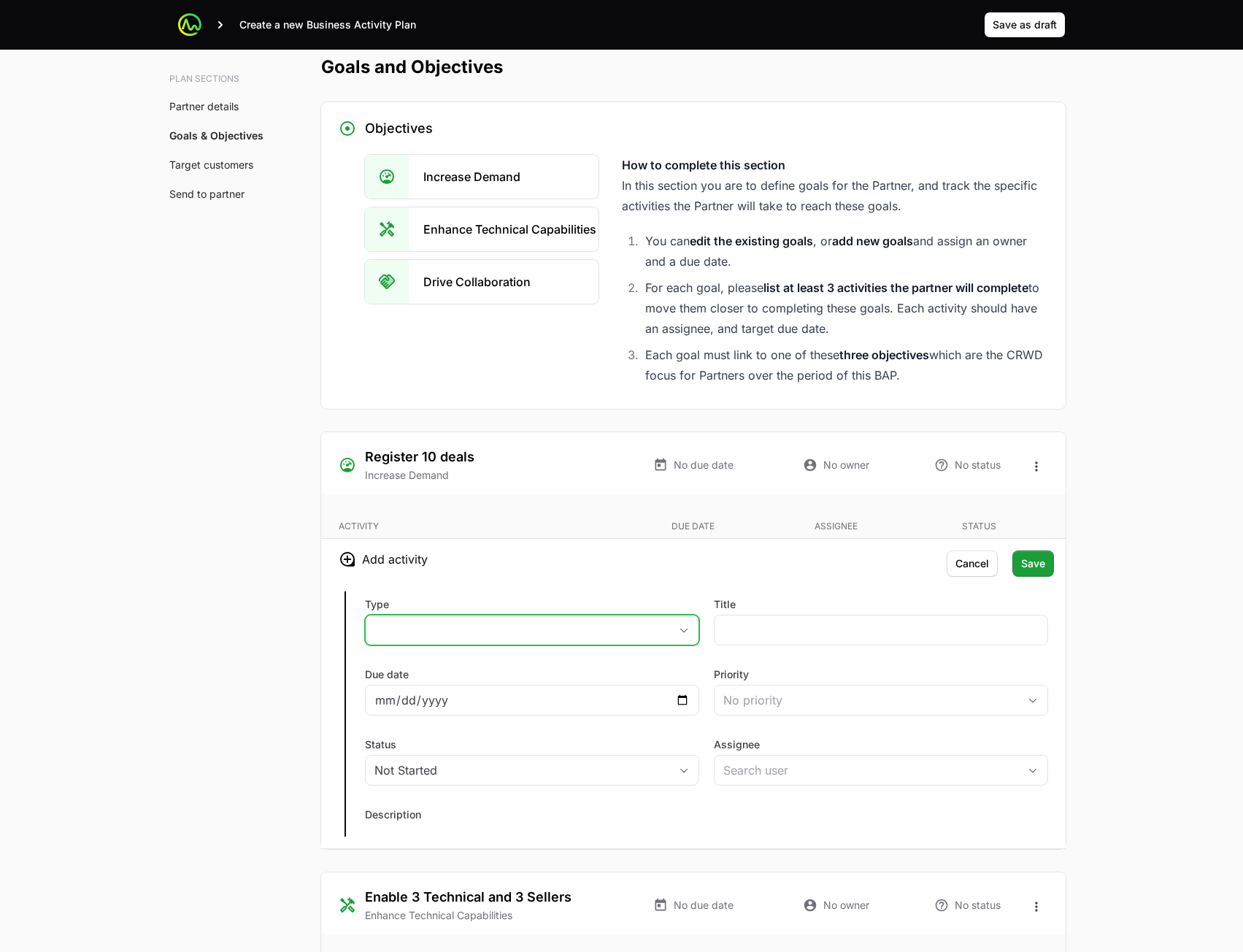
click at [581, 630] on button "placeholder" at bounding box center [532, 630] width 333 height 29
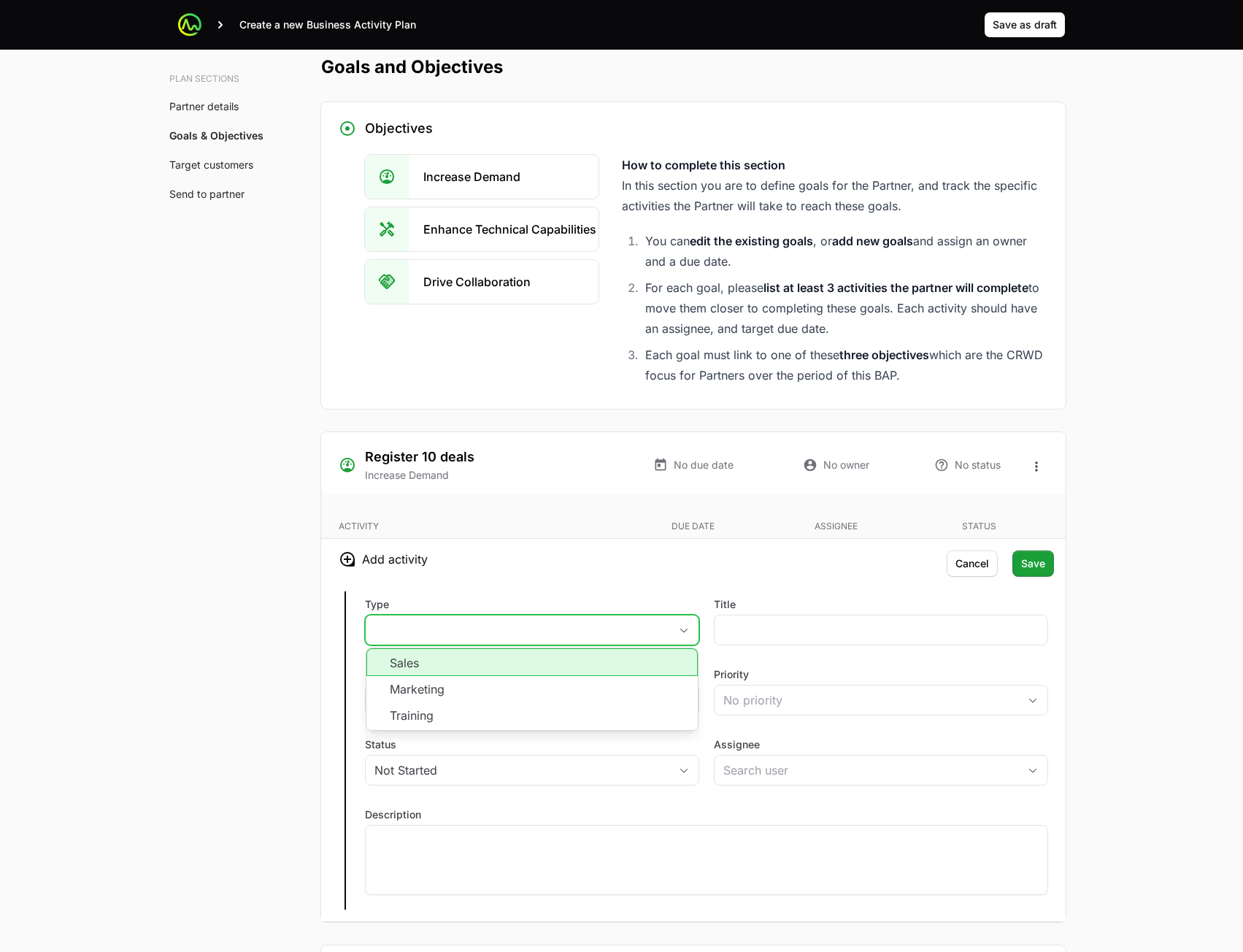
click at [570, 668] on li "Sales" at bounding box center [532, 662] width 331 height 28
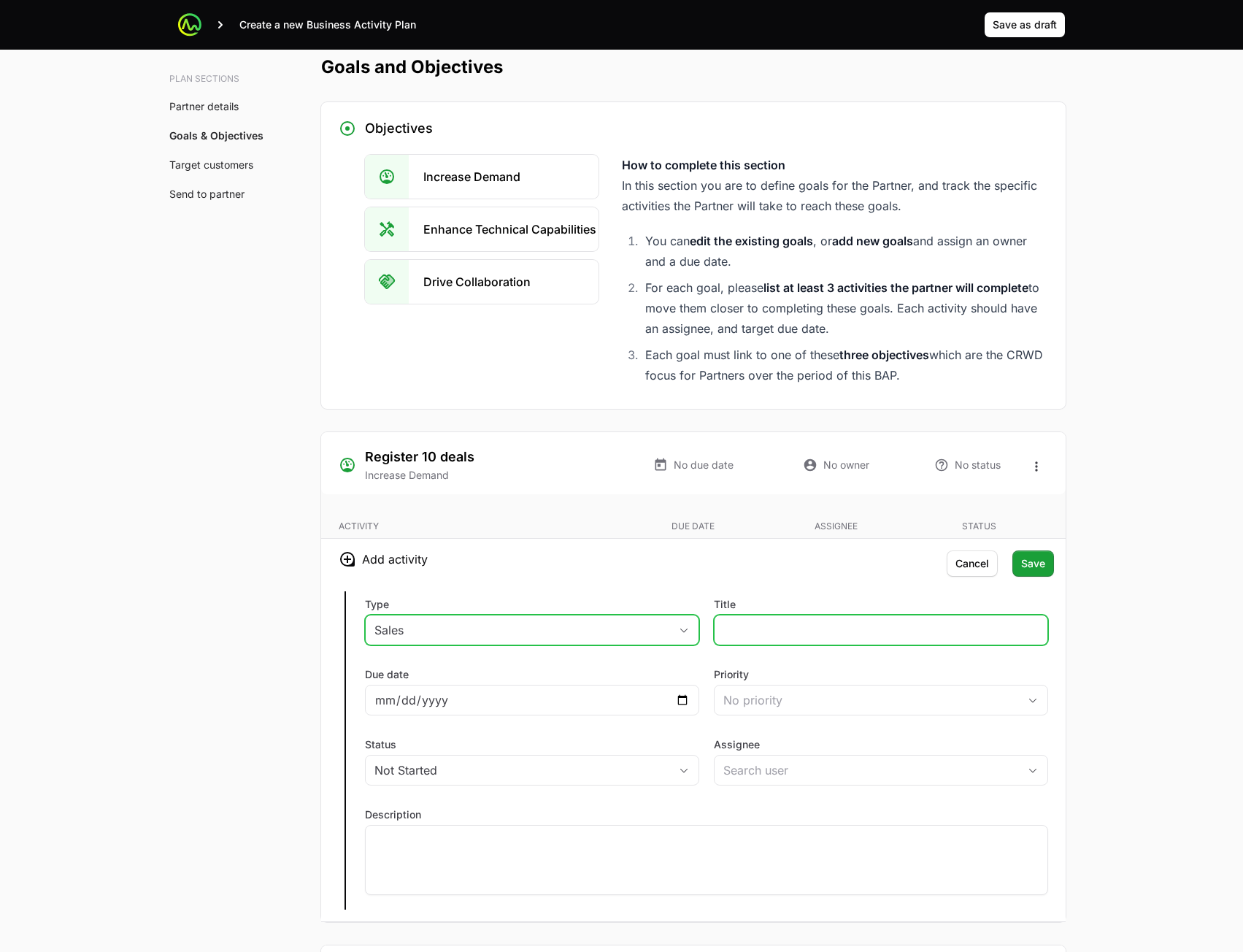
click at [873, 632] on input "Title" at bounding box center [881, 630] width 316 height 17
type input "asd"
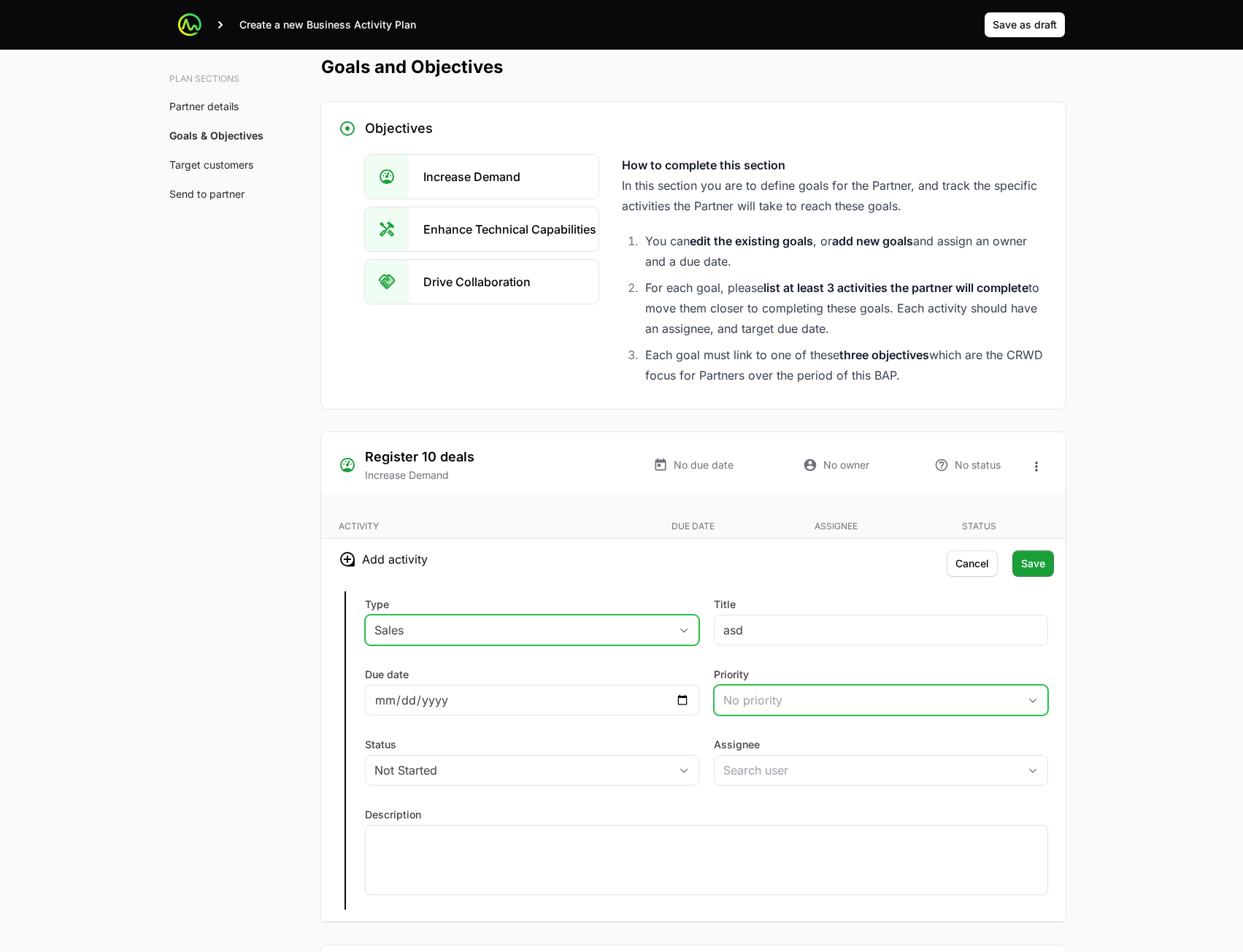
click at [803, 693] on div "No priority" at bounding box center [871, 700] width 295 height 17
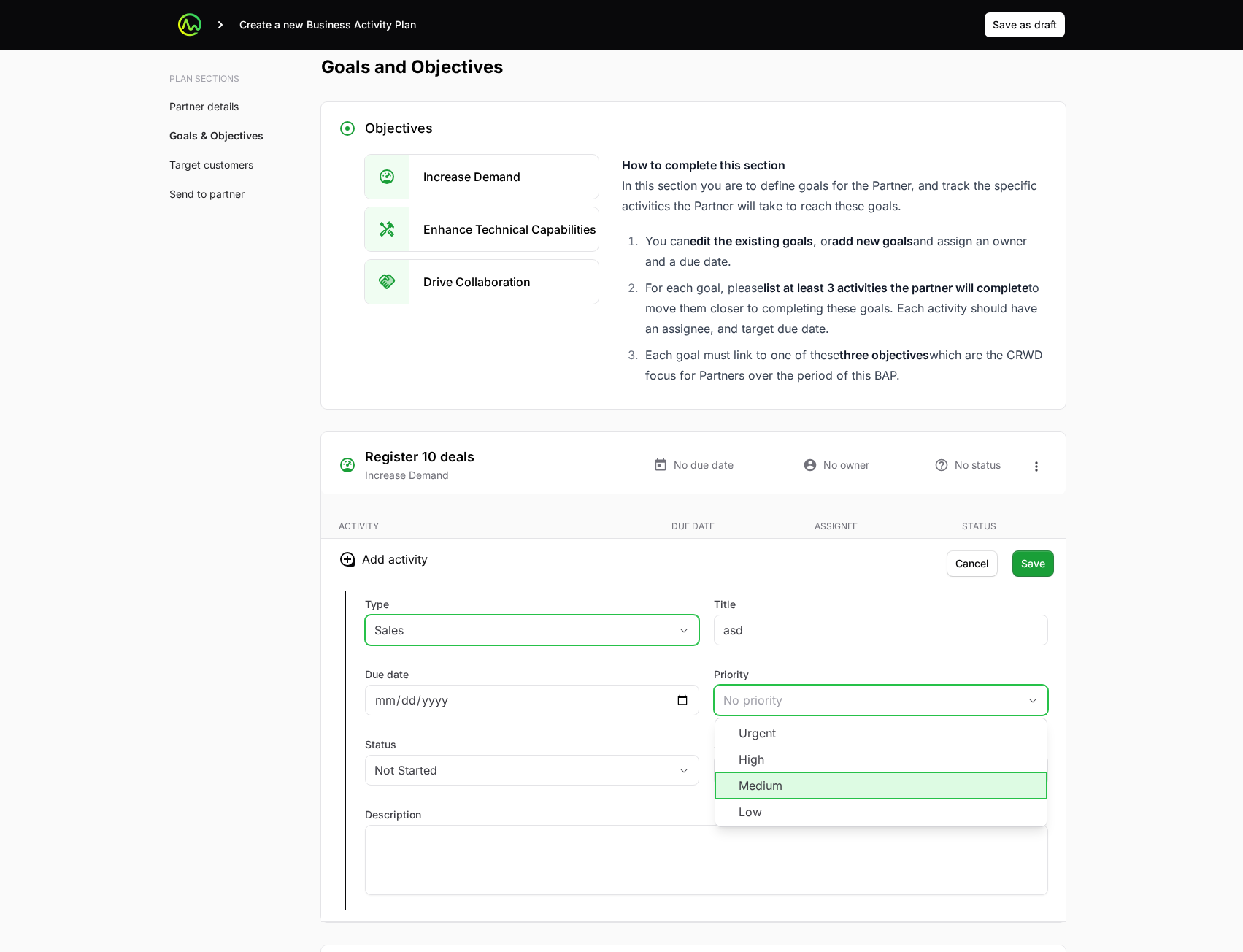
click at [804, 777] on li "Medium" at bounding box center [881, 785] width 331 height 27
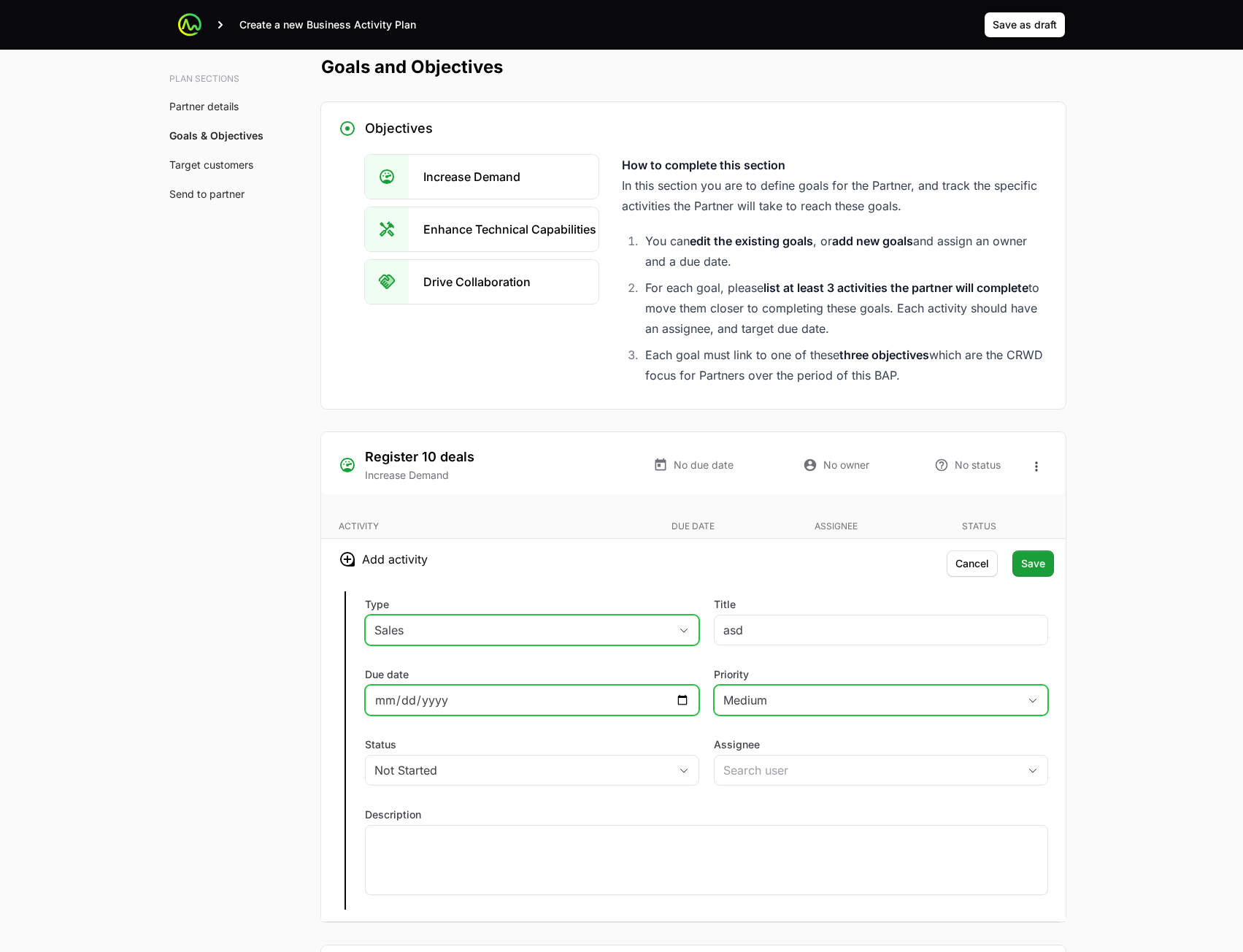
click at [680, 702] on input "Due date" at bounding box center [532, 700] width 316 height 17
type input "2025-08-14"
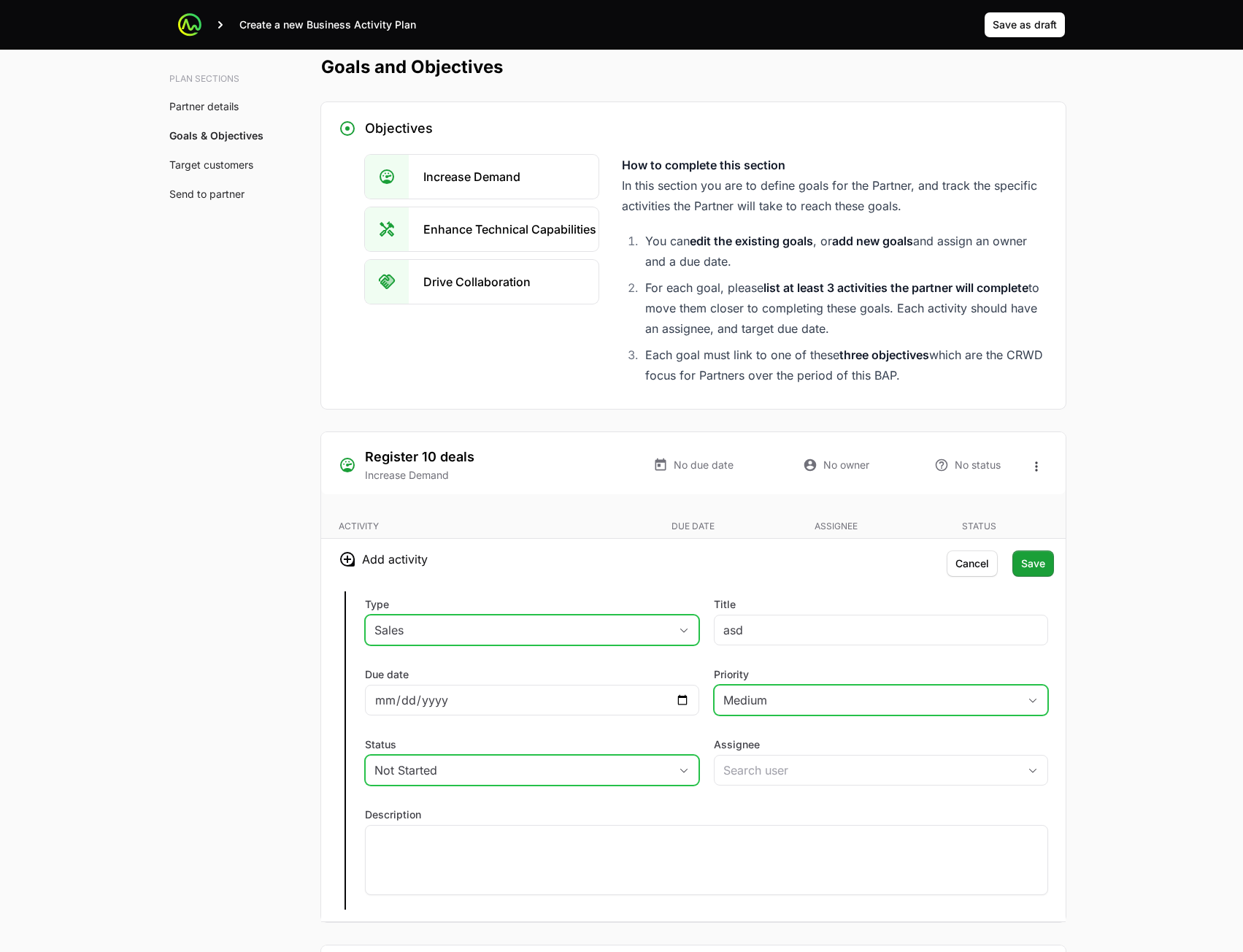
click at [597, 774] on div "Not Started" at bounding box center [522, 770] width 295 height 17
drag, startPoint x: 624, startPoint y: 818, endPoint x: 772, endPoint y: 788, distance: 151.0
click at [626, 817] on li "In Progress" at bounding box center [532, 830] width 331 height 27
click at [816, 766] on input "Assignee" at bounding box center [866, 771] width 304 height 29
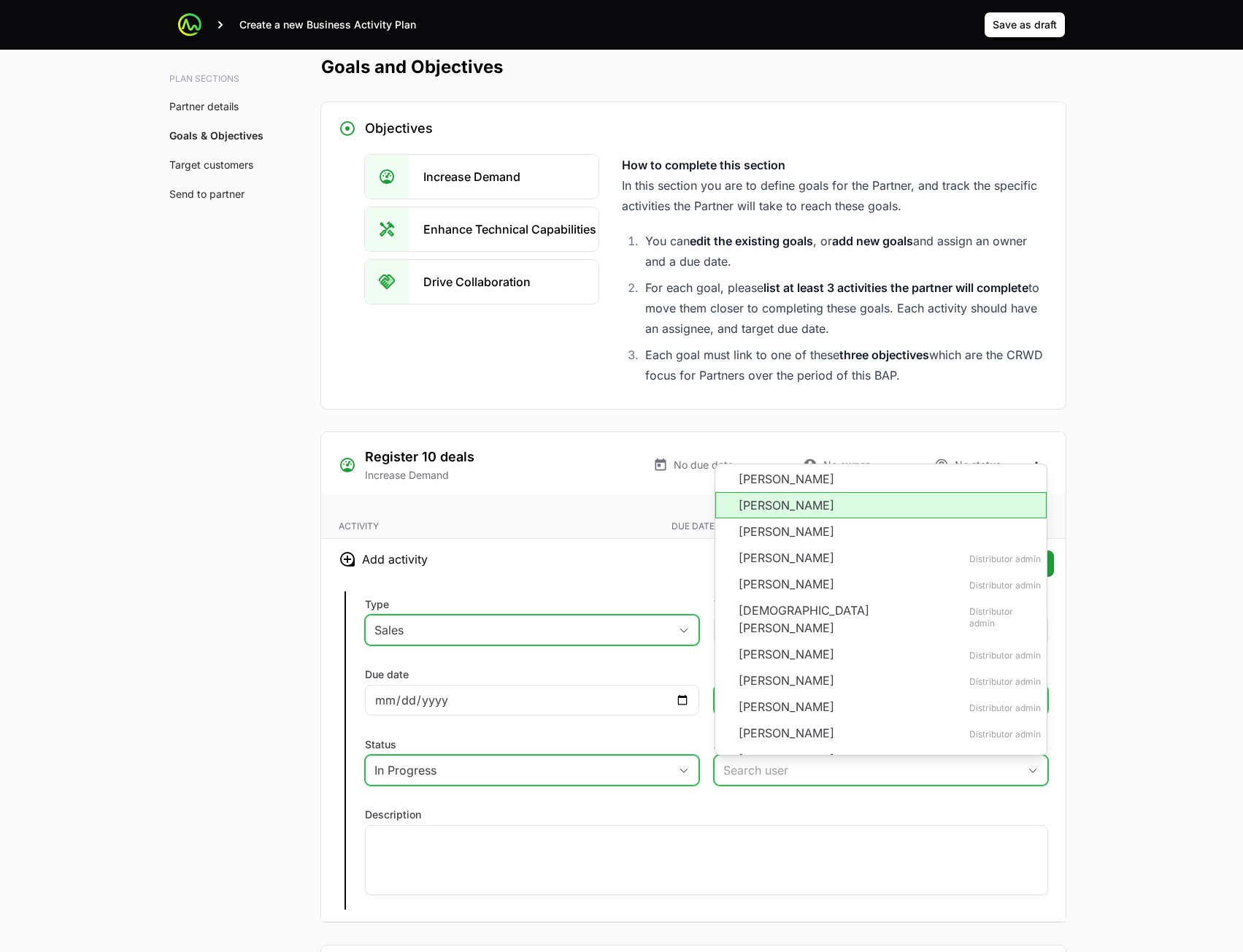
click at [795, 505] on li "Paul Lazos" at bounding box center [881, 505] width 331 height 27
type input "Paul Lazos"
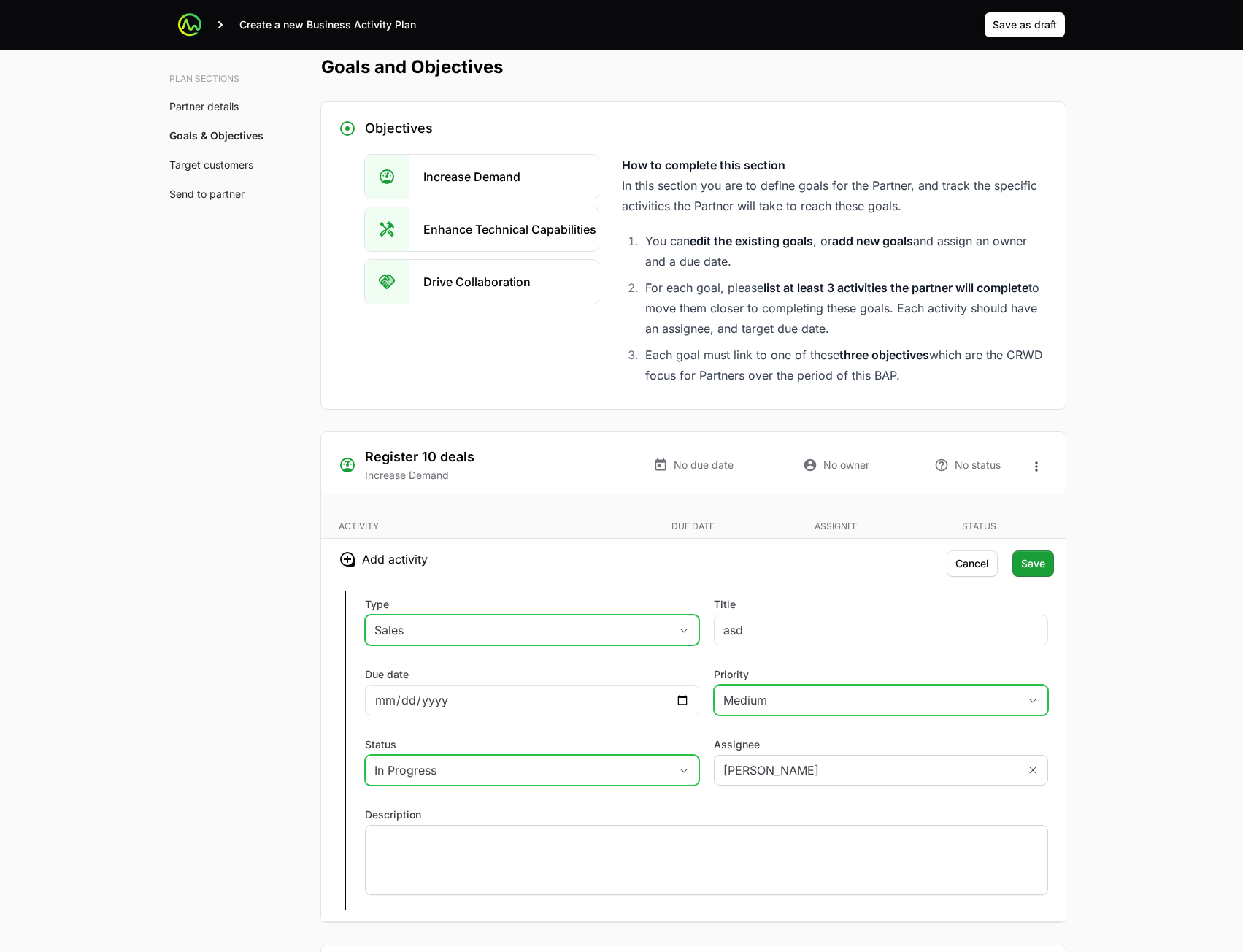
drag, startPoint x: 564, startPoint y: 850, endPoint x: 576, endPoint y: 834, distance: 20.0
click at [564, 847] on div at bounding box center [706, 860] width 683 height 70
click at [1048, 558] on button "Save" at bounding box center [1033, 563] width 41 height 27
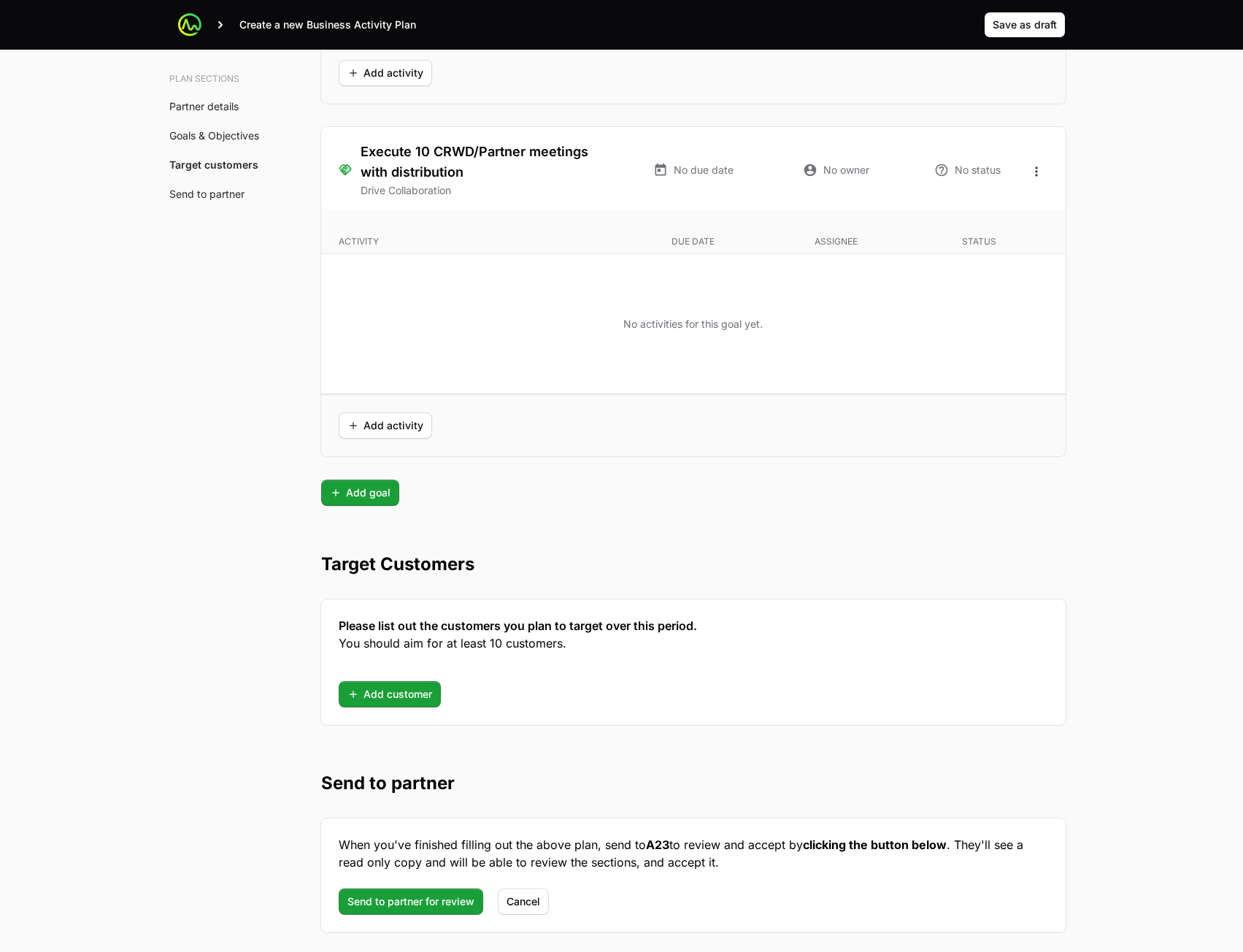
scroll to position [3357, 0]
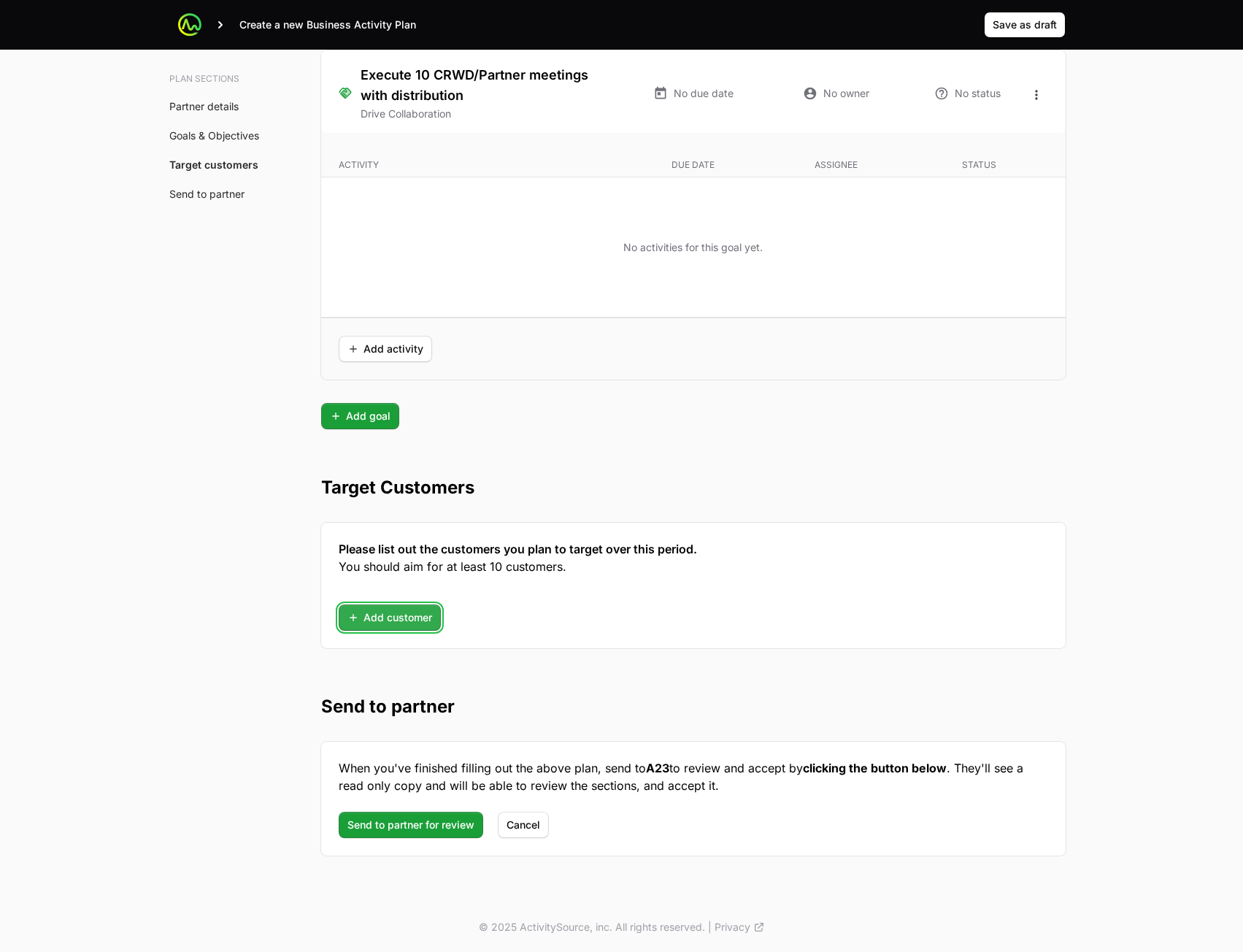
click at [387, 622] on span "Add customer" at bounding box center [389, 617] width 85 height 17
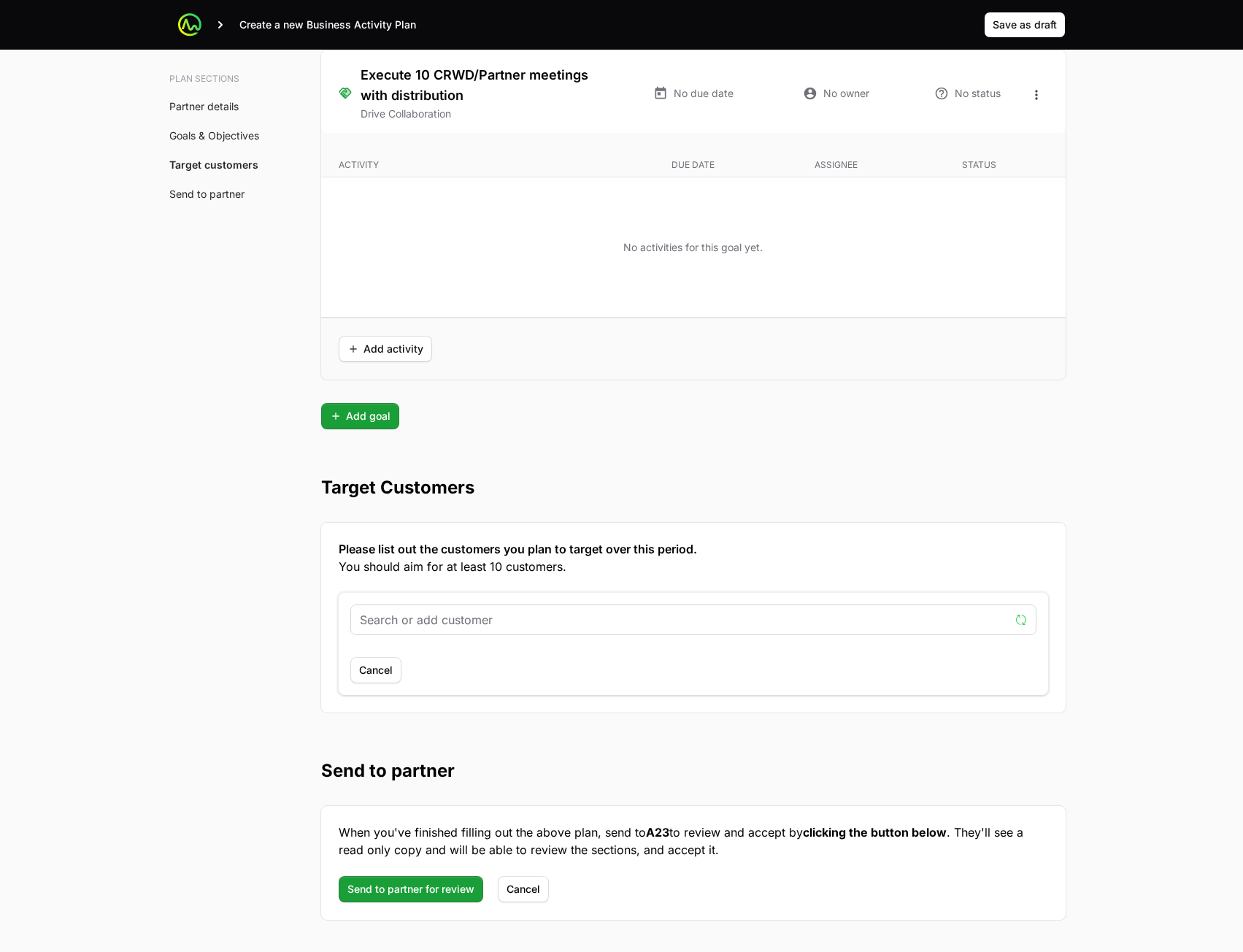
click at [438, 615] on input "text" at bounding box center [685, 620] width 650 height 17
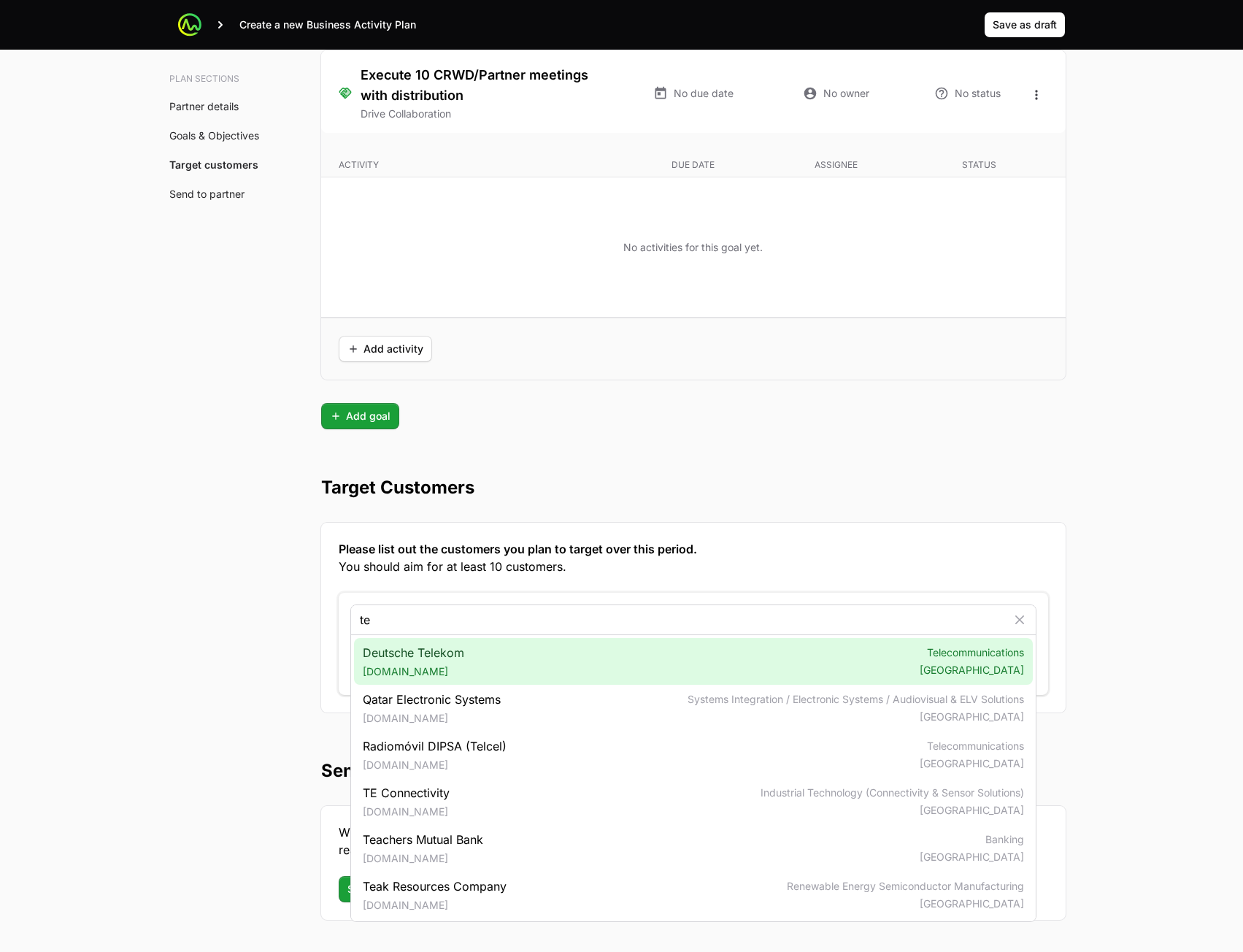
type input "te"
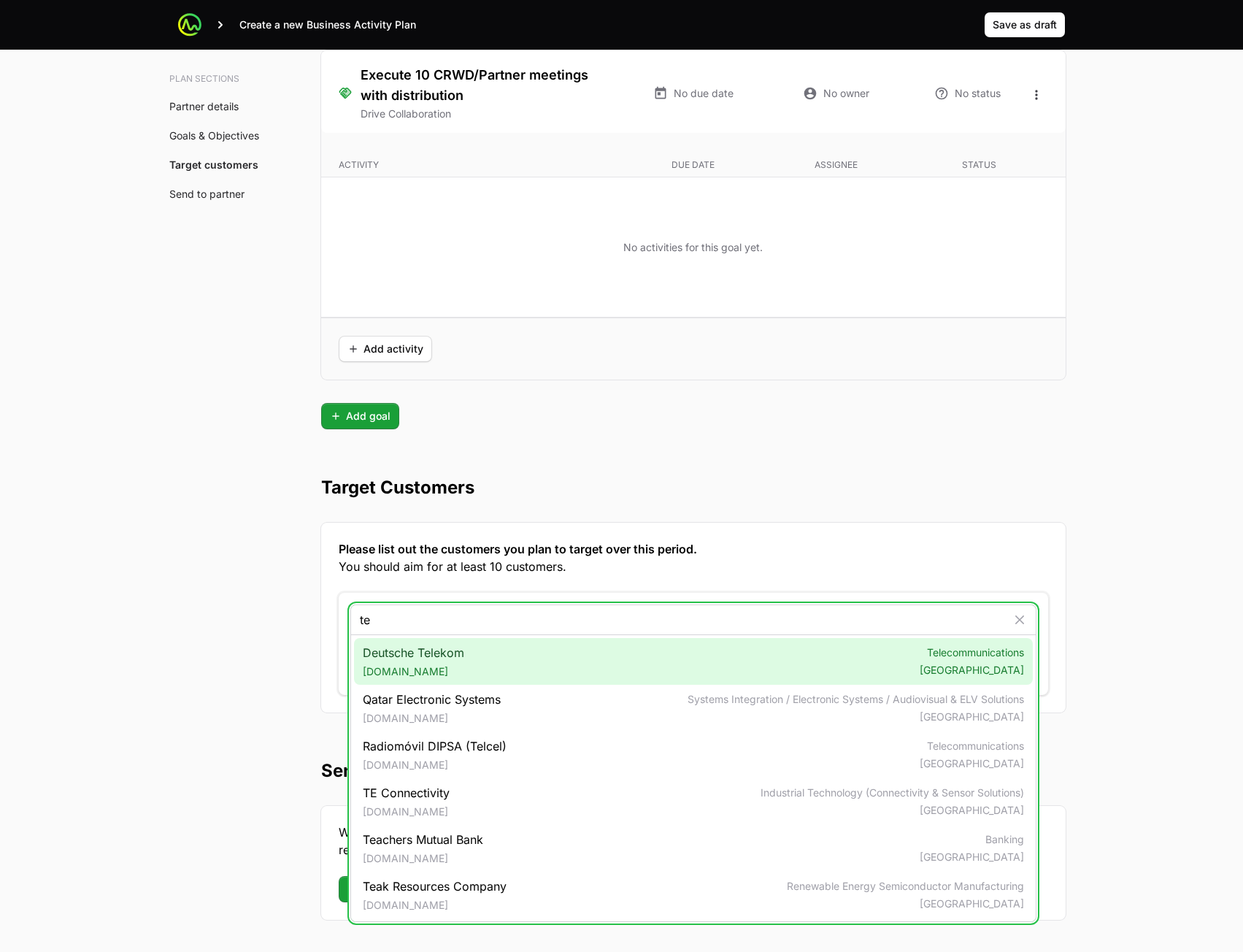
click at [453, 657] on span "Deutsche Telekom telekom.com" at bounding box center [413, 661] width 101 height 35
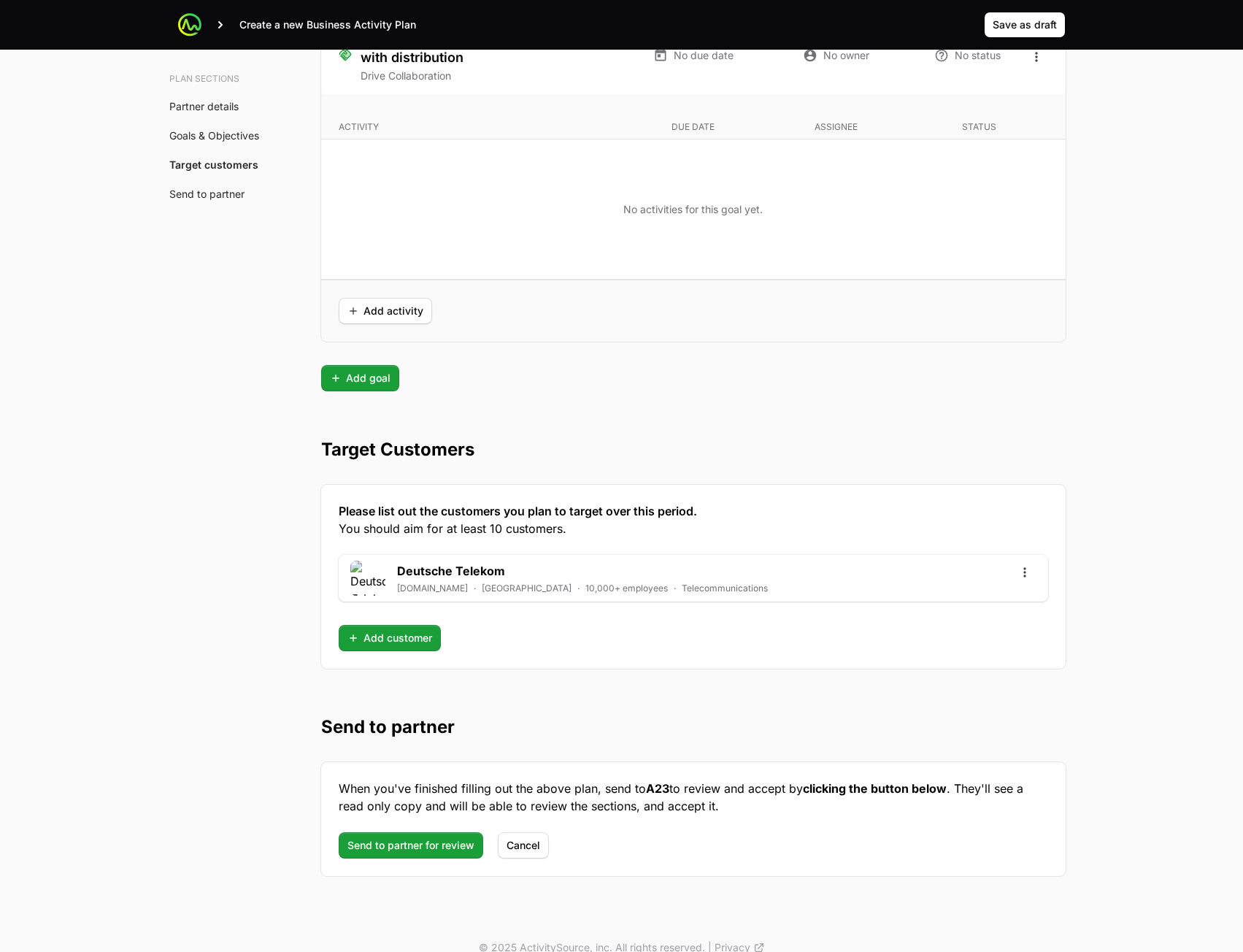
scroll to position [3416, 0]
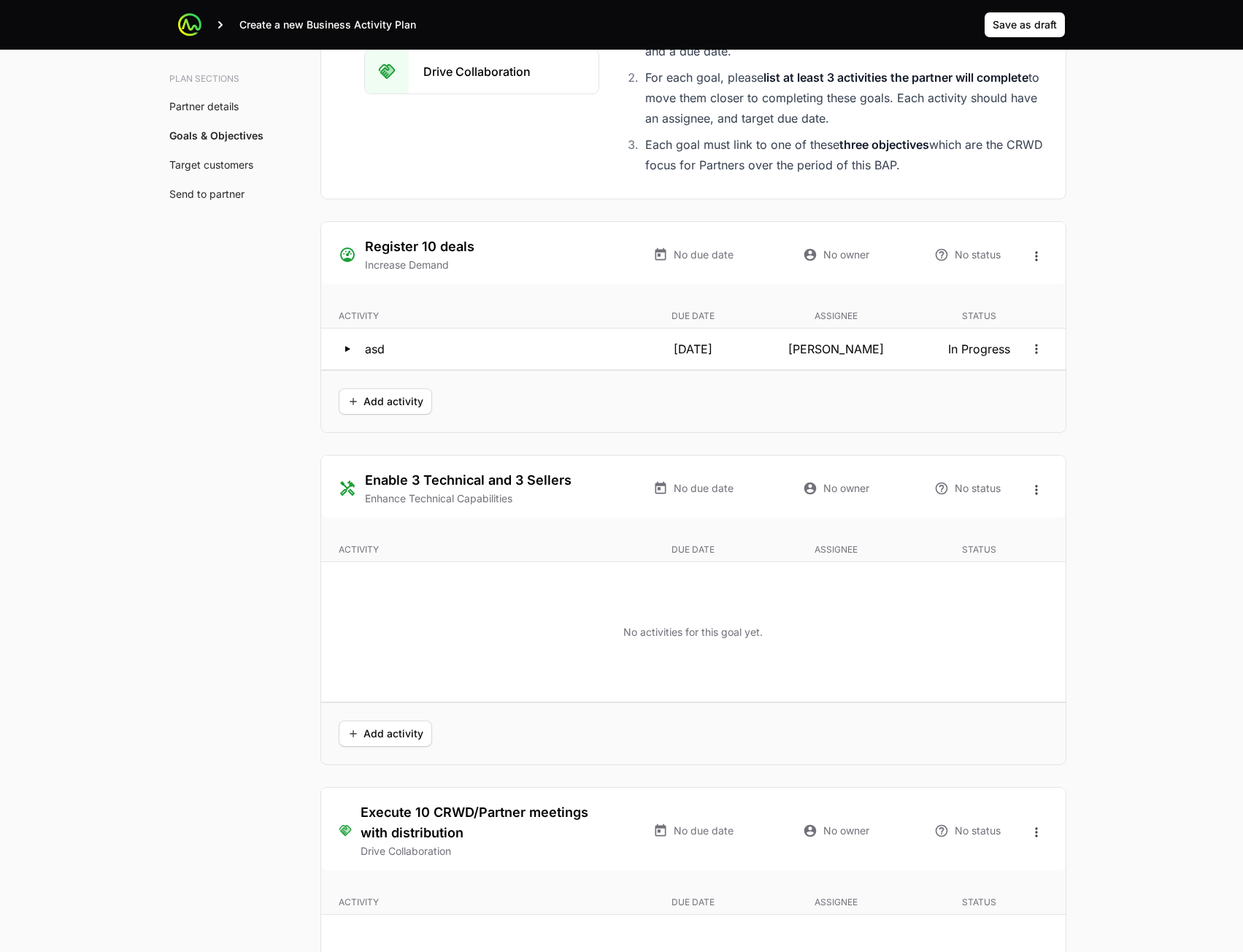
scroll to position [2612, 0]
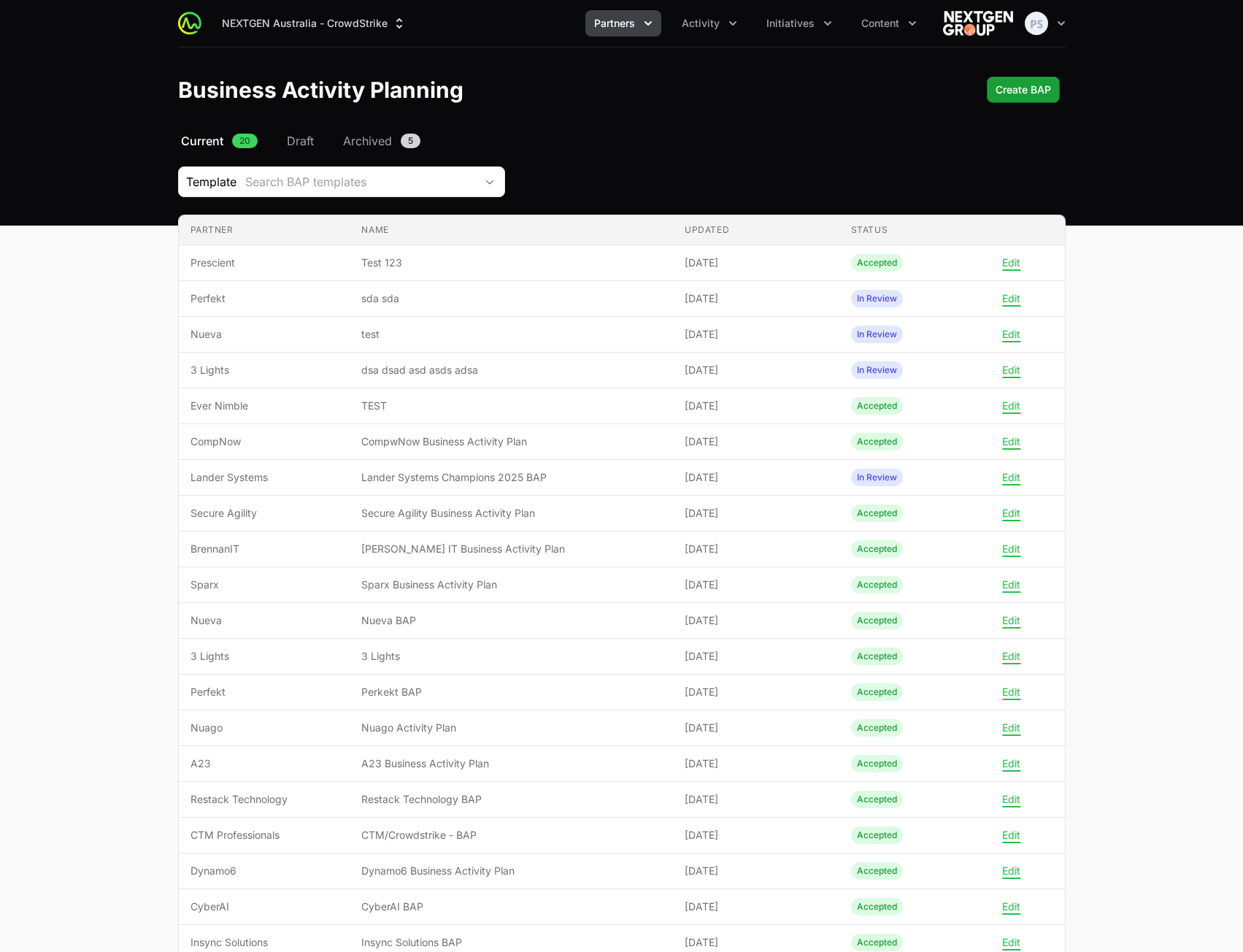
click at [785, 174] on div "Template Search BAP templates" at bounding box center [622, 181] width 888 height 30
drag, startPoint x: 763, startPoint y: 150, endPoint x: 982, endPoint y: 115, distance: 221.8
click at [767, 150] on div "Select a tab Current Draft Archived Current 20 Draft Archived 5 Template Search…" at bounding box center [622, 587] width 935 height 910
click at [1009, 103] on header "Business Activity Planning Create BAP" at bounding box center [622, 90] width 1243 height 85
click at [1015, 94] on span "Create BAP" at bounding box center [1024, 89] width 55 height 17
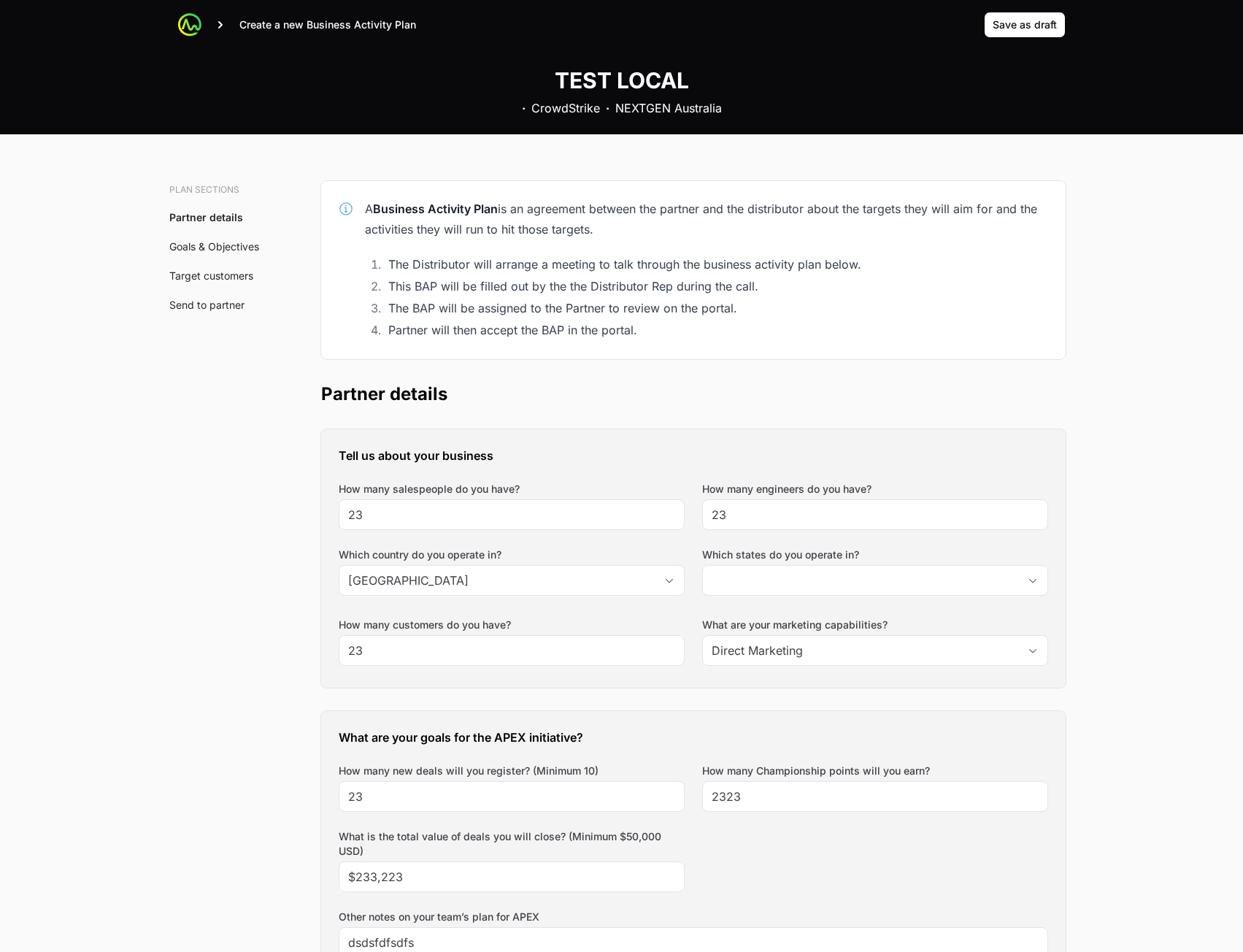
drag, startPoint x: 1130, startPoint y: 341, endPoint x: 1129, endPoint y: 371, distance: 30.0
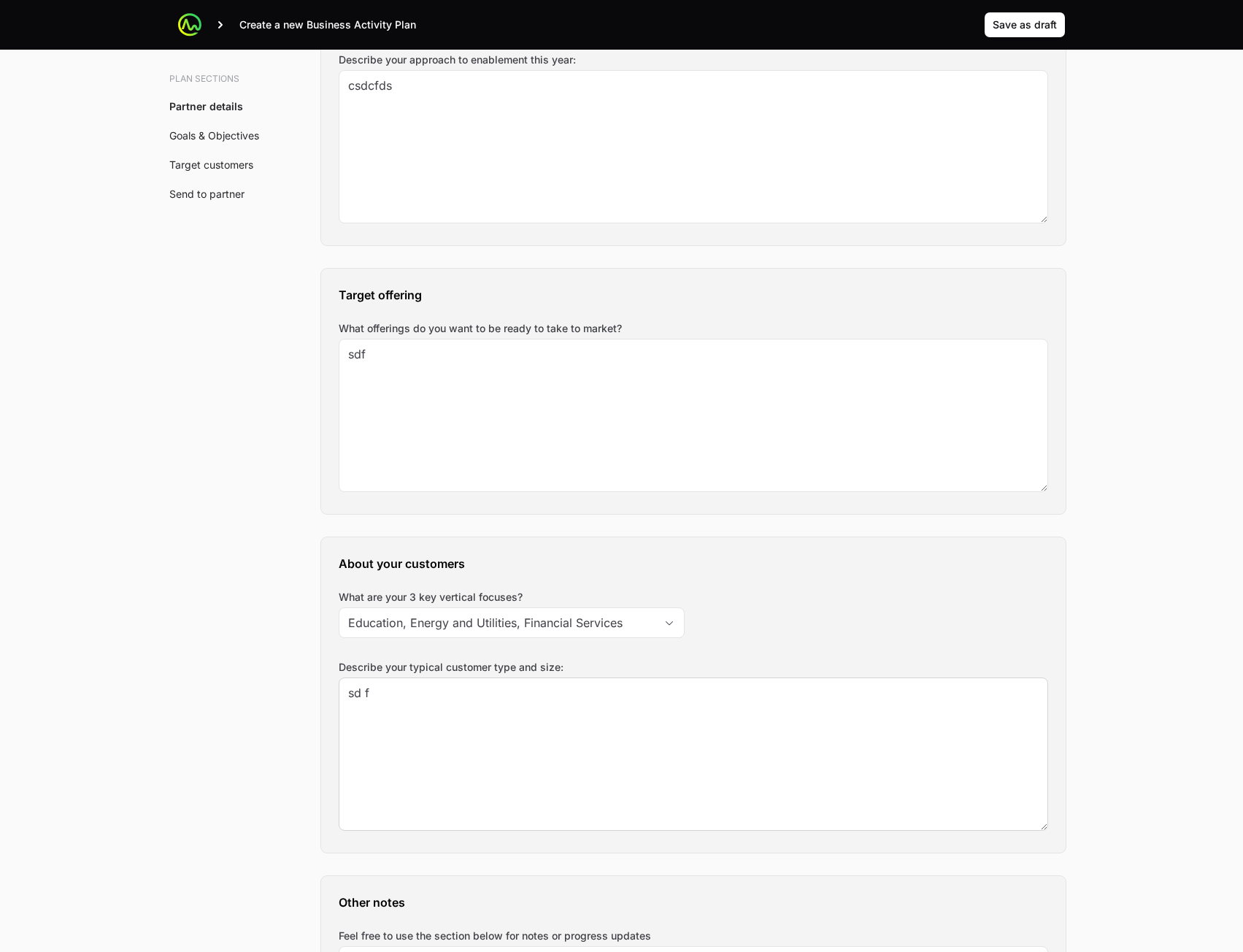
scroll to position [1240, 0]
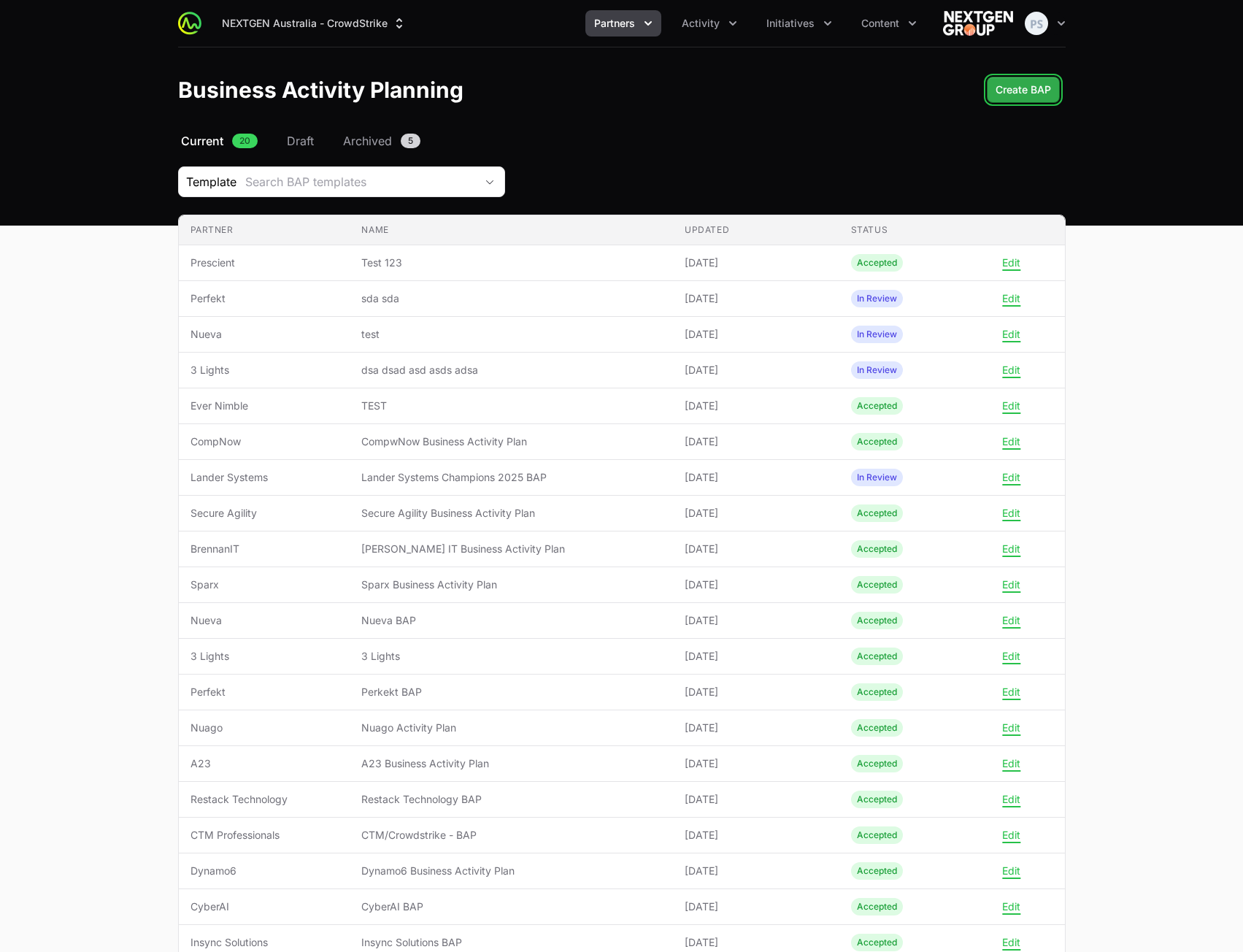
click at [1028, 90] on span "Create BAP" at bounding box center [1024, 89] width 55 height 17
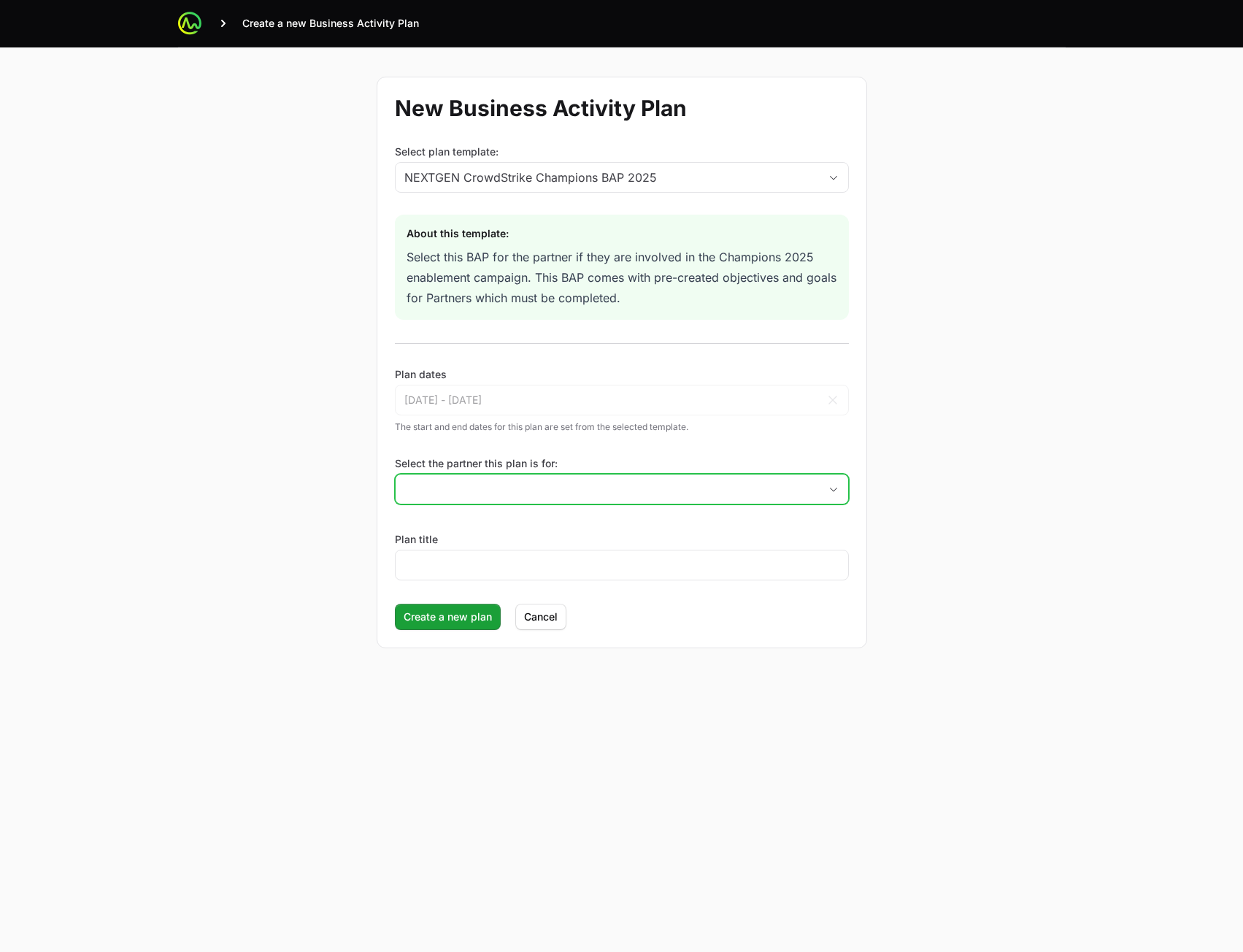
click at [538, 485] on input "Select the partner this plan is for:" at bounding box center [608, 489] width 424 height 29
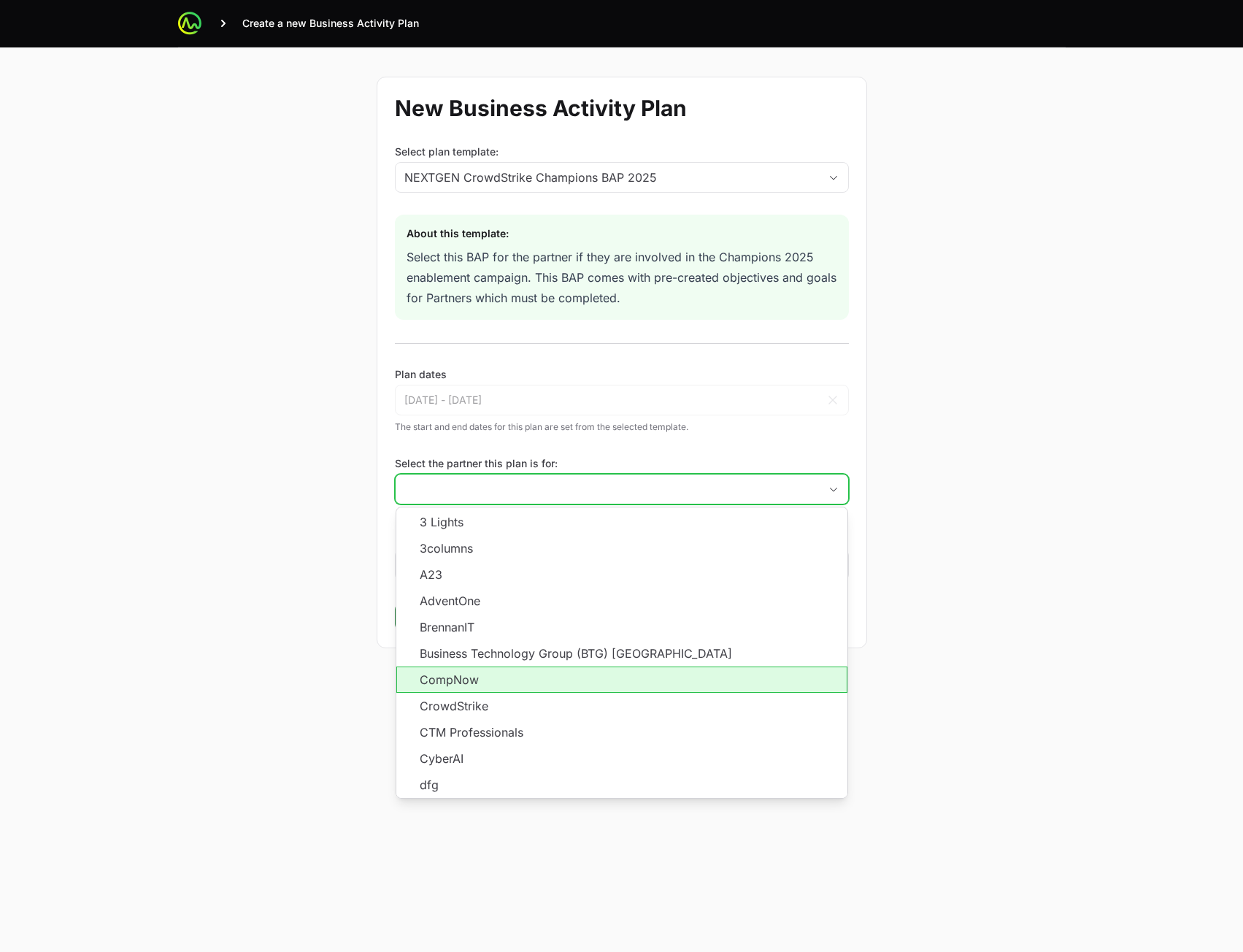
click at [514, 677] on li "CompNow" at bounding box center [622, 679] width 451 height 27
type input "CompNow"
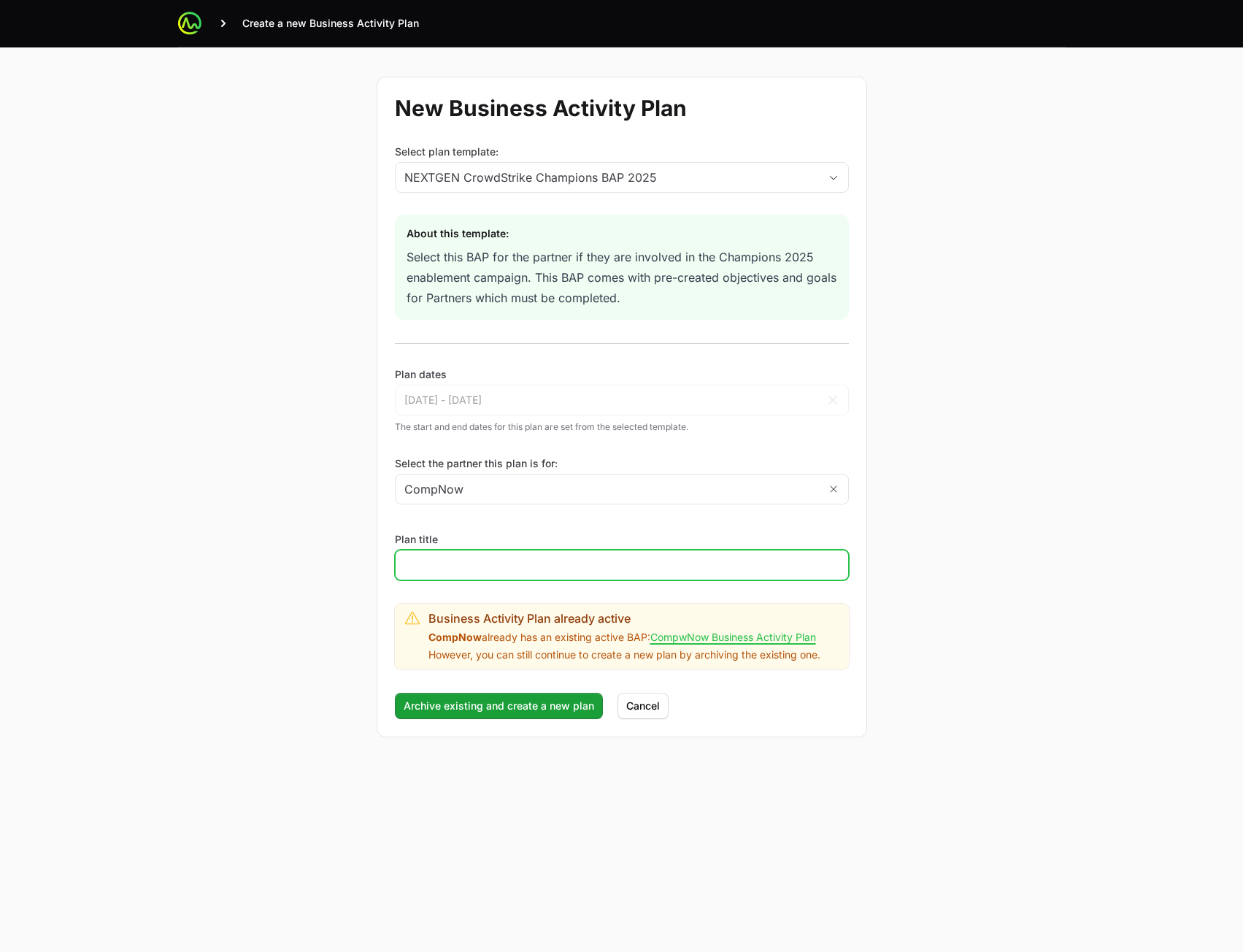
click at [517, 557] on input "Plan title" at bounding box center [622, 564] width 436 height 17
type input "TEST NEW"
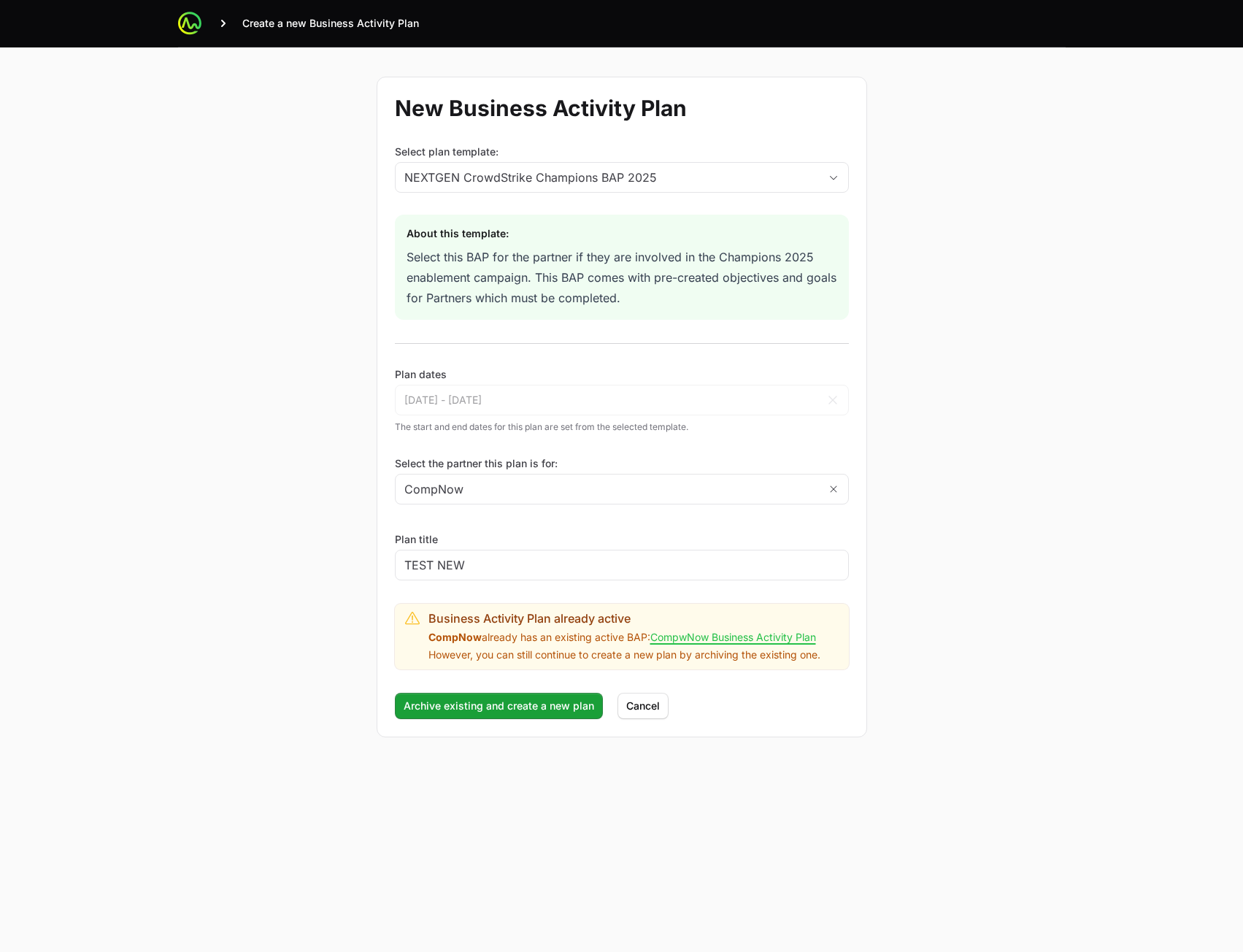
click at [536, 520] on form "New Business Activity Plan Select plan template: NEXTGEN CrowdStrike Champions …" at bounding box center [622, 407] width 491 height 661
click at [469, 706] on span "Archive existing and create a new plan" at bounding box center [499, 705] width 191 height 17
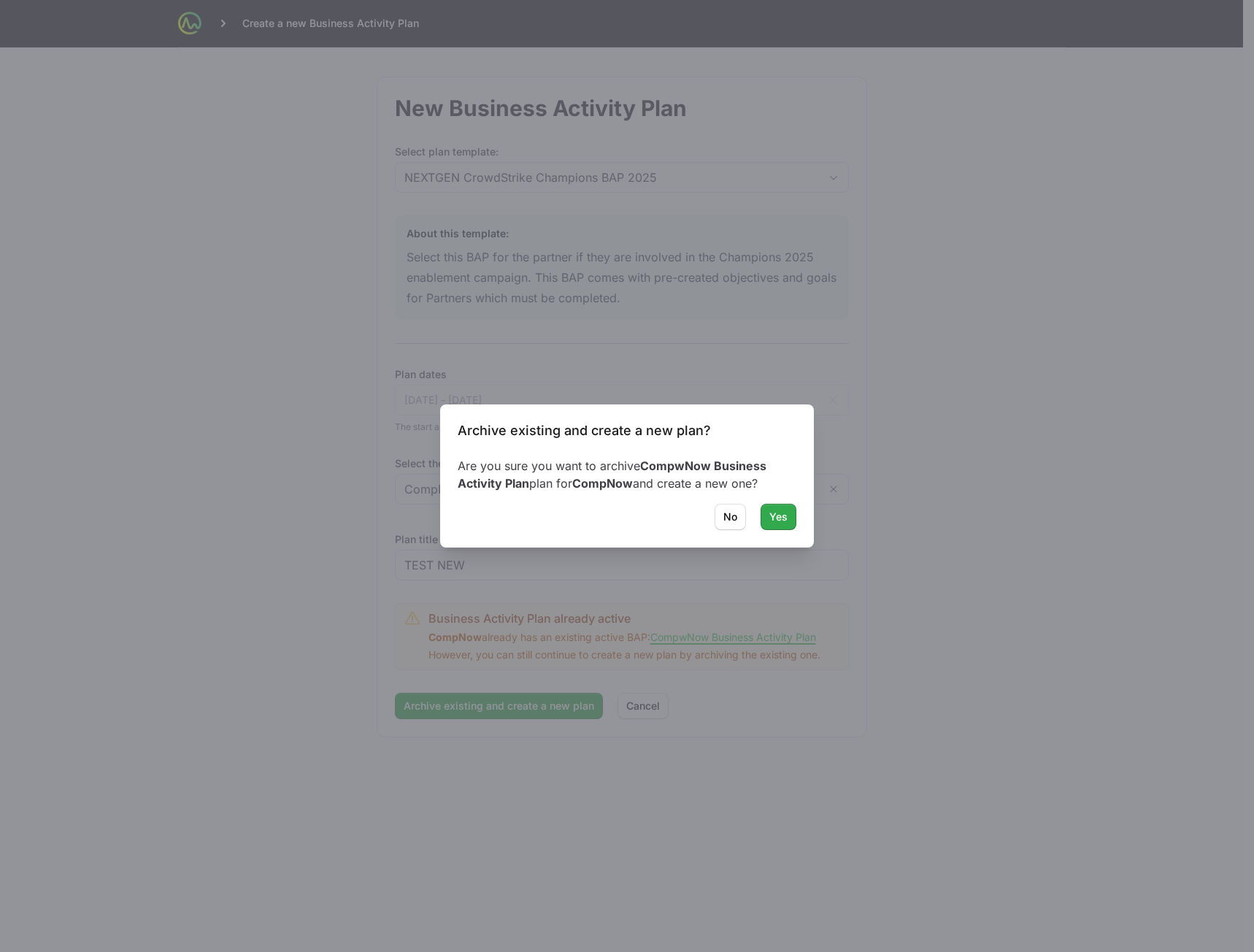
click at [782, 516] on span "Yes" at bounding box center [779, 517] width 18 height 17
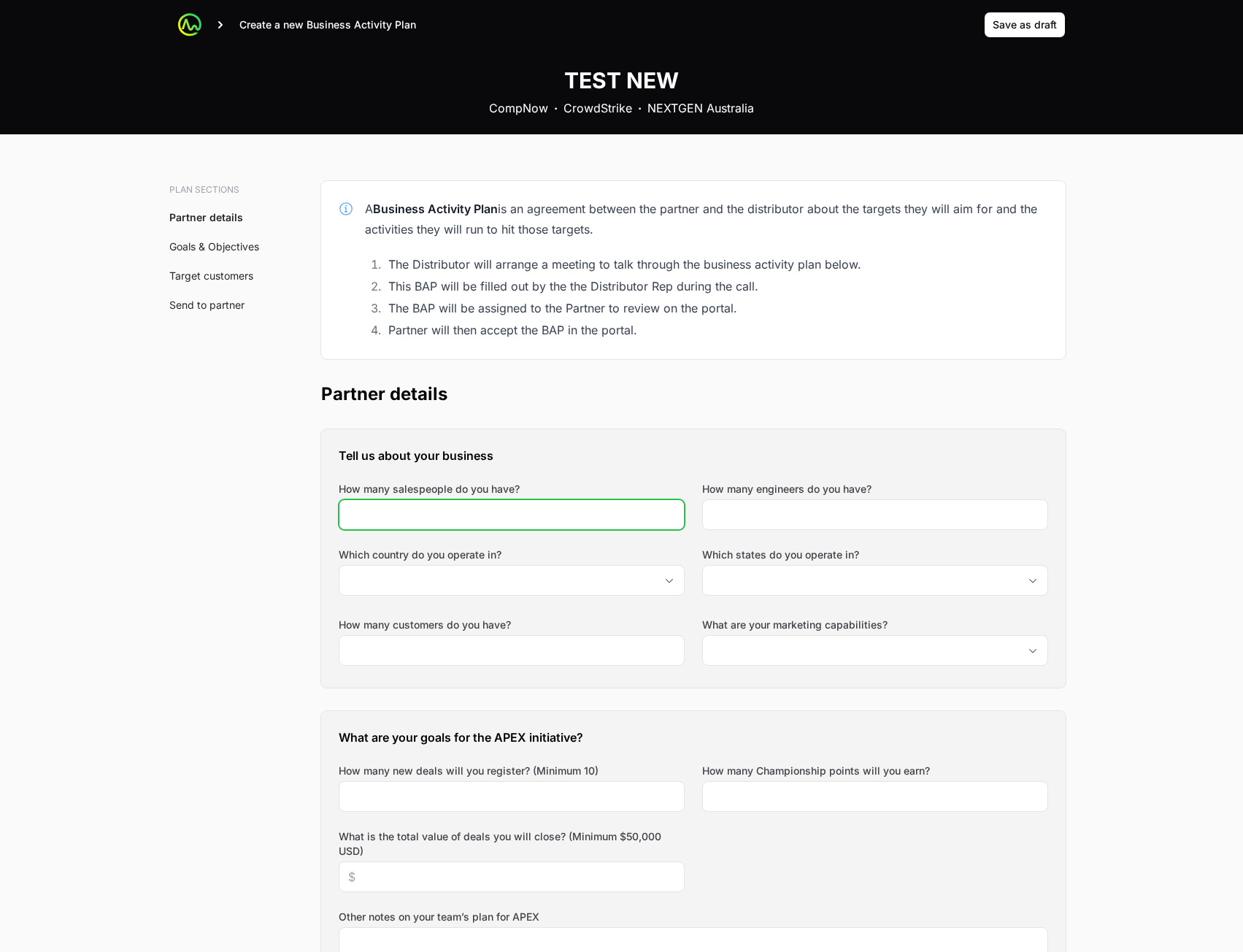
click at [546, 518] on input "How many salespeople do you have?" at bounding box center [511, 515] width 327 height 17
type input "5"
click at [771, 524] on div at bounding box center [876, 514] width 346 height 30
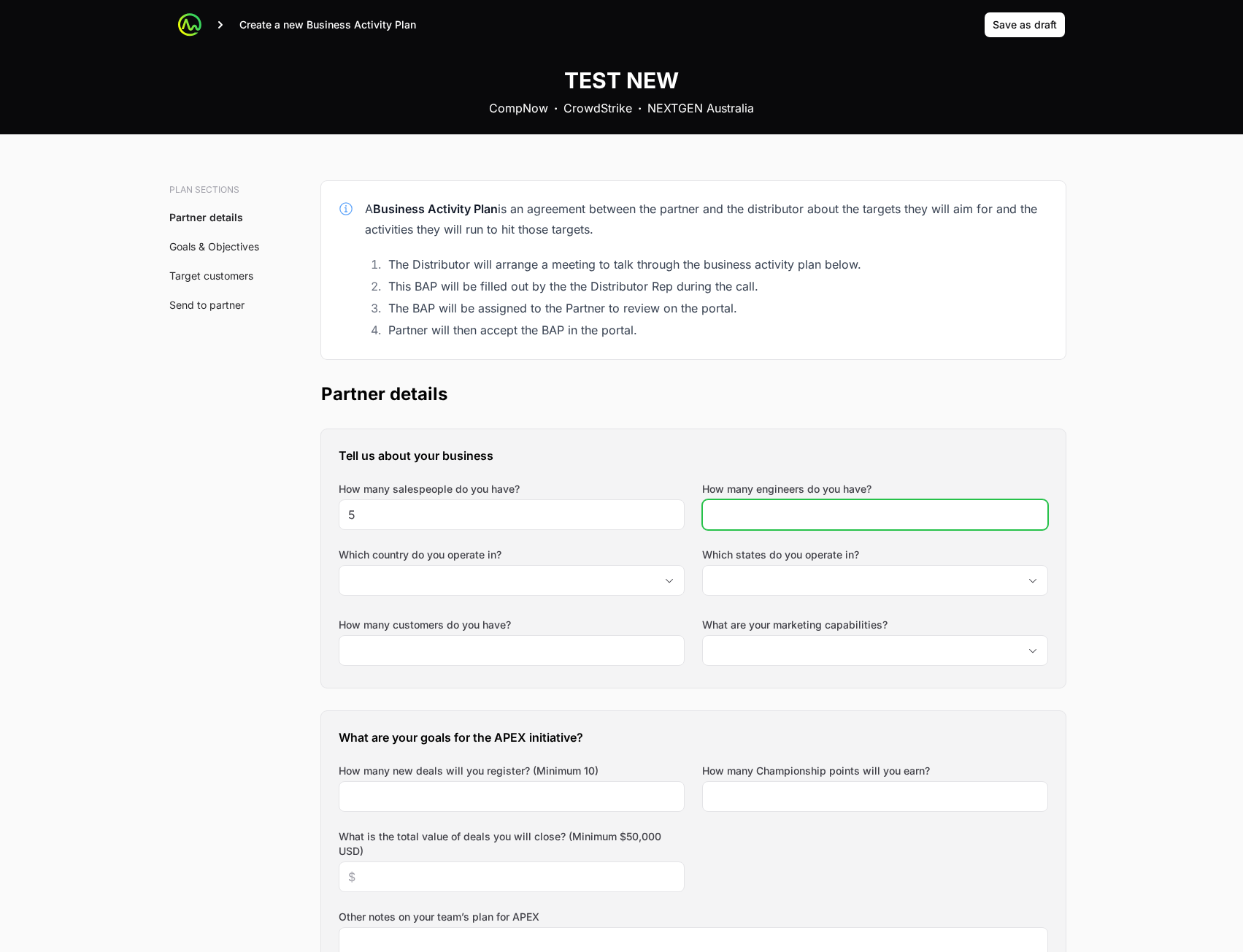
click at [769, 512] on input "How many engineers do you have?" at bounding box center [875, 515] width 327 height 17
type input "45"
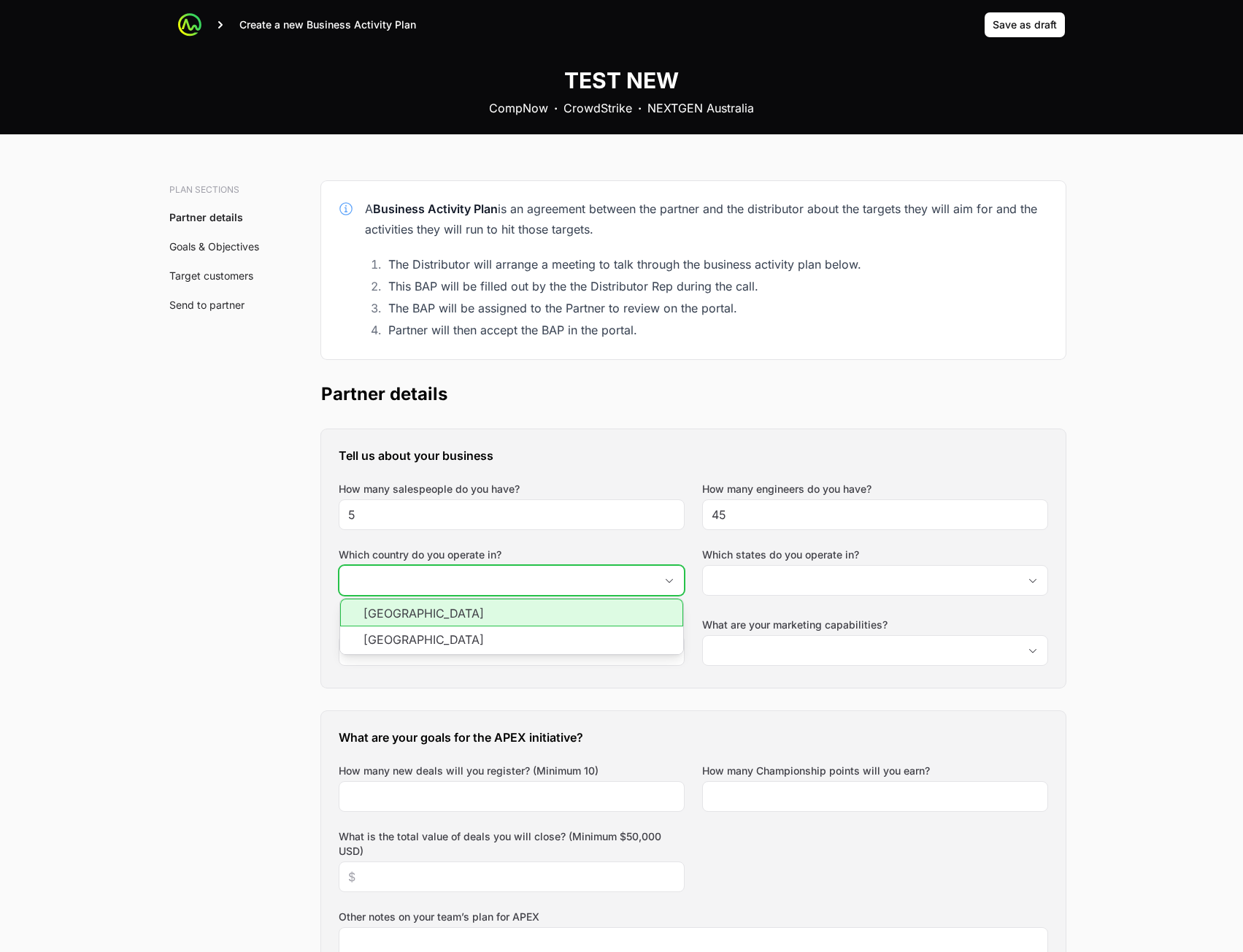
click at [625, 574] on input "Which country do you operate in?" at bounding box center [497, 581] width 316 height 29
click at [578, 615] on li "[GEOGRAPHIC_DATA]" at bounding box center [512, 612] width 343 height 28
type input "[GEOGRAPHIC_DATA]"
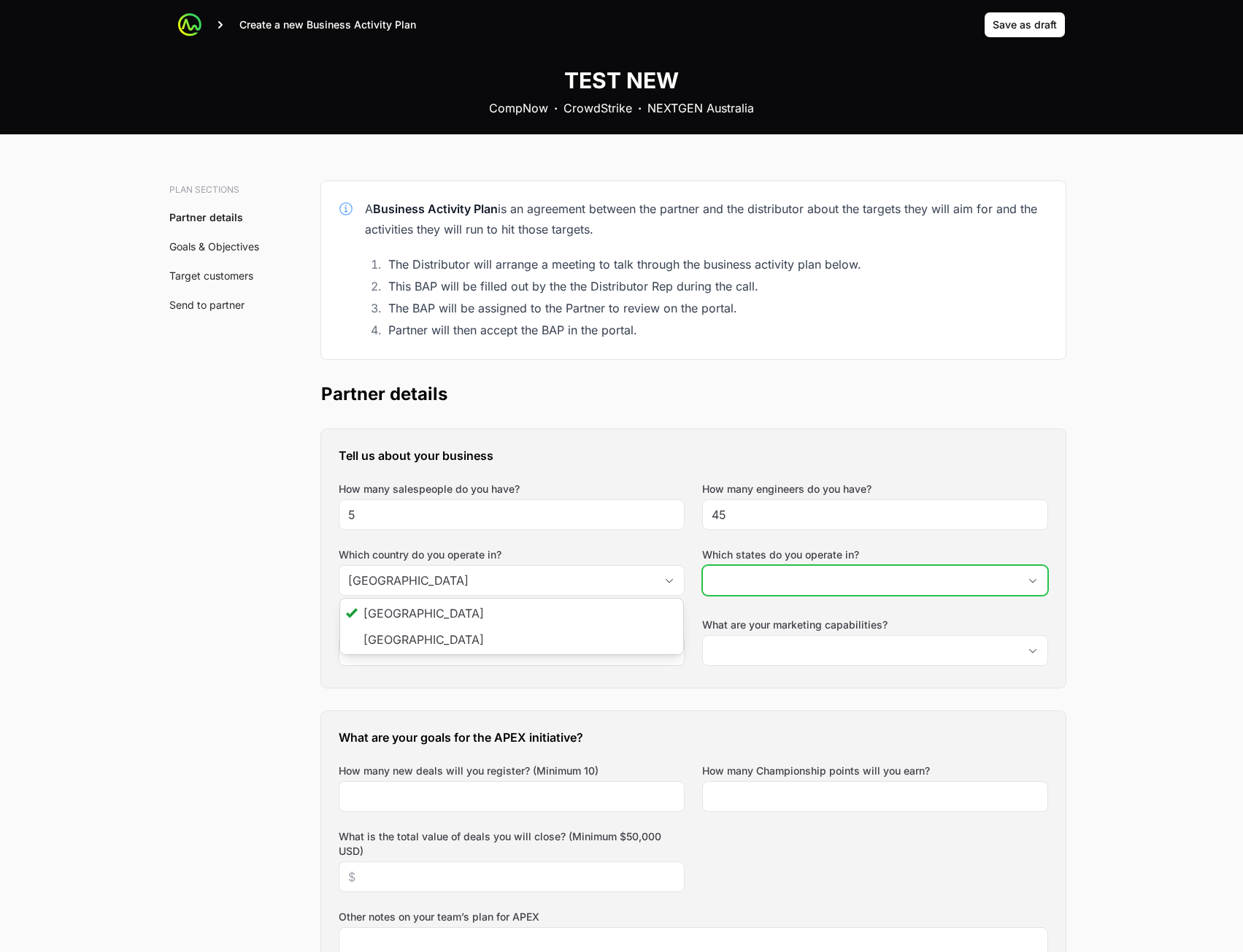
click at [763, 586] on input "Which states do you operate in?" at bounding box center [861, 581] width 316 height 29
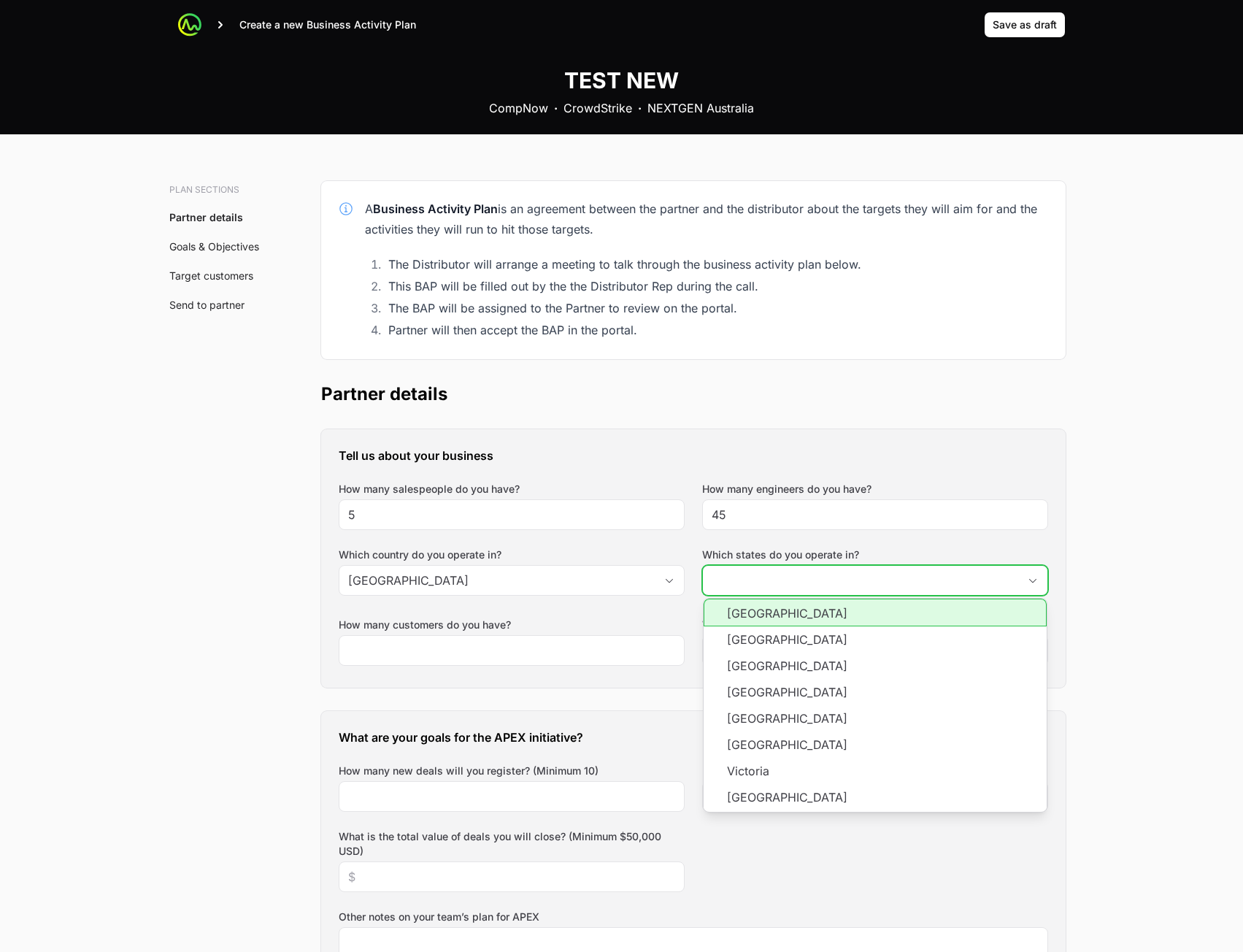
drag, startPoint x: 772, startPoint y: 623, endPoint x: 769, endPoint y: 646, distance: 23.2
click at [771, 623] on li "Australian Capital Territory" at bounding box center [875, 612] width 343 height 28
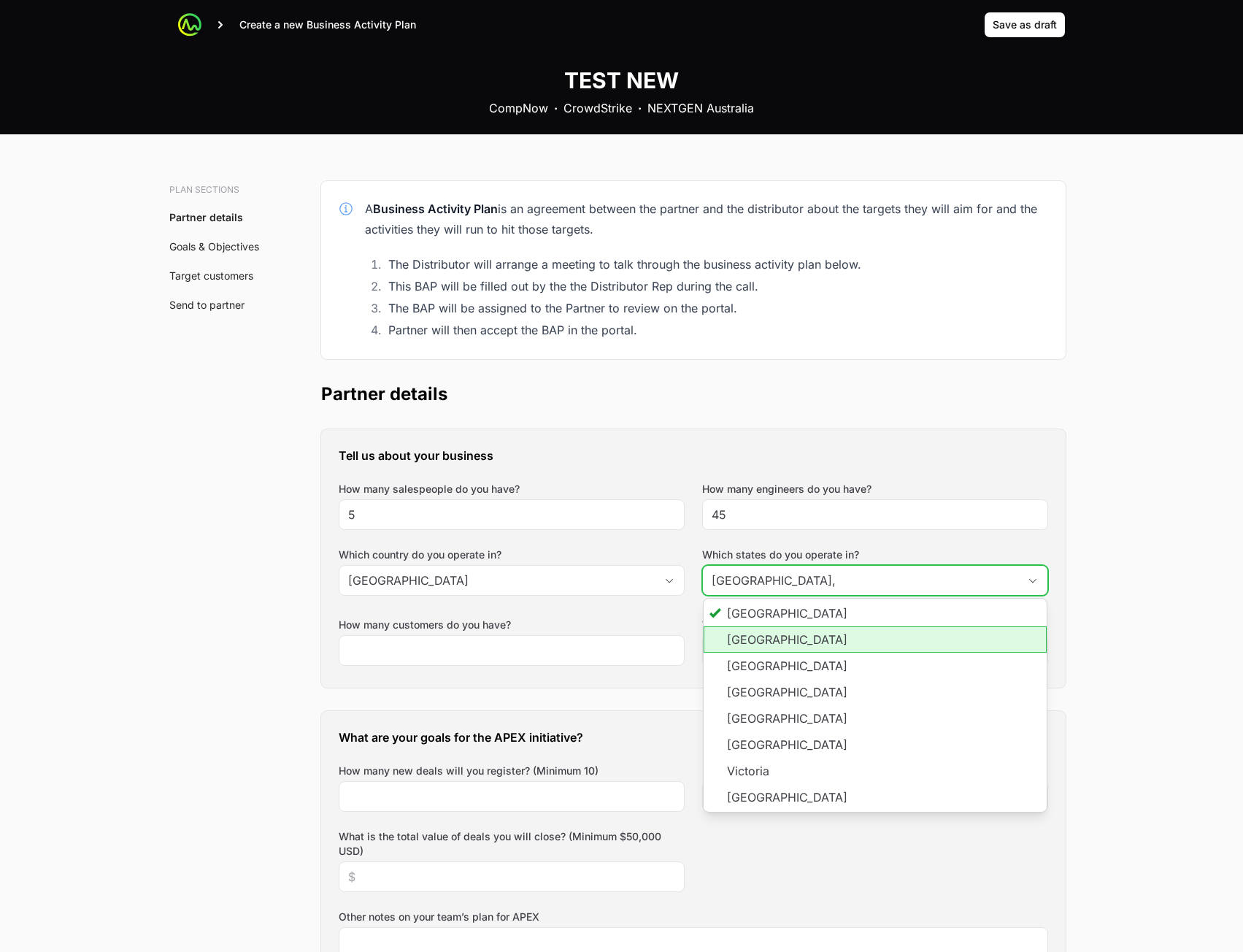
click at [766, 651] on li "[GEOGRAPHIC_DATA]" at bounding box center [875, 639] width 343 height 27
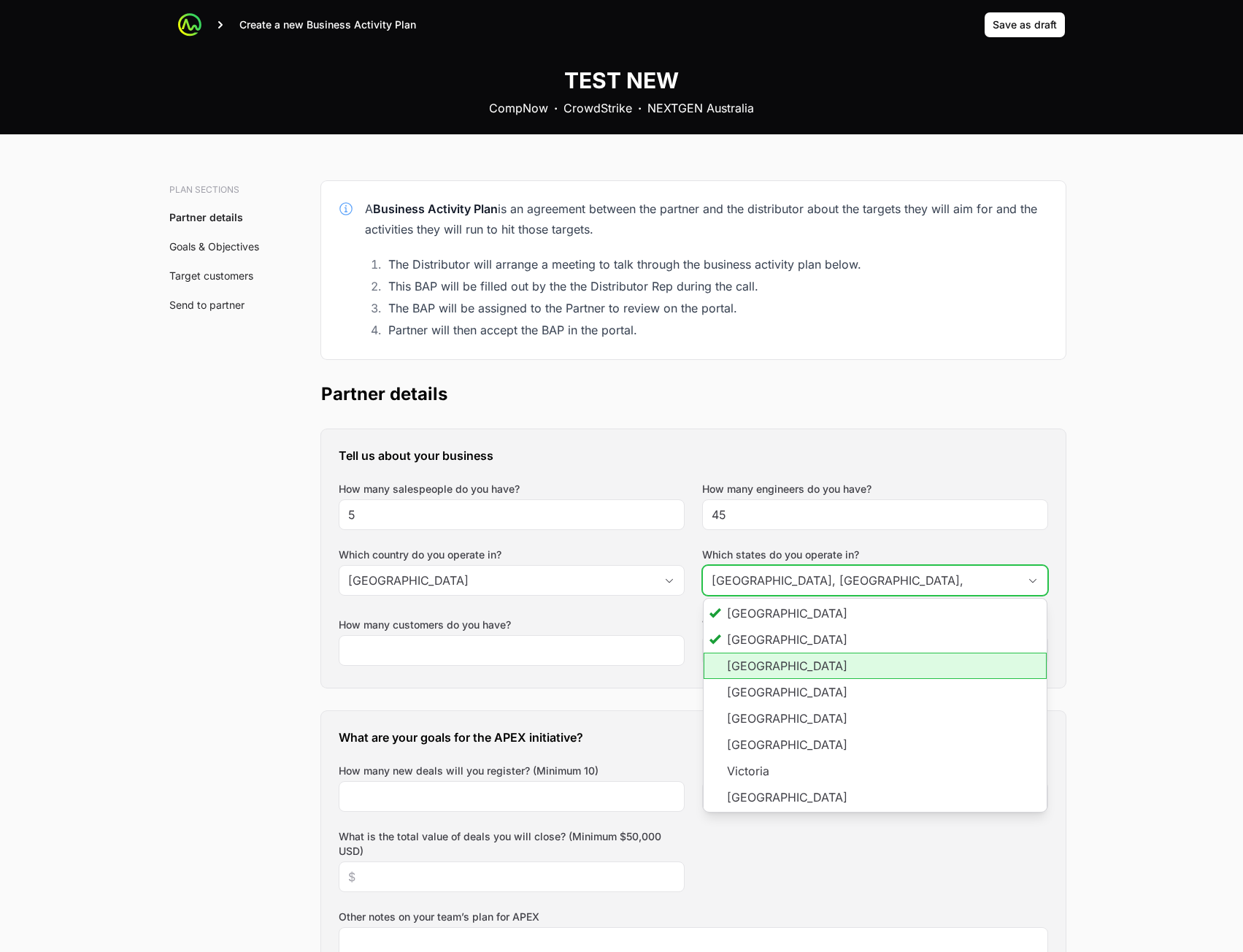
click at [764, 666] on li "Northern Territory" at bounding box center [875, 666] width 343 height 27
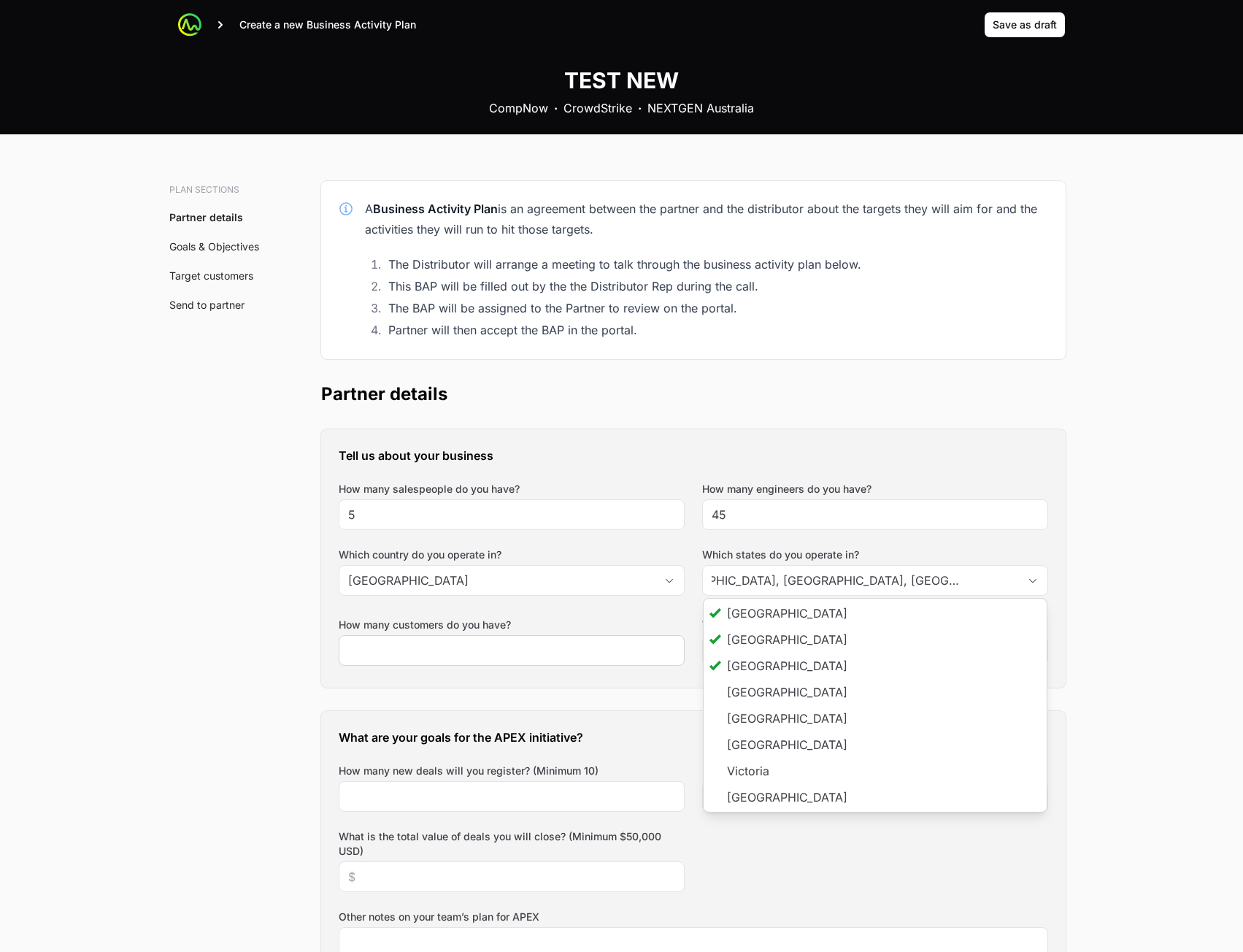
type input "Australian Capital Territory, New South Wales, Northern Territory"
click at [510, 662] on div at bounding box center [512, 650] width 346 height 30
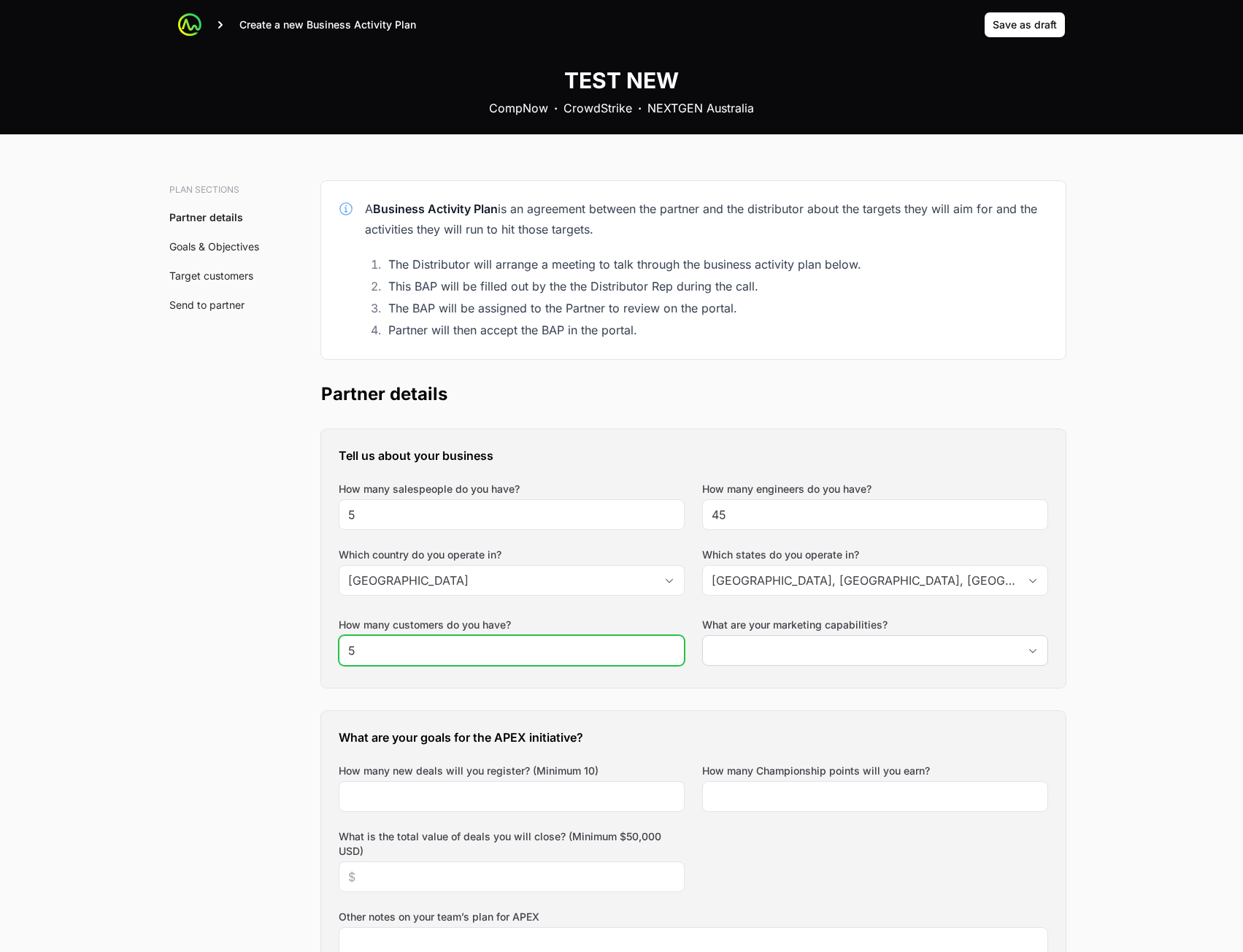
type input "5"
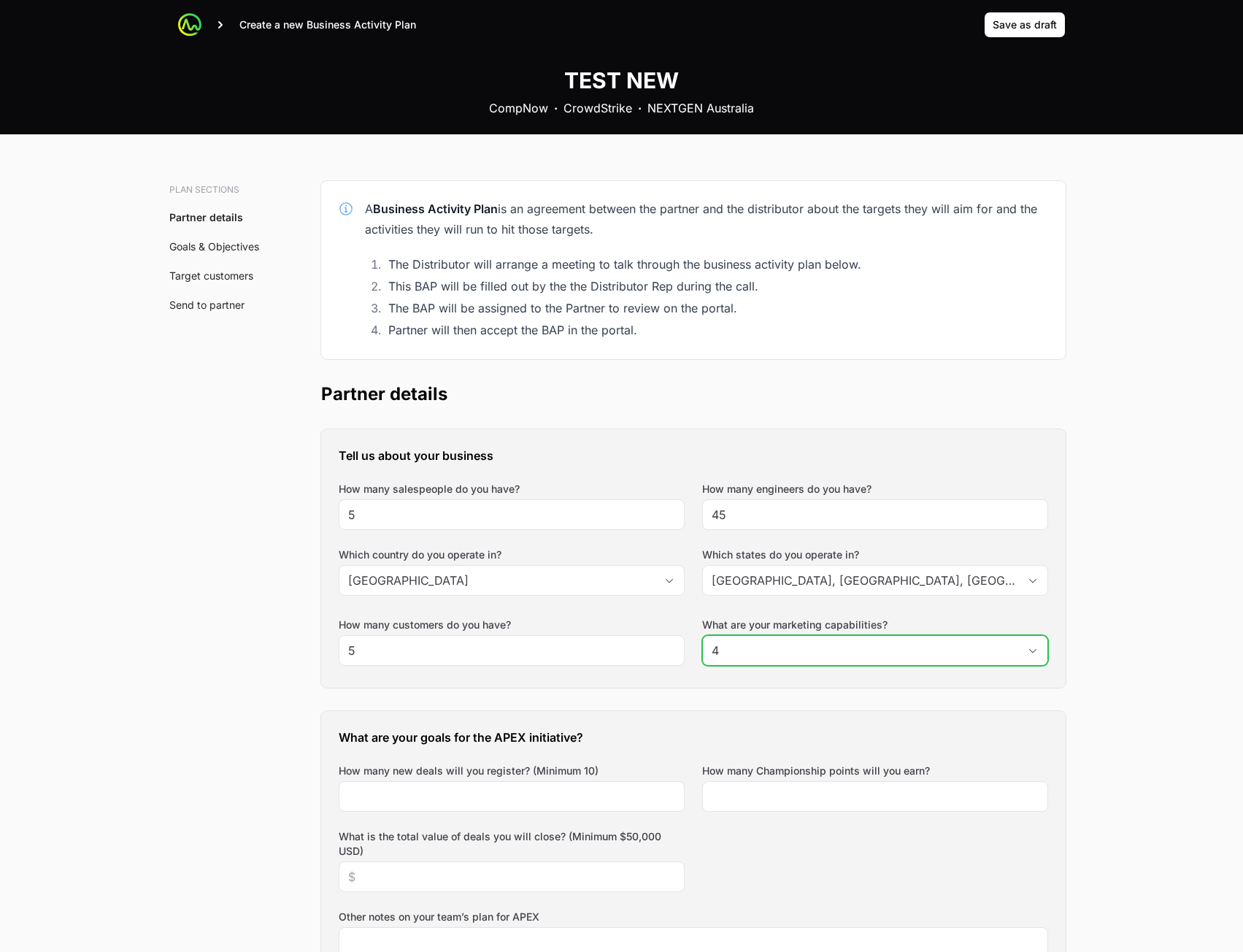
click at [807, 652] on input "4" at bounding box center [861, 651] width 316 height 29
type input "4"
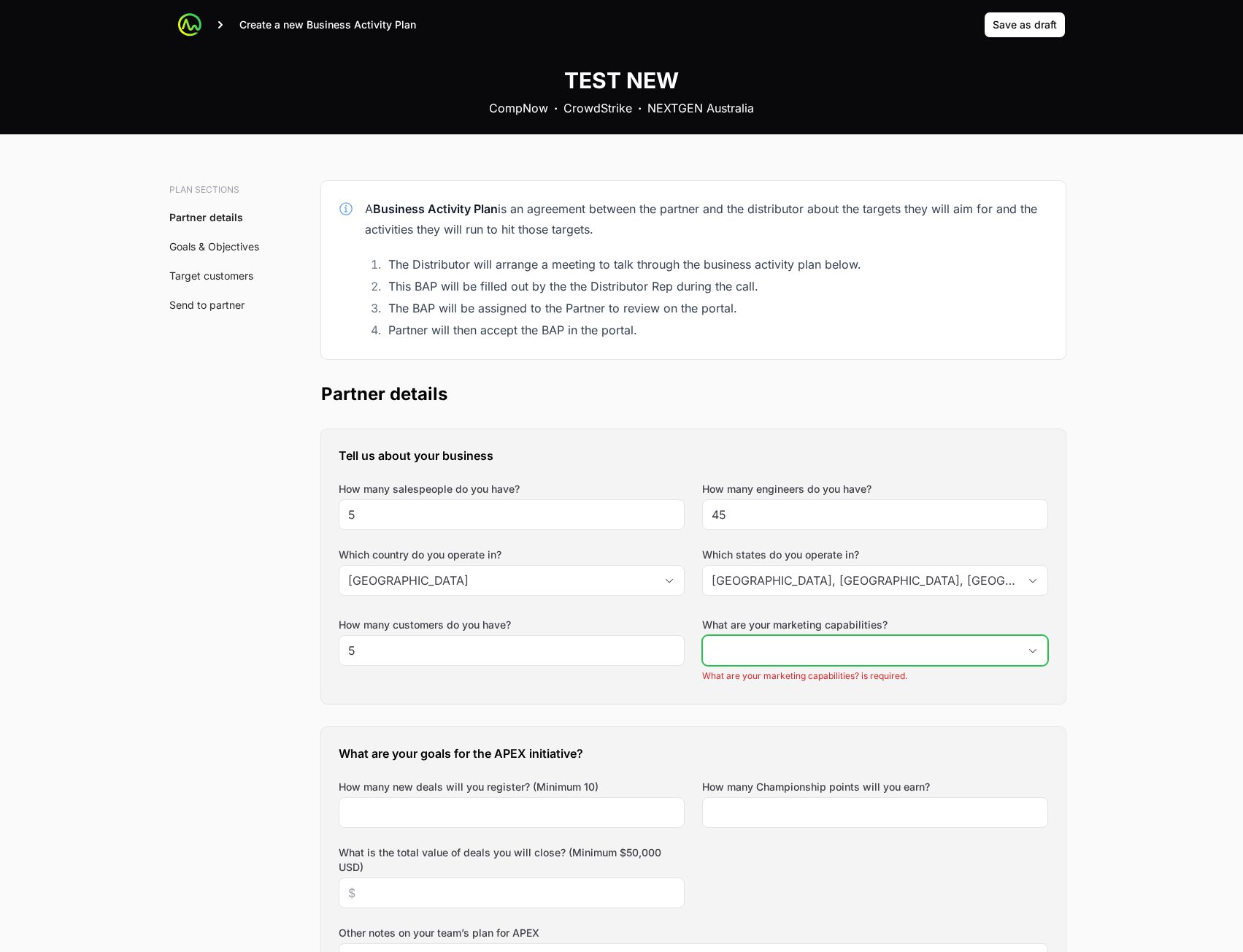
click at [821, 652] on input "What are your marketing capabilities?" at bounding box center [861, 651] width 316 height 29
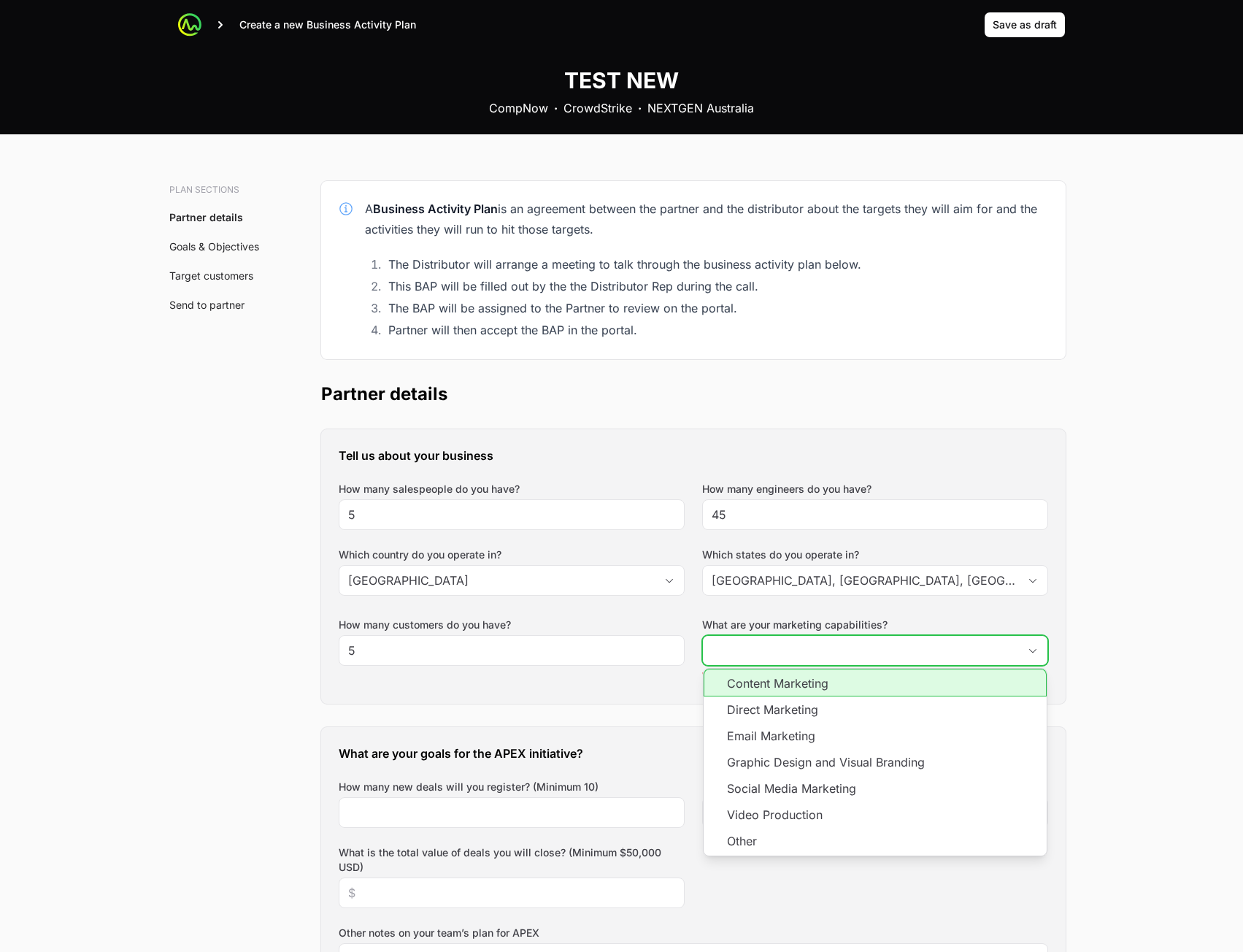
click at [797, 699] on li "Direct Marketing" at bounding box center [875, 710] width 343 height 27
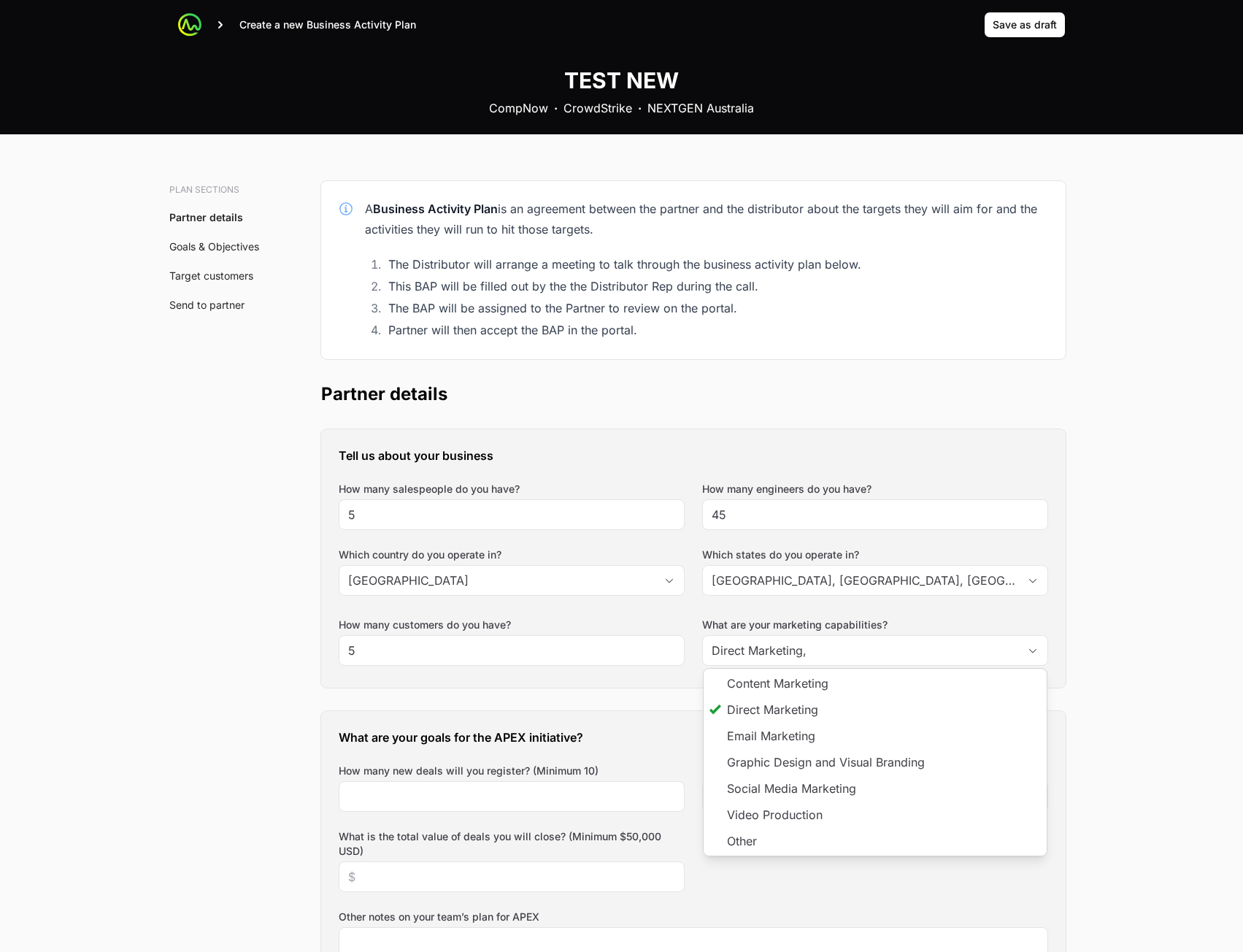
type input "Direct Marketing"
drag, startPoint x: 1202, startPoint y: 593, endPoint x: 1127, endPoint y: 500, distance: 119.5
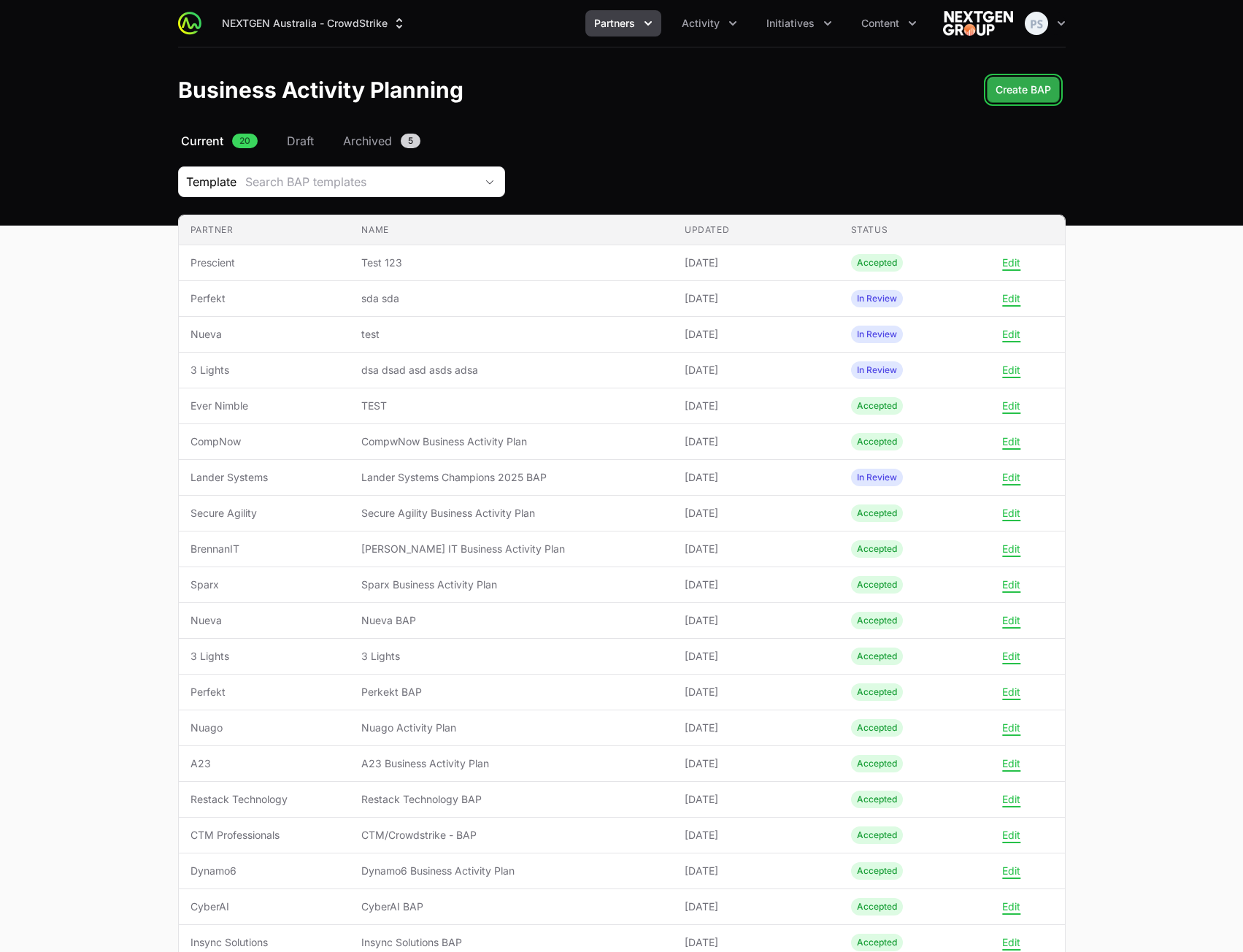
click at [1006, 100] on button "Create BAP" at bounding box center [1023, 89] width 73 height 27
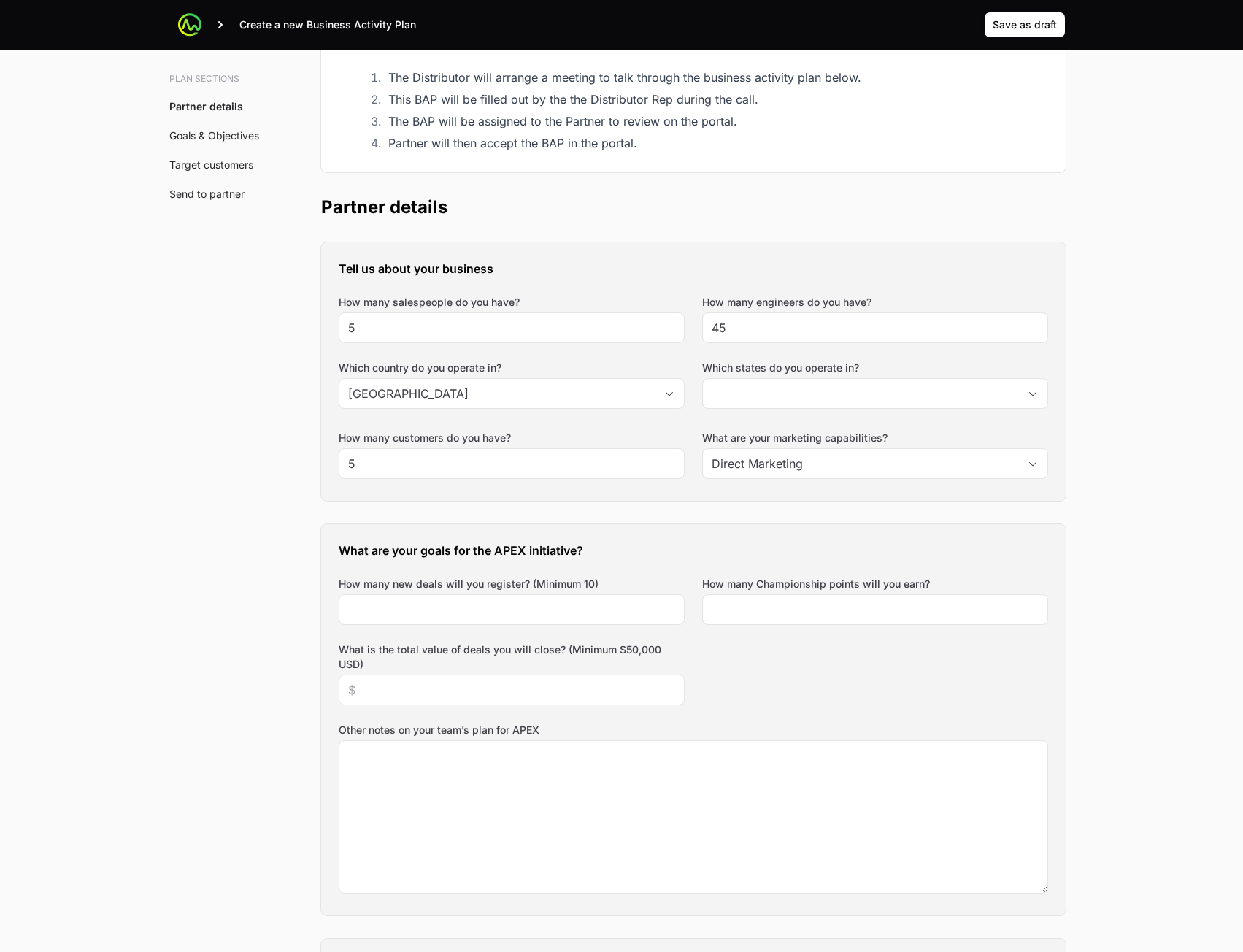
scroll to position [170, 0]
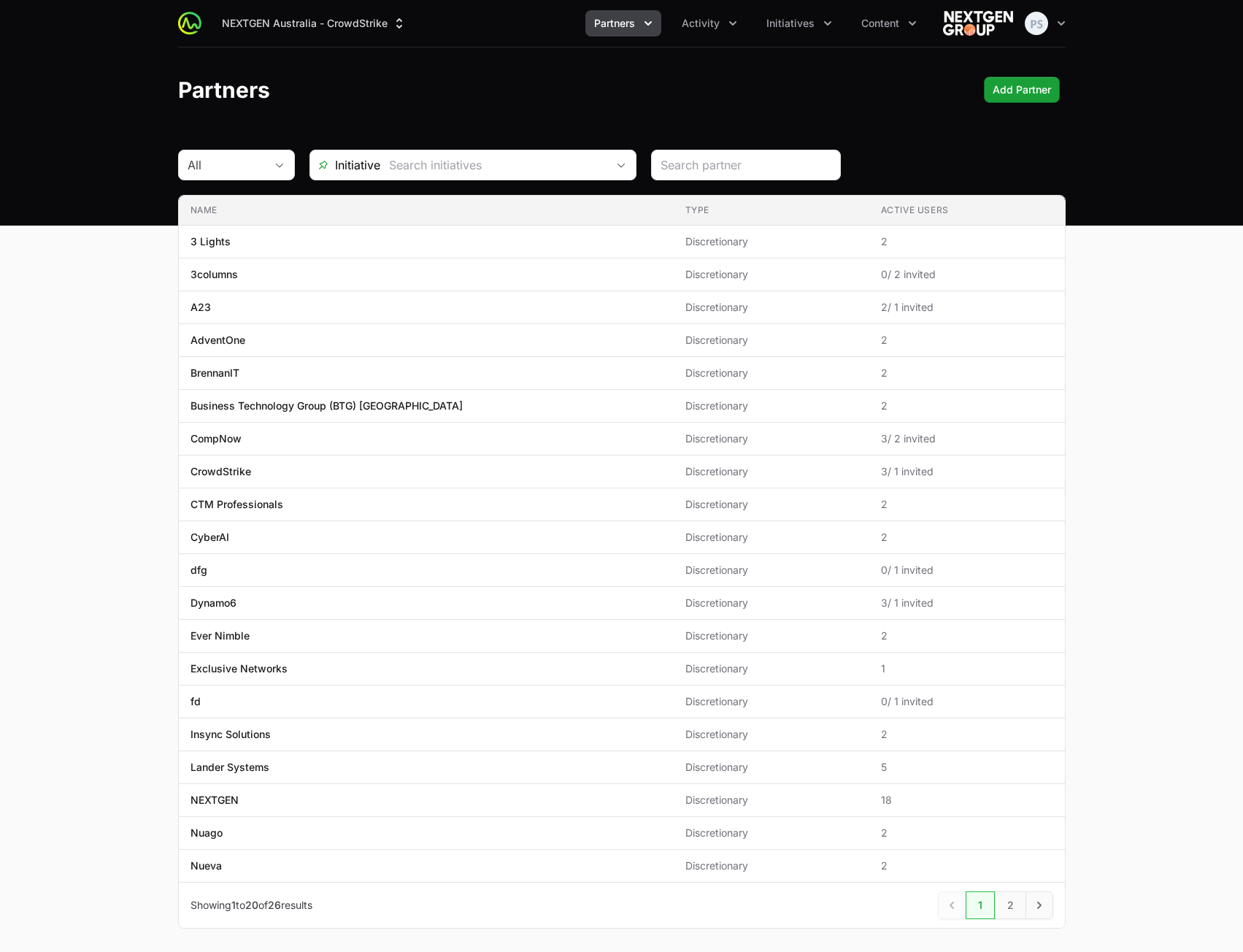
click at [1185, 256] on main "All Initiative Name Type Active Users Name 3 Lights Type Discretionary Active U…" at bounding box center [622, 557] width 1243 height 814
click at [1175, 402] on main "All Initiative Name Type Active Users Name 3 Lights Type Discretionary Active U…" at bounding box center [622, 557] width 1243 height 814
click at [630, 29] on span "Partners" at bounding box center [614, 23] width 41 height 15
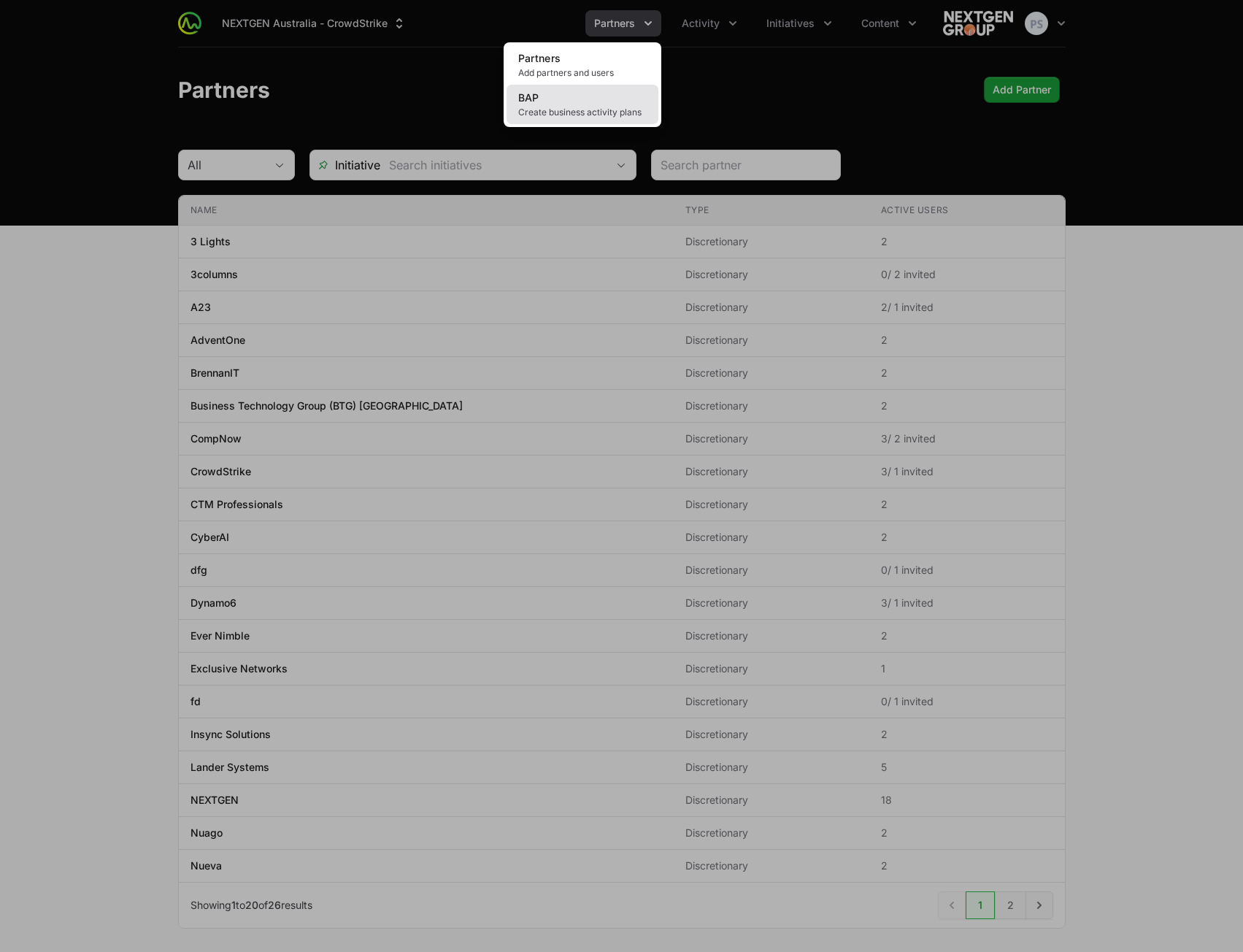
click at [612, 103] on link "BAP Create business activity plans" at bounding box center [582, 104] width 152 height 40
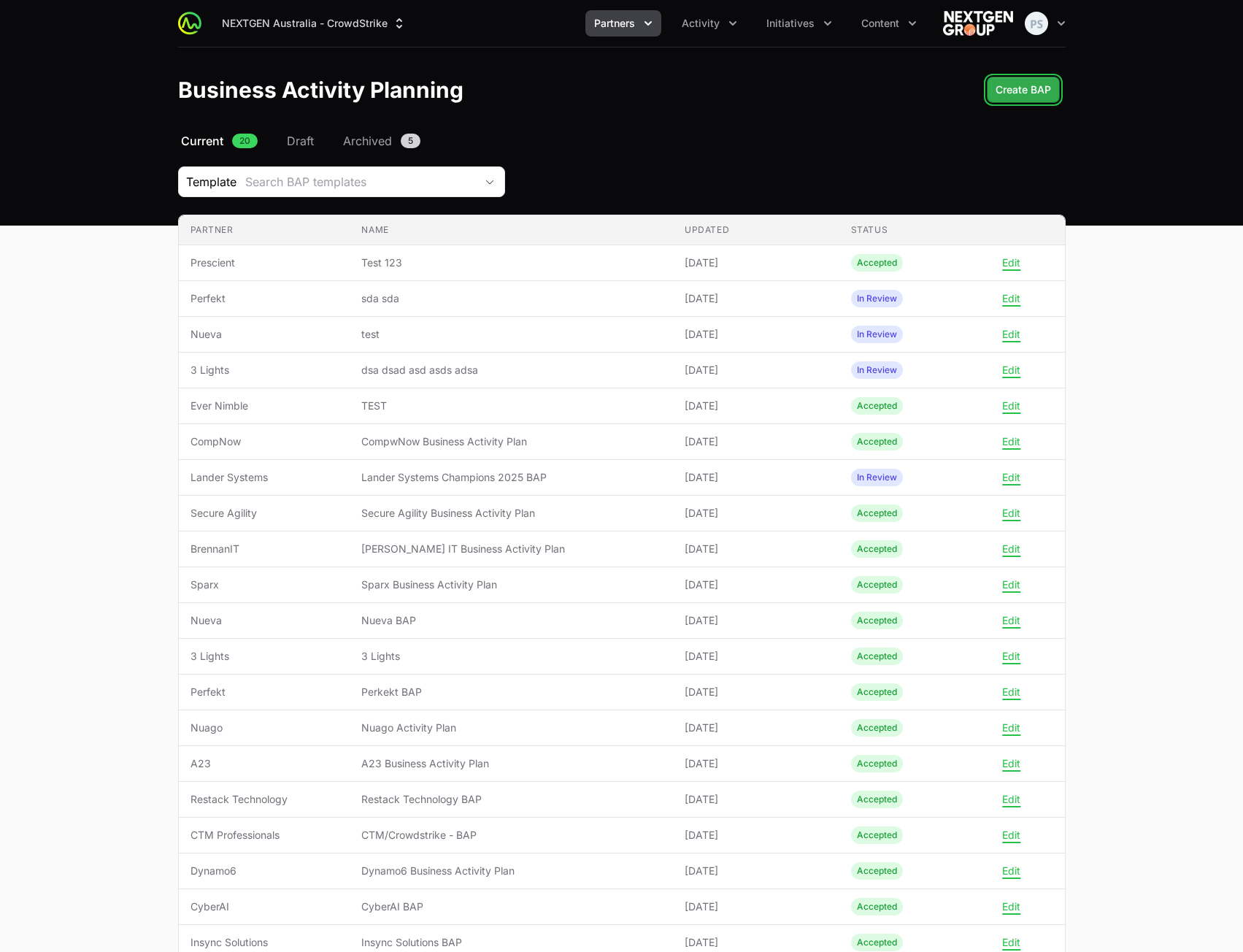
click at [1050, 97] on span "Create BAP" at bounding box center [1024, 89] width 55 height 17
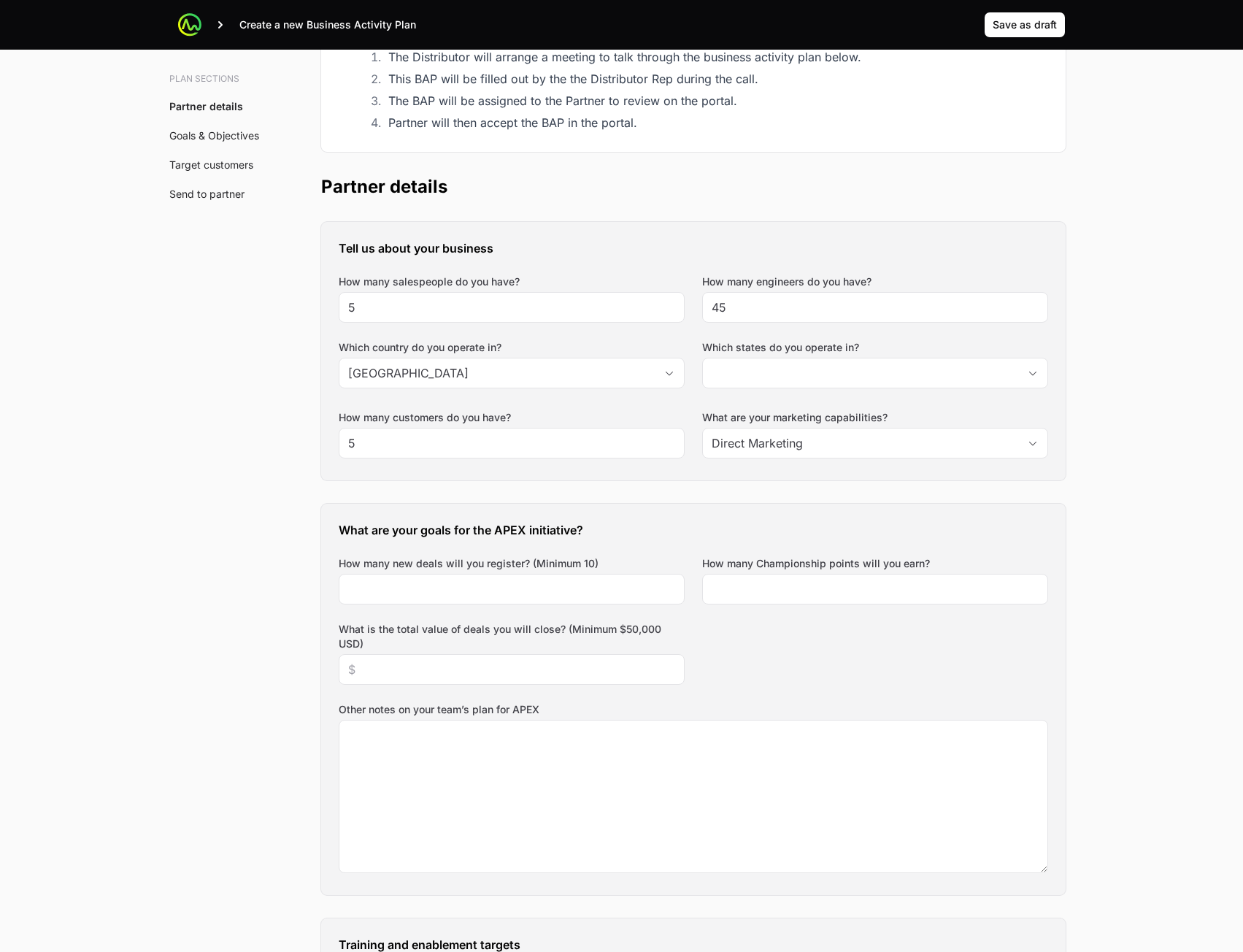
scroll to position [365, 0]
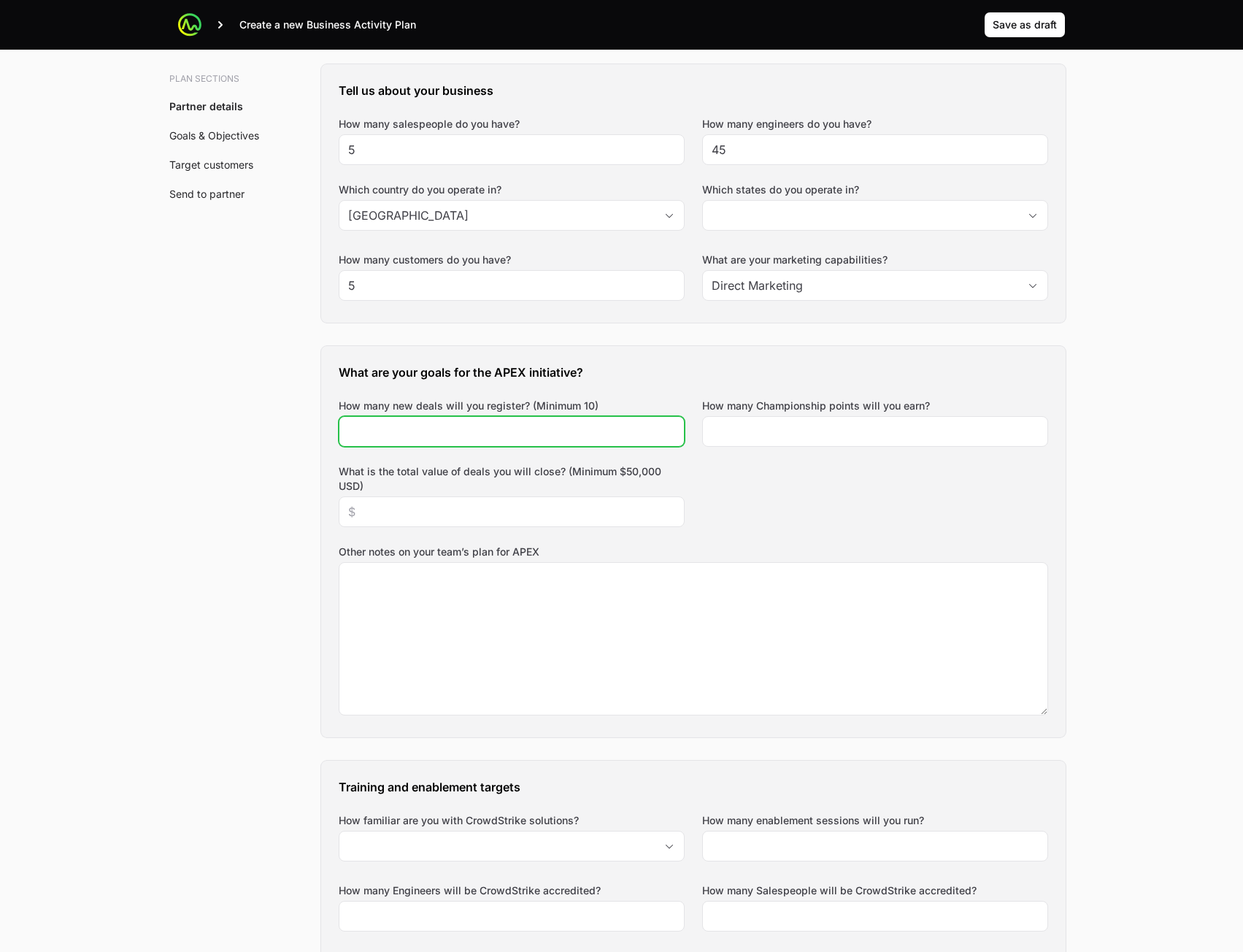
click at [494, 428] on input "How many new deals will you register? (Minimum 10)" at bounding box center [511, 431] width 327 height 17
type input "234243"
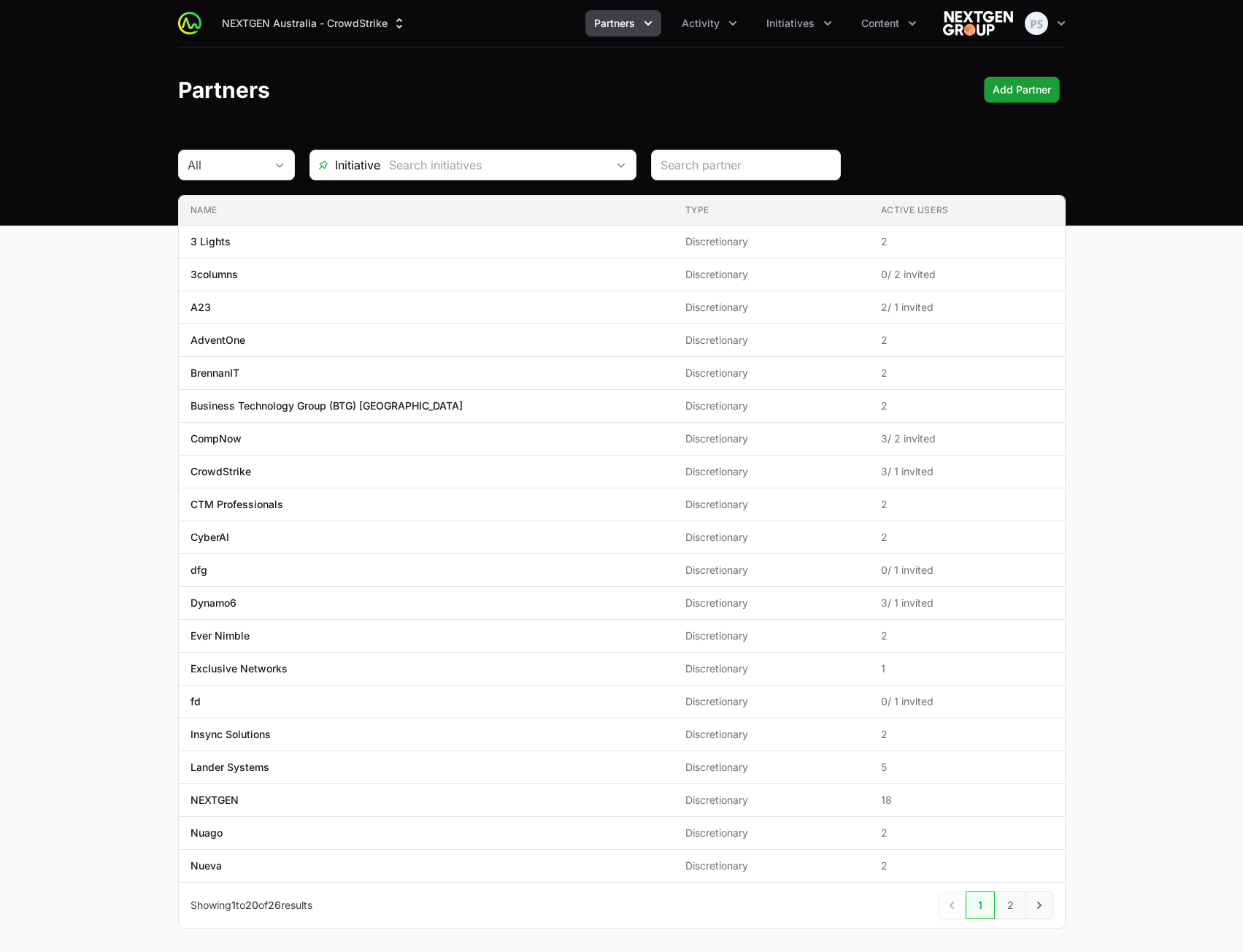
click at [636, 29] on button "Partners" at bounding box center [623, 23] width 76 height 27
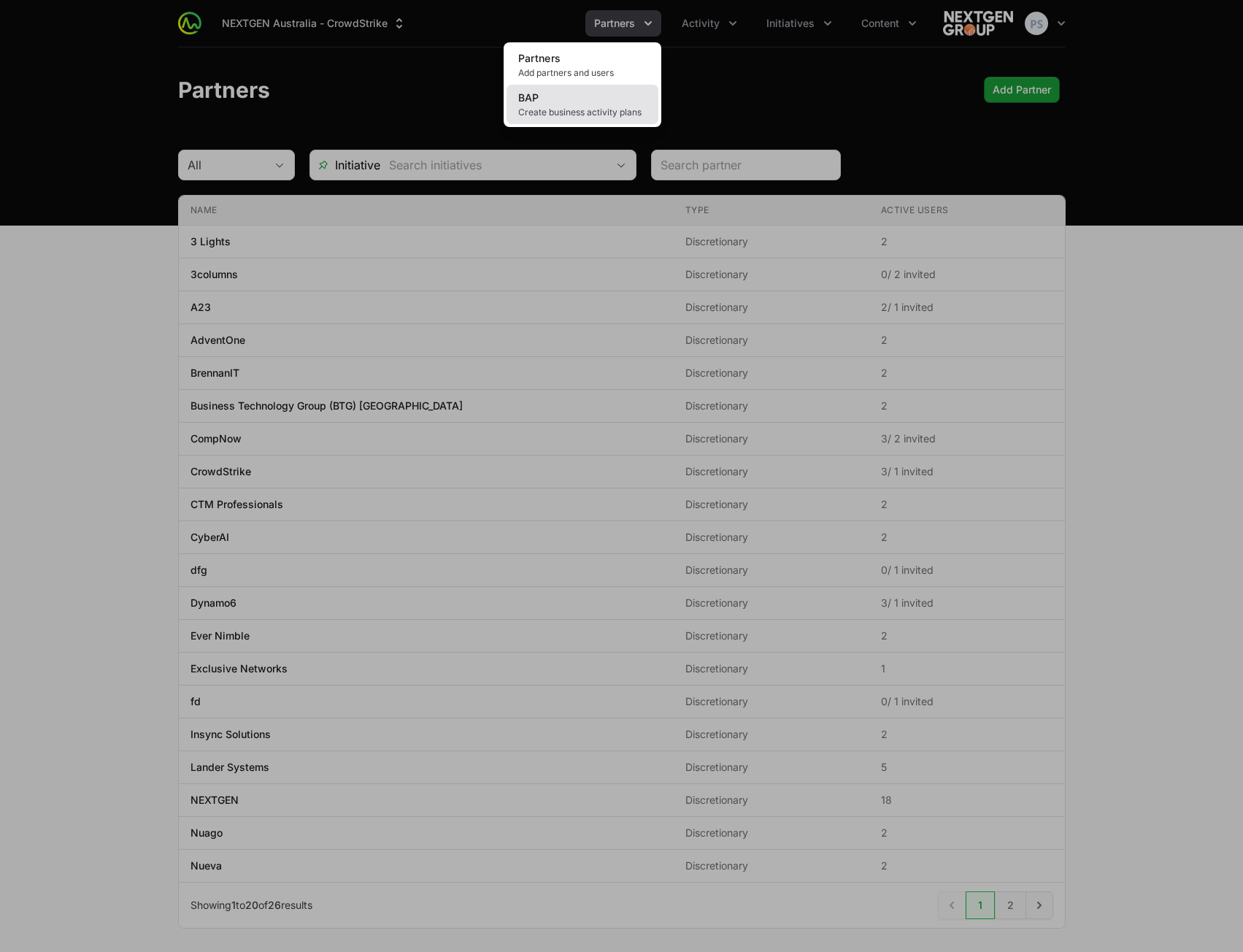
click at [580, 99] on link "BAP Create business activity plans" at bounding box center [582, 104] width 152 height 40
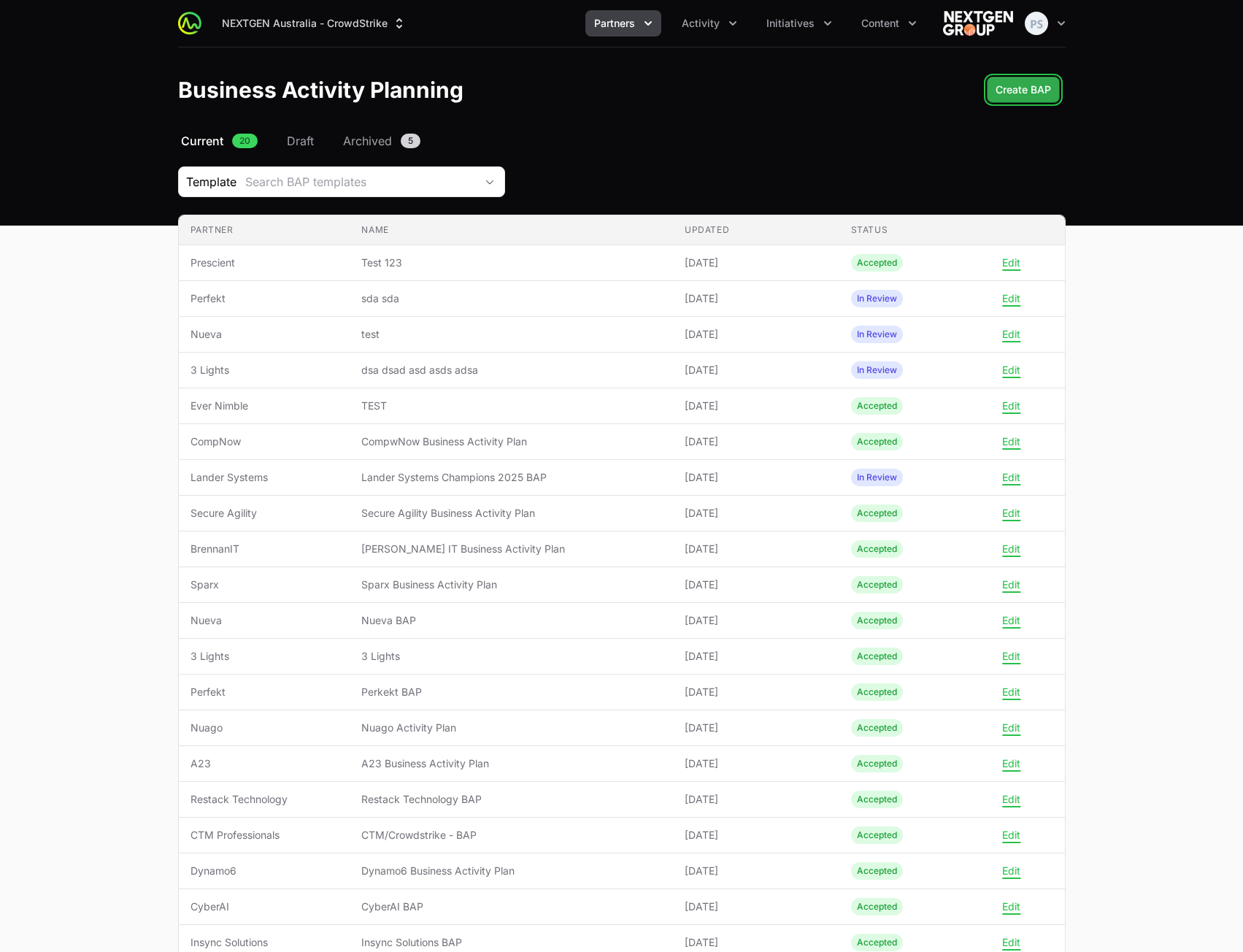
click at [1042, 84] on span "Create BAP" at bounding box center [1024, 89] width 55 height 17
